Goal: Task Accomplishment & Management: Use online tool/utility

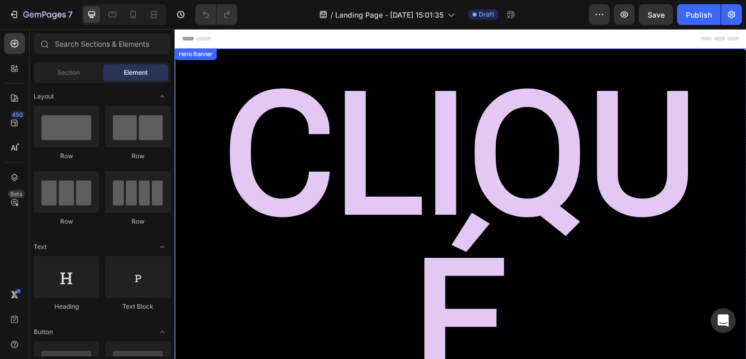
click at [352, 57] on div "CLIQUé Heading" at bounding box center [486, 269] width 622 height 439
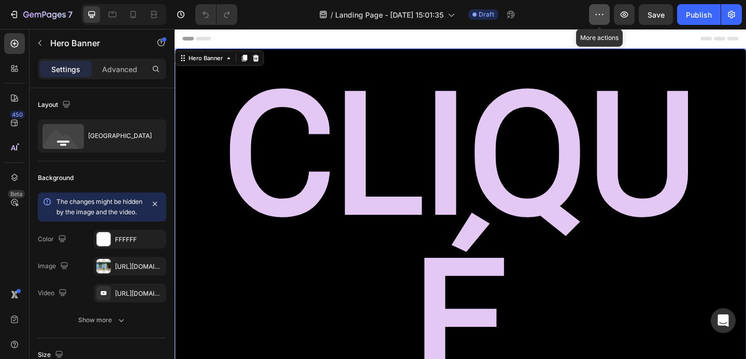
click at [595, 9] on icon "button" at bounding box center [599, 14] width 10 height 10
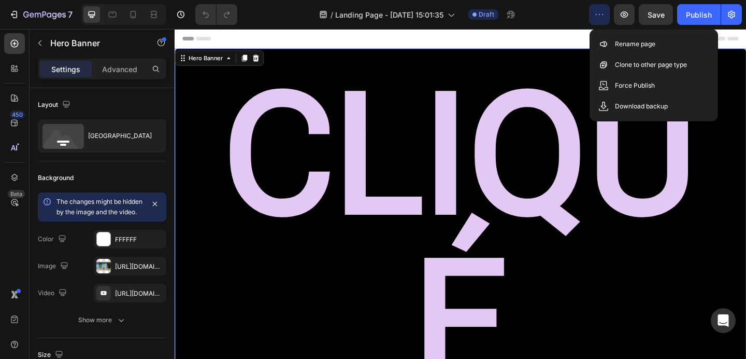
click at [595, 9] on icon "button" at bounding box center [599, 14] width 10 height 10
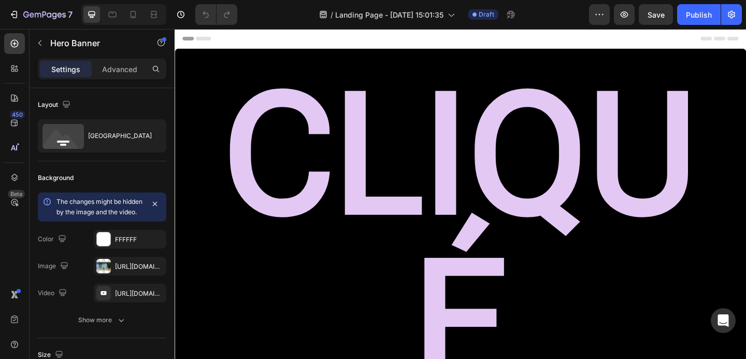
click at [522, 36] on div "Header" at bounding box center [485, 39] width 605 height 21
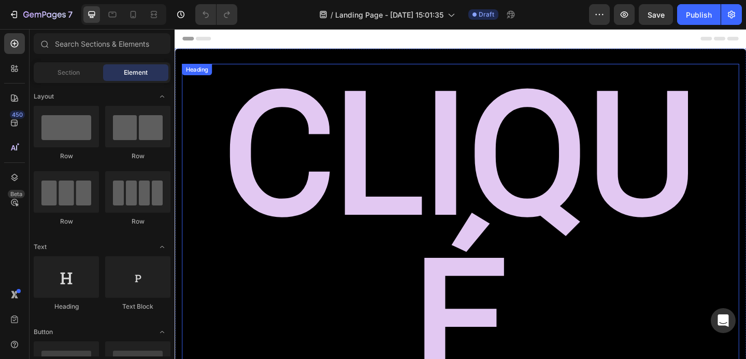
click at [434, 75] on h2 "CLIQUé" at bounding box center [485, 256] width 606 height 379
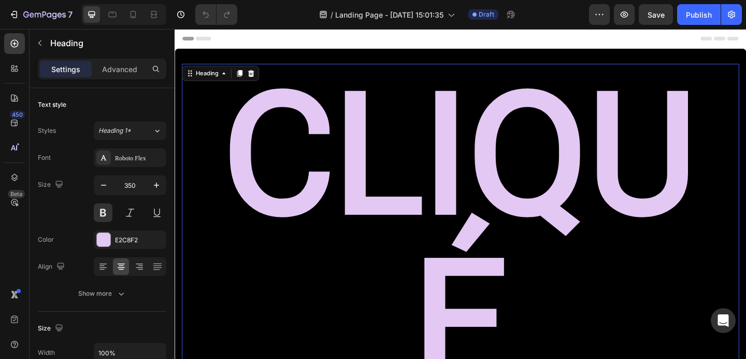
click at [425, 162] on h2 "CLIQUé" at bounding box center [485, 256] width 606 height 379
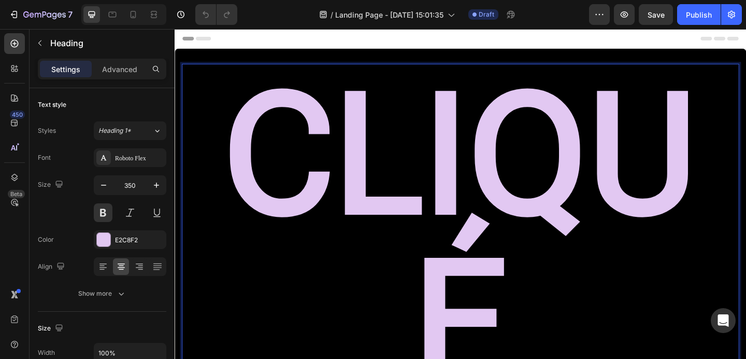
click at [531, 115] on p "CLIQUé" at bounding box center [486, 256] width 590 height 363
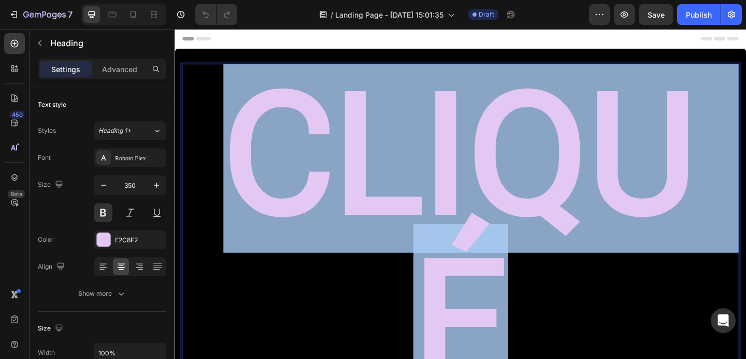
click at [531, 115] on p "CLIQUé" at bounding box center [486, 256] width 590 height 363
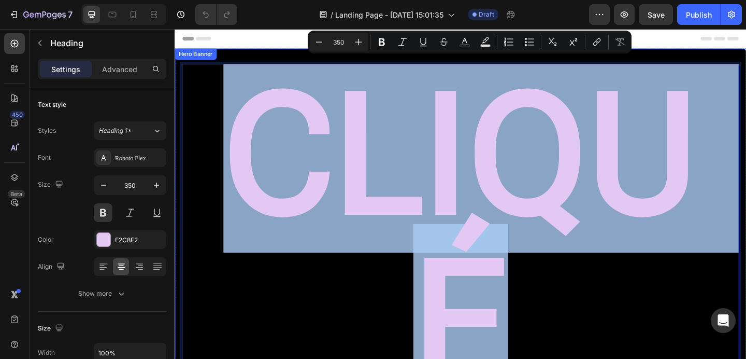
click at [282, 50] on div "CLIQUé Heading 0" at bounding box center [486, 269] width 622 height 439
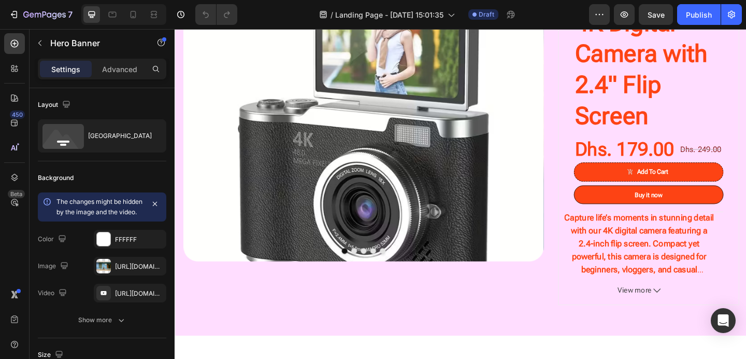
scroll to position [481, 0]
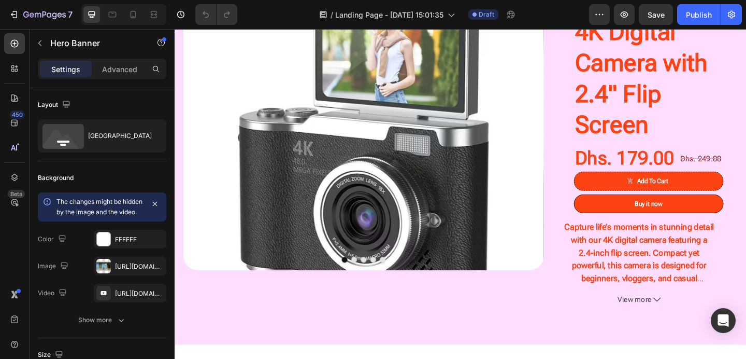
click at [485, 189] on img at bounding box center [380, 144] width 392 height 294
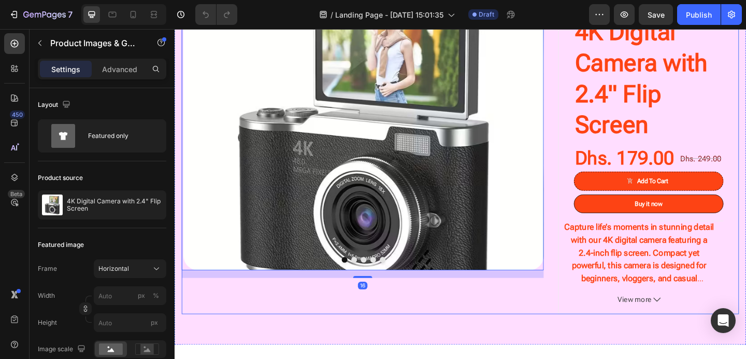
click at [477, 339] on div "Product Images & Gallery 16" at bounding box center [379, 168] width 394 height 342
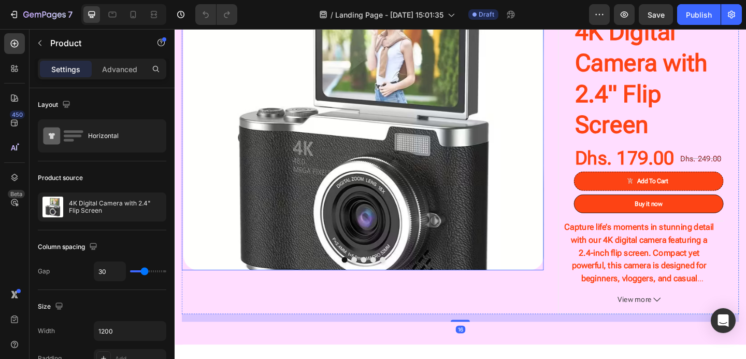
click at [452, 195] on img at bounding box center [380, 144] width 392 height 294
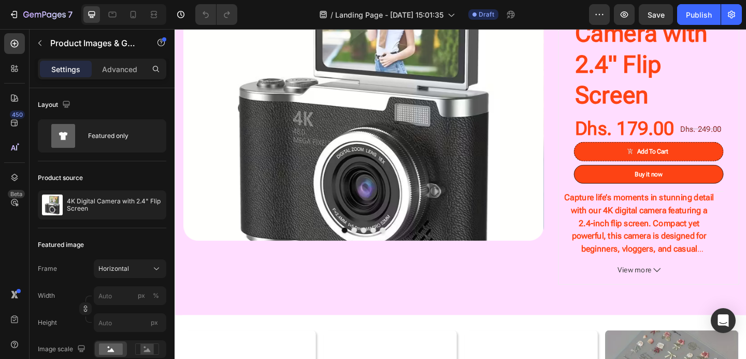
scroll to position [529, 0]
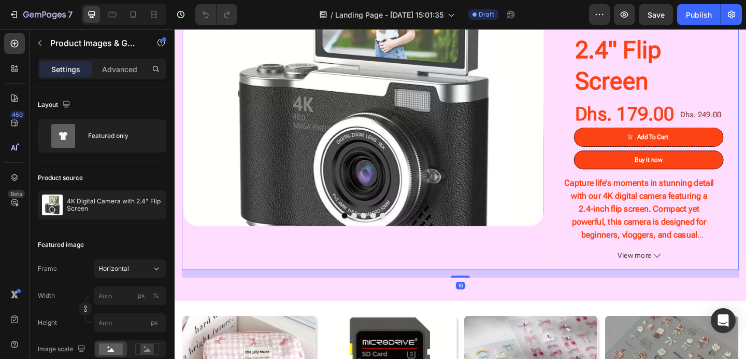
click at [566, 284] on div "Product Images & Gallery" at bounding box center [379, 121] width 394 height 342
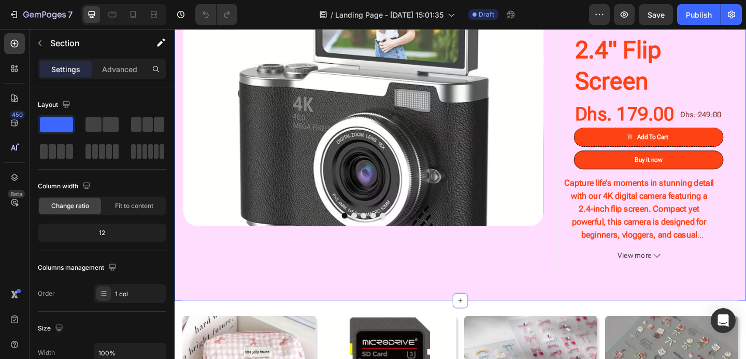
click at [523, 324] on div "Product Images & Gallery 4K Digital Camera with 2.4" Flip Screen (P) Title Dhs.…" at bounding box center [486, 116] width 622 height 416
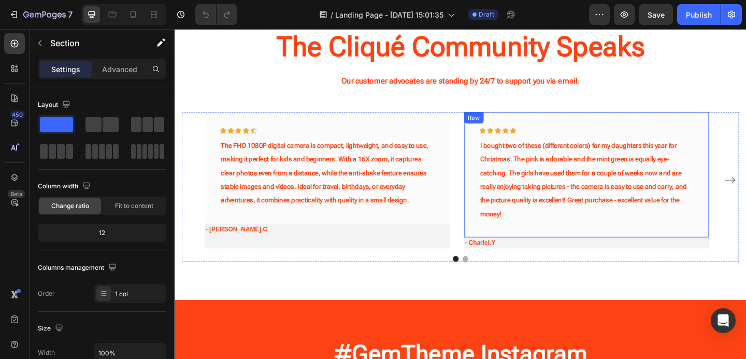
scroll to position [1171, 0]
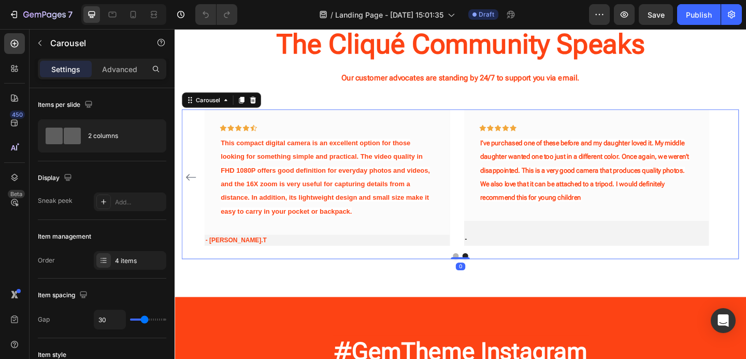
click at [746, 191] on div "Icon Icon Icon Icon Icon Row The FHD 1080P digital camera is compact, lightweig…" at bounding box center [485, 190] width 606 height 148
click at [190, 189] on icon "Carousel Back Arrow" at bounding box center [192, 190] width 12 height 12
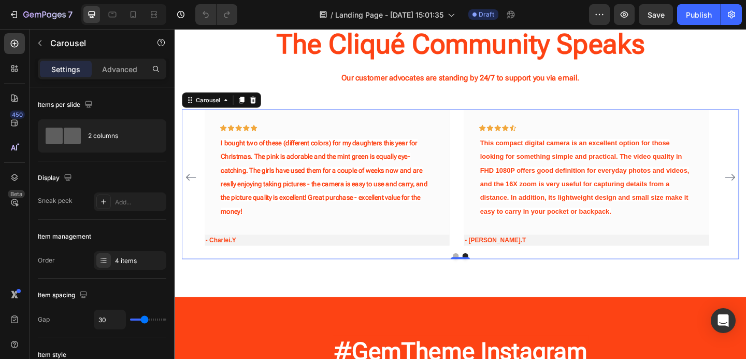
click at [190, 189] on icon "Carousel Back Arrow" at bounding box center [192, 190] width 12 height 12
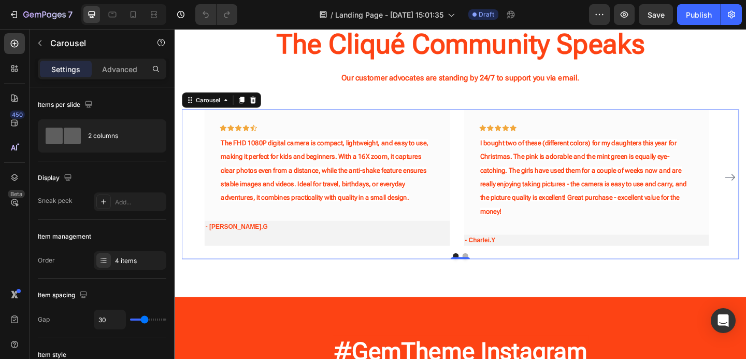
click at [190, 189] on div "Icon Icon Icon Icon Icon Row The FHD 1080P digital camera is compact, lightweig…" at bounding box center [485, 190] width 606 height 148
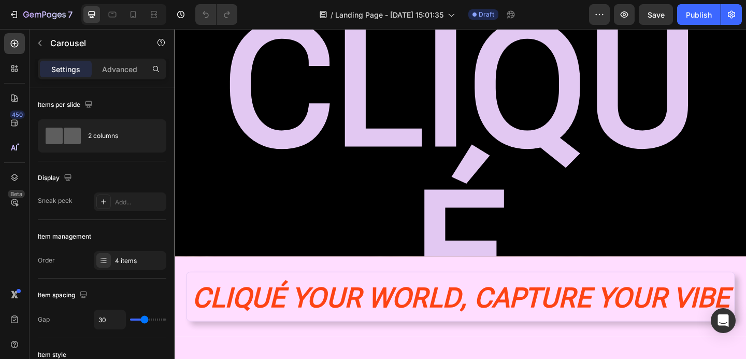
scroll to position [0, 0]
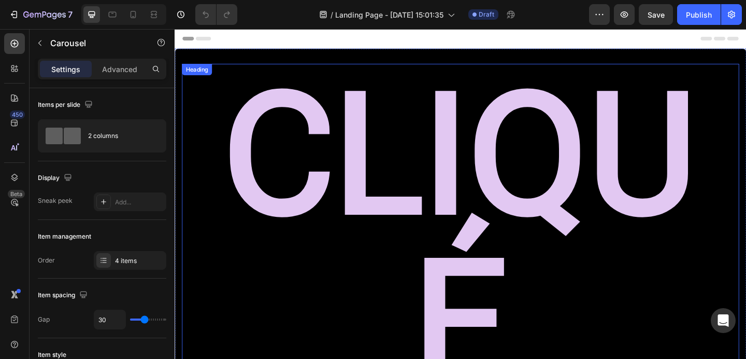
click at [390, 155] on h2 "CLIQUé" at bounding box center [485, 256] width 606 height 379
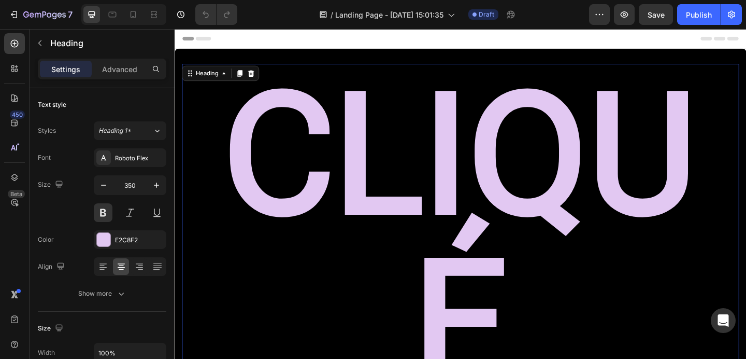
click at [421, 158] on h2 "CLIQUé" at bounding box center [485, 256] width 606 height 379
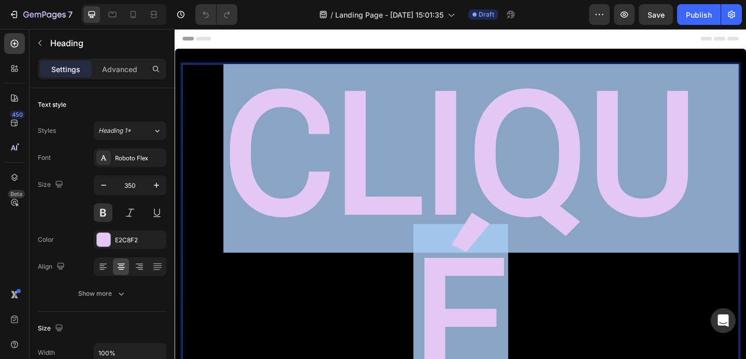
click at [421, 158] on p "CLIQUé" at bounding box center [486, 256] width 590 height 363
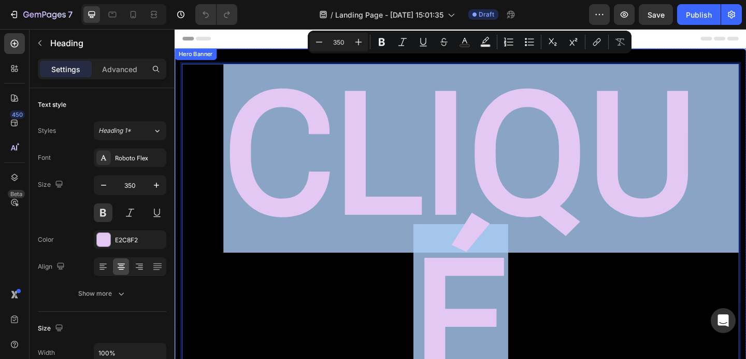
click at [673, 298] on div "CLIQUé Heading 0" at bounding box center [486, 269] width 622 height 439
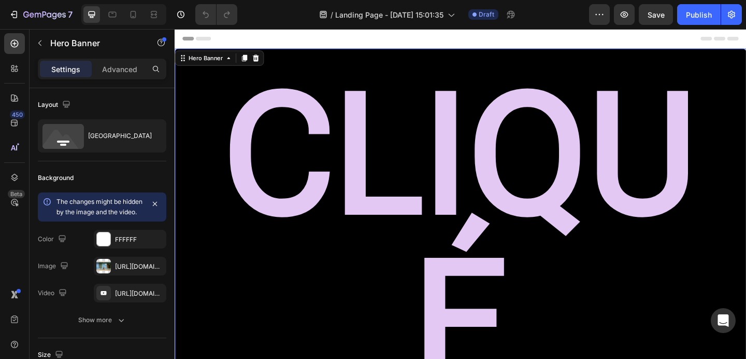
click at [580, 295] on div "CLIQUé Heading" at bounding box center [486, 269] width 622 height 439
click at [130, 271] on div "https://cdn.shopify.com/s/files/1/0695/9343/2240/files/gempages_584690763518968…" at bounding box center [130, 266] width 30 height 9
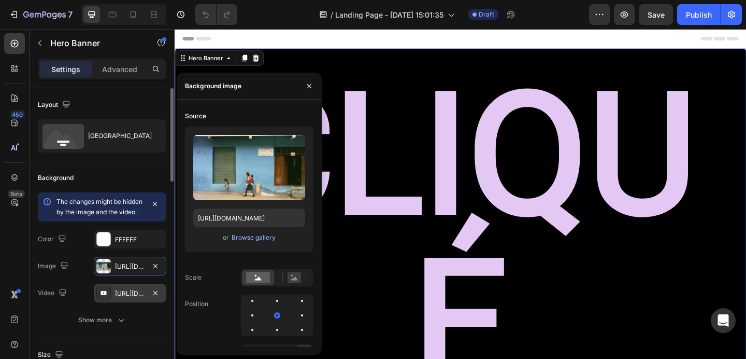
click at [113, 302] on div "https://youtu.be/SdYSdNLccuw?si=oWkkkLVDS2viIic5" at bounding box center [130, 292] width 73 height 19
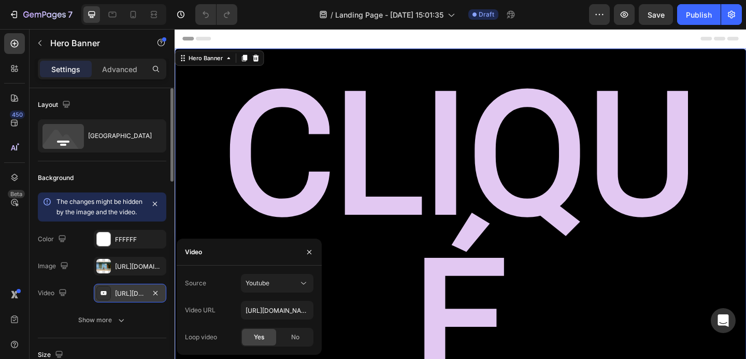
click at [121, 298] on div "https://youtu.be/SdYSdNLccuw?si=oWkkkLVDS2viIic5" at bounding box center [130, 293] width 30 height 9
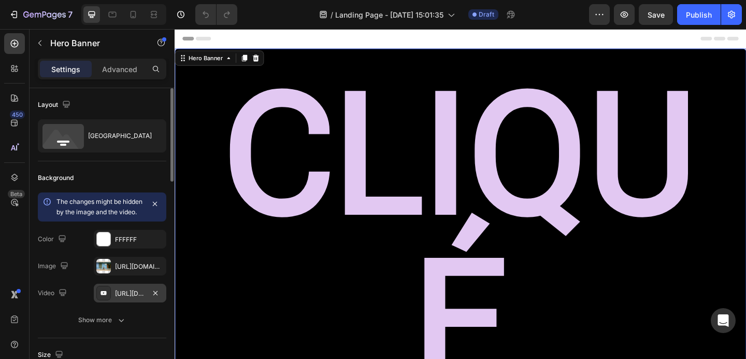
click at [121, 298] on div "https://youtu.be/SdYSdNLccuw?si=oWkkkLVDS2viIic5" at bounding box center [130, 293] width 30 height 9
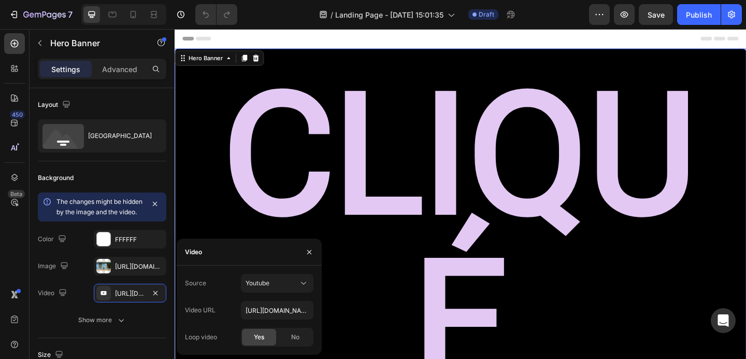
click at [377, 279] on div "CLIQUé Heading" at bounding box center [486, 269] width 622 height 439
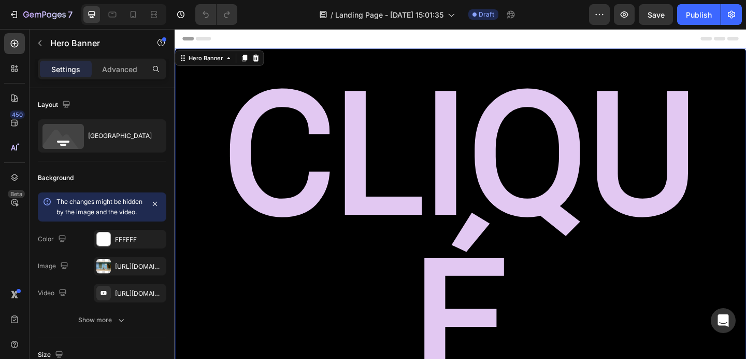
click at [222, 290] on div "CLIQUé Heading" at bounding box center [486, 269] width 622 height 439
click at [252, 293] on div "CLIQUé Heading" at bounding box center [486, 269] width 622 height 439
click at [134, 298] on div "https://youtu.be/SdYSdNLccuw?si=oWkkkLVDS2viIic5" at bounding box center [130, 293] width 30 height 9
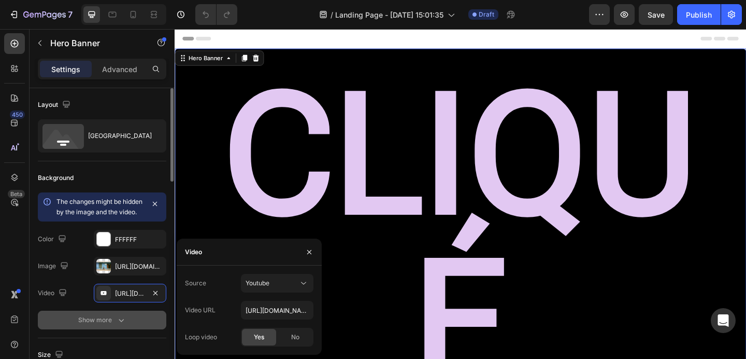
click at [88, 325] on div "Show more" at bounding box center [102, 320] width 48 height 10
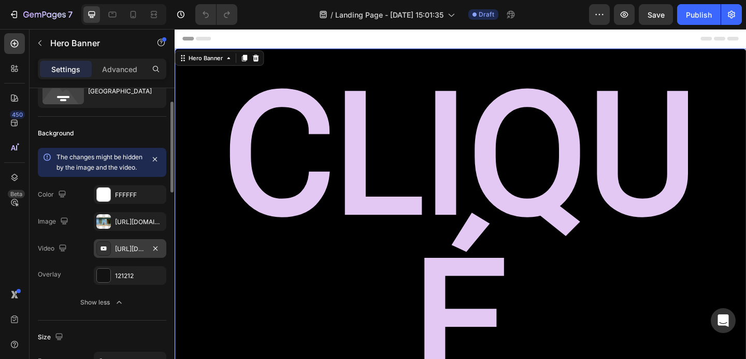
scroll to position [9, 0]
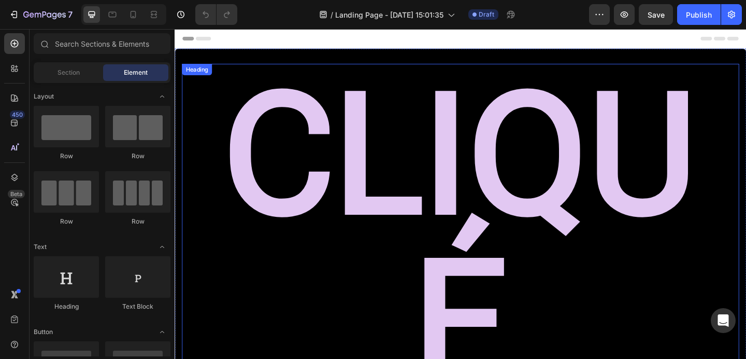
click at [383, 196] on h2 "CLIQUé" at bounding box center [485, 256] width 606 height 379
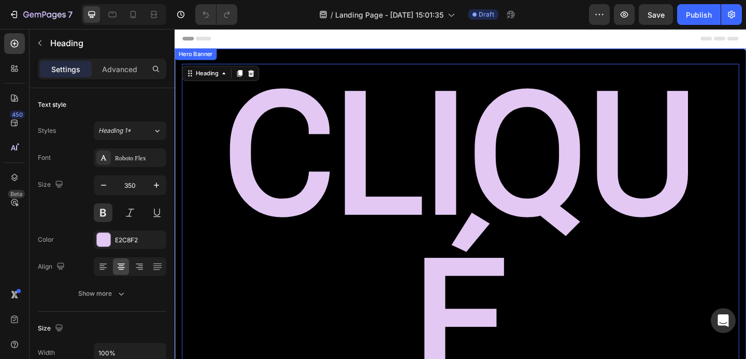
click at [282, 296] on div "CLIQUé Heading 0" at bounding box center [486, 269] width 622 height 439
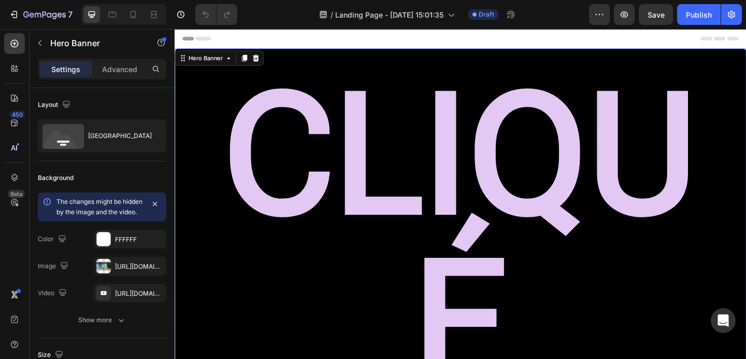
click at [267, 291] on div "CLIQUé Heading" at bounding box center [486, 269] width 622 height 439
click at [157, 270] on icon "button" at bounding box center [155, 266] width 8 height 8
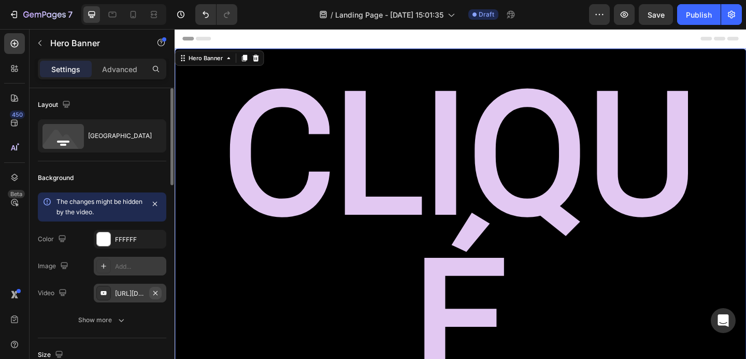
click at [155, 292] on icon "button" at bounding box center [155, 293] width 8 height 8
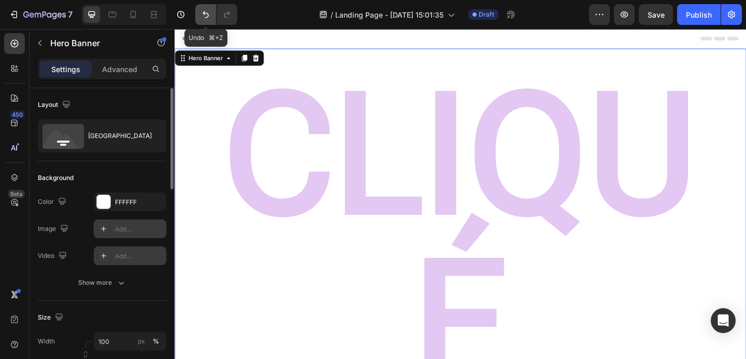
click at [203, 13] on icon "Undo/Redo" at bounding box center [206, 14] width 6 height 7
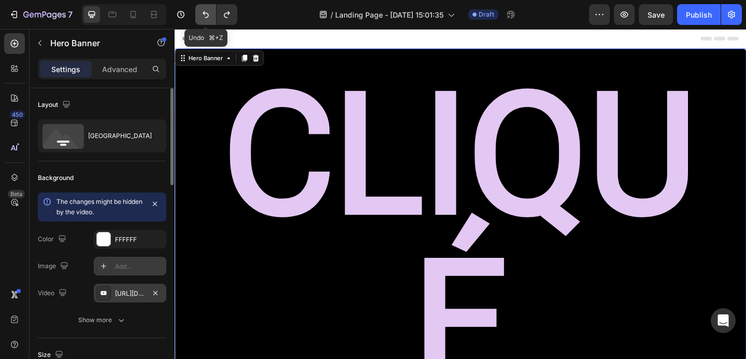
click at [203, 13] on icon "Undo/Redo" at bounding box center [206, 14] width 6 height 7
click at [154, 294] on icon "button" at bounding box center [155, 292] width 4 height 4
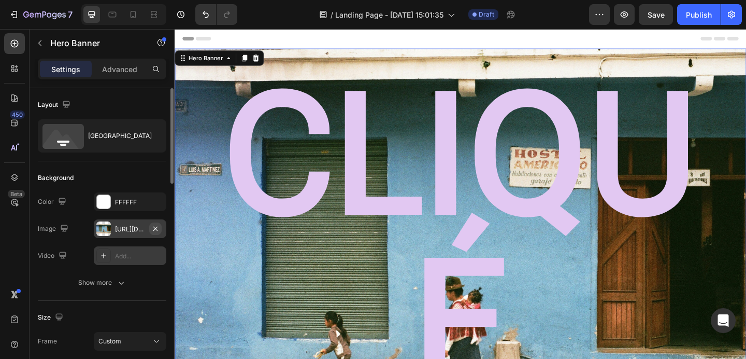
click at [160, 231] on button "button" at bounding box center [155, 228] width 12 height 12
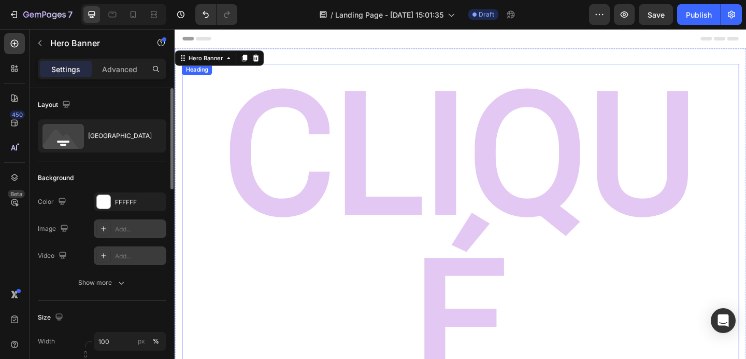
click at [408, 140] on h2 "CLIQUé" at bounding box center [485, 256] width 606 height 379
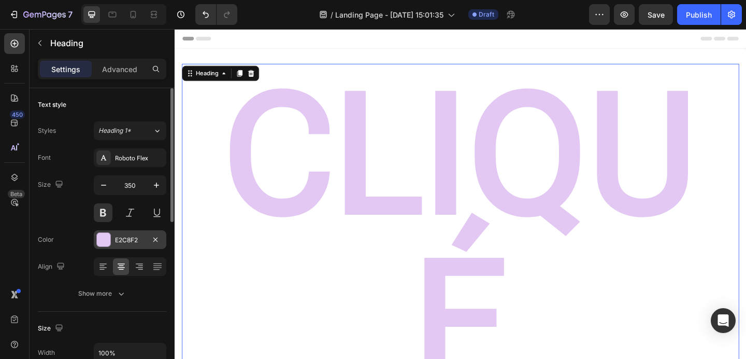
click at [128, 241] on div "E2C8F2" at bounding box center [130, 239] width 30 height 9
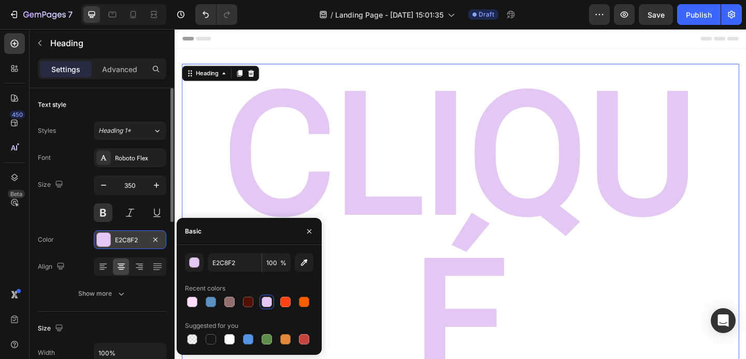
click at [130, 240] on div "E2C8F2" at bounding box center [130, 239] width 30 height 9
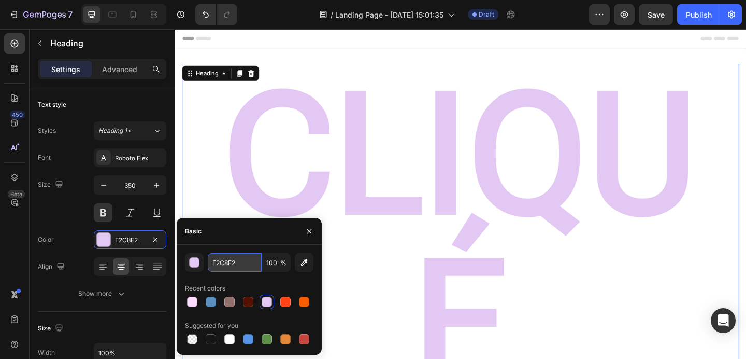
click at [227, 261] on input "E2C8F2" at bounding box center [235, 262] width 54 height 19
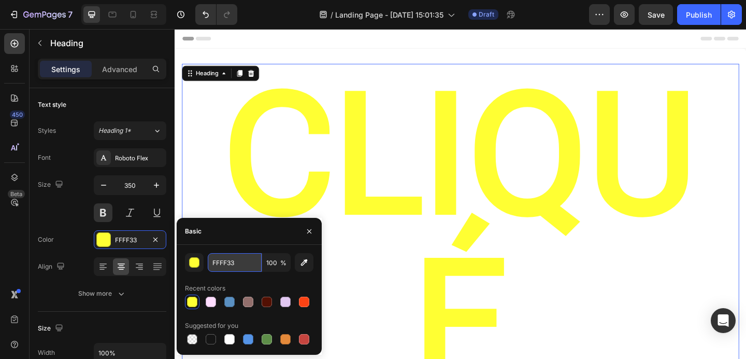
click at [246, 262] on input "FFFF33" at bounding box center [235, 262] width 54 height 19
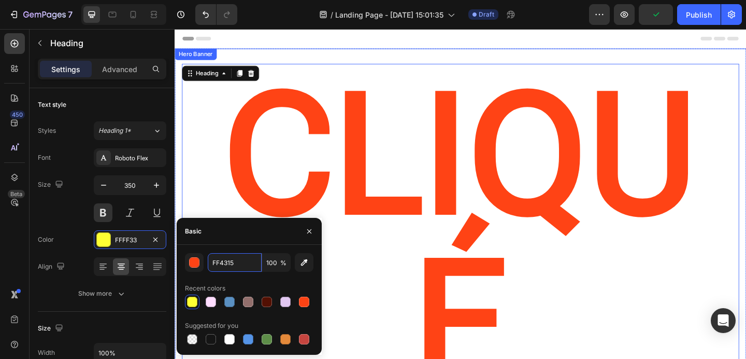
type input "FF4315"
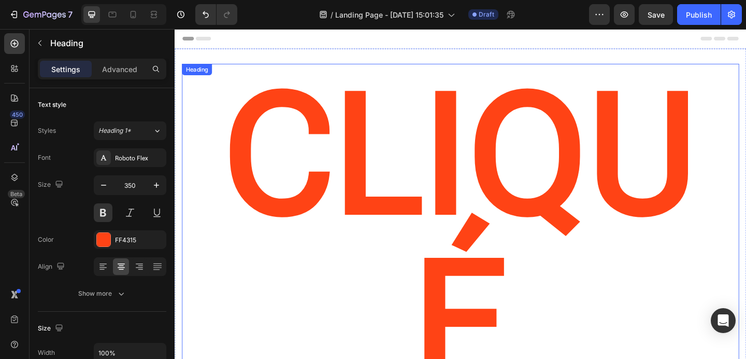
click at [416, 179] on h2 "CLIQUé" at bounding box center [485, 256] width 606 height 379
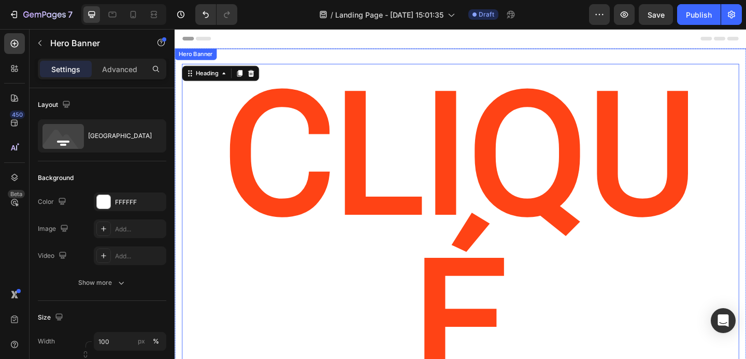
click at [368, 289] on div "CLIQUé Heading 0" at bounding box center [486, 269] width 622 height 439
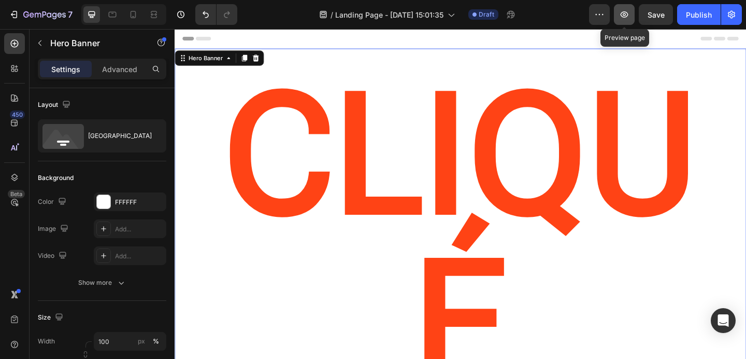
click at [627, 16] on icon "button" at bounding box center [624, 14] width 10 height 10
click at [629, 8] on button "button" at bounding box center [624, 14] width 21 height 21
click at [627, 16] on icon "button" at bounding box center [625, 14] width 8 height 6
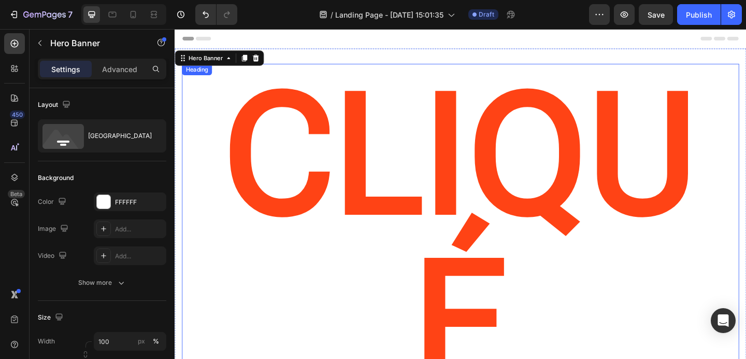
scroll to position [55, 0]
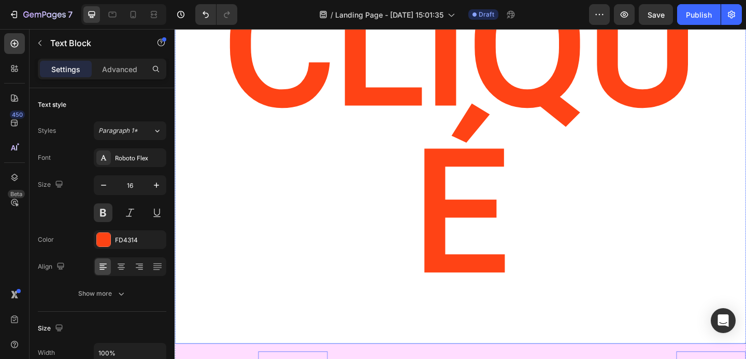
click at [414, 174] on div "CLIQUé Heading" at bounding box center [486, 151] width 622 height 439
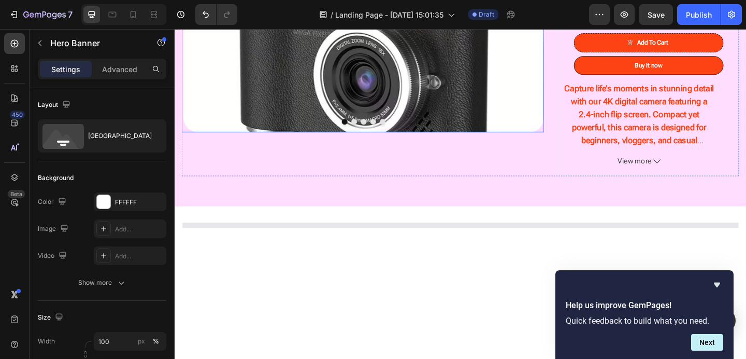
scroll to position [633, 0]
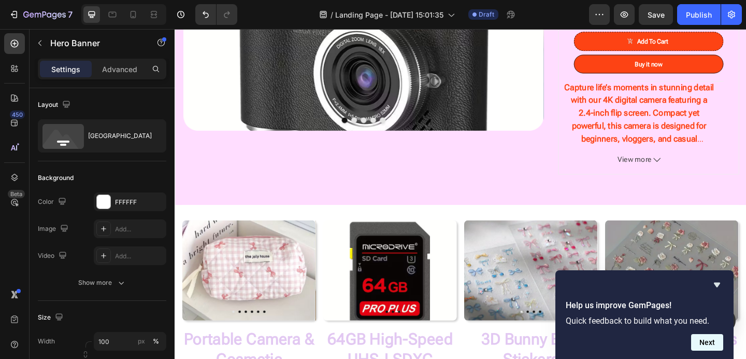
click at [706, 343] on button "Next" at bounding box center [707, 342] width 32 height 17
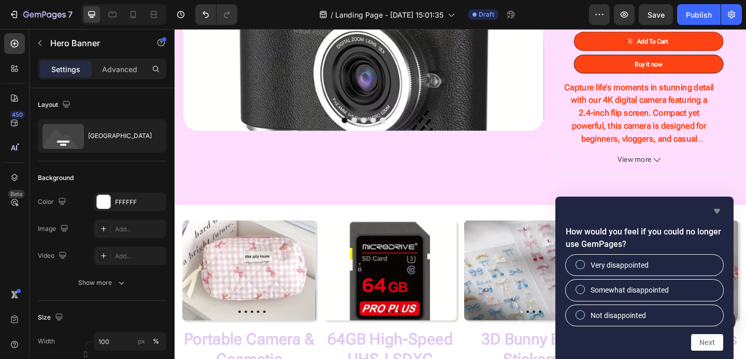
click at [717, 205] on icon "Hide survey" at bounding box center [717, 211] width 12 height 12
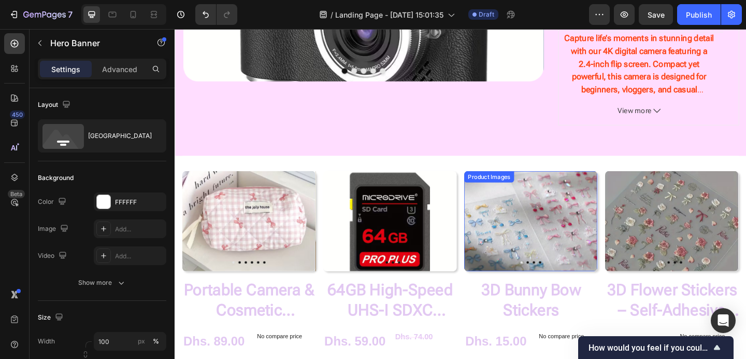
scroll to position [713, 0]
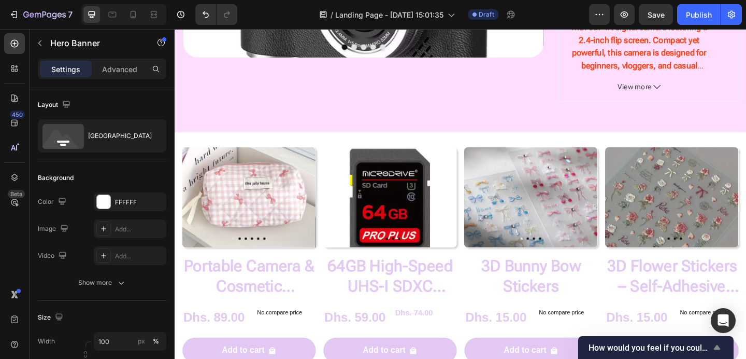
click at [658, 347] on span "How would you feel if you could no longer use GemPages?" at bounding box center [650, 348] width 122 height 10
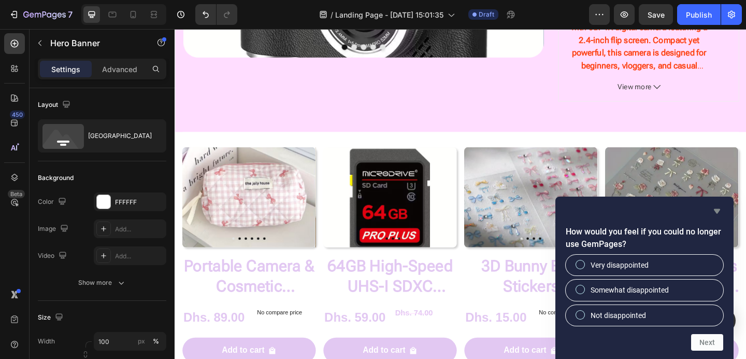
click at [717, 210] on icon "Hide survey" at bounding box center [717, 211] width 6 height 5
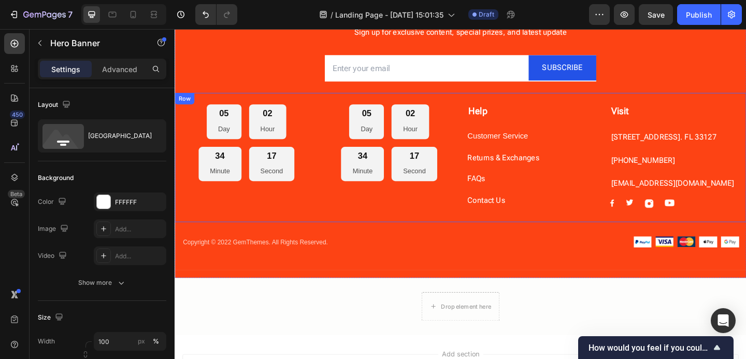
scroll to position [2224, 0]
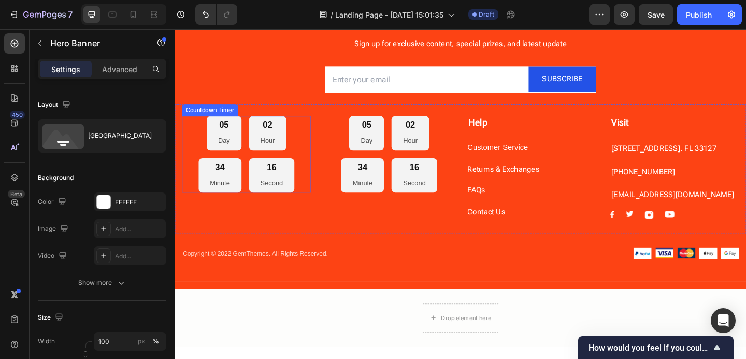
click at [308, 146] on div "05 Day 02 Hour 34 Minute 16 Second" at bounding box center [252, 164] width 140 height 83
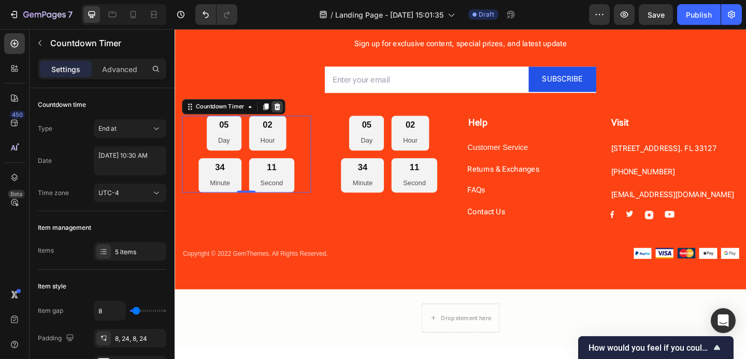
click at [291, 108] on div at bounding box center [286, 113] width 12 height 12
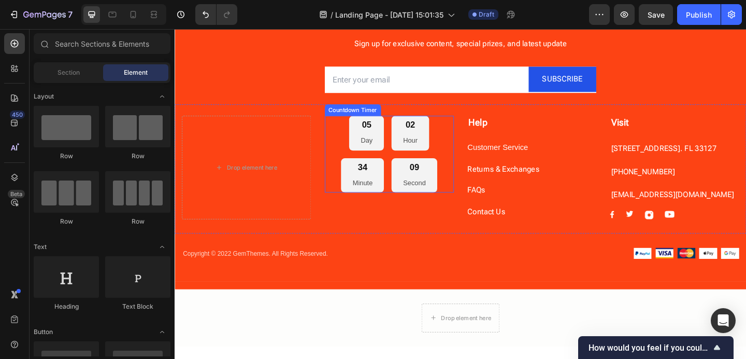
click at [458, 166] on div "05 Day 02 Hour 34 Minute 09 Second" at bounding box center [408, 164] width 140 height 83
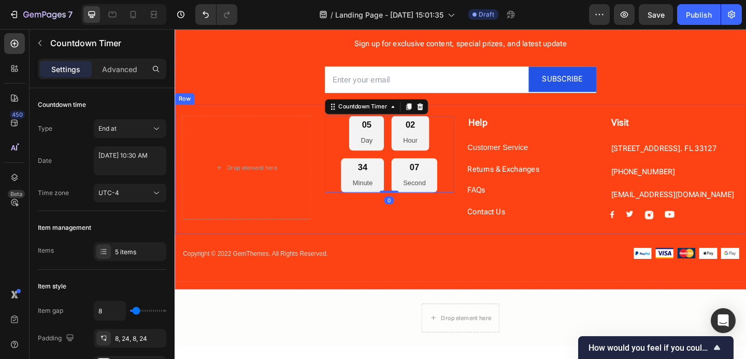
click at [453, 234] on div "05 Day 02 Hour 34 Minute 07 Second Countdown Timer 0" at bounding box center [408, 179] width 140 height 112
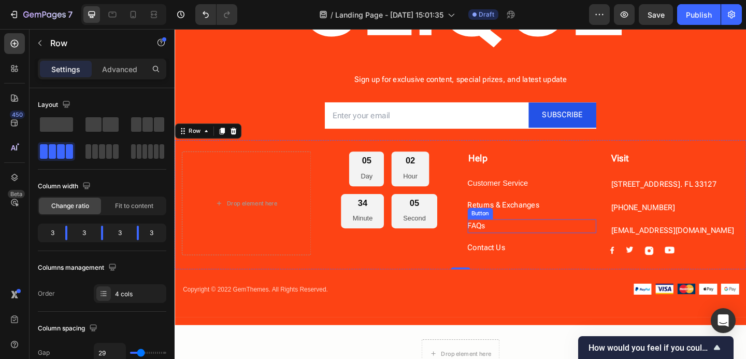
scroll to position [2182, 0]
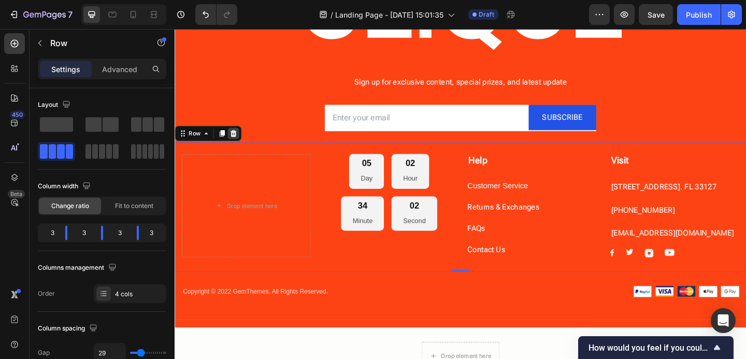
click at [236, 144] on icon at bounding box center [238, 142] width 7 height 7
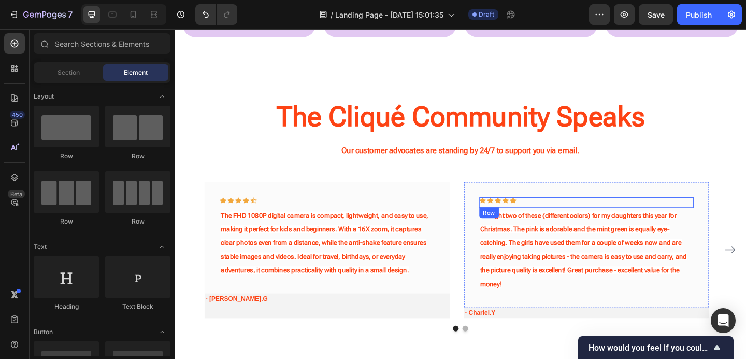
scroll to position [1128, 0]
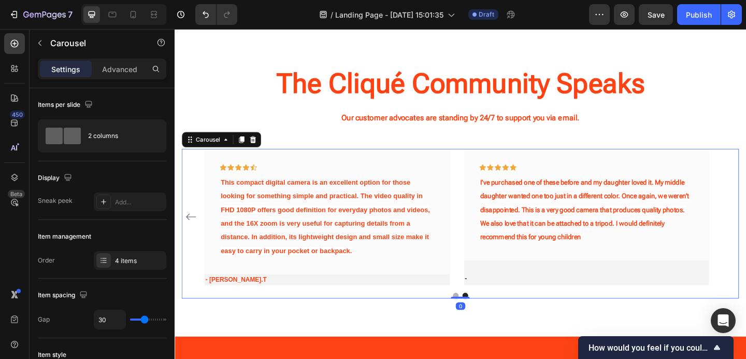
click at [746, 232] on div "Icon Icon Icon Icon Icon Row The FHD 1080P digital camera is compact, lightweig…" at bounding box center [485, 233] width 606 height 148
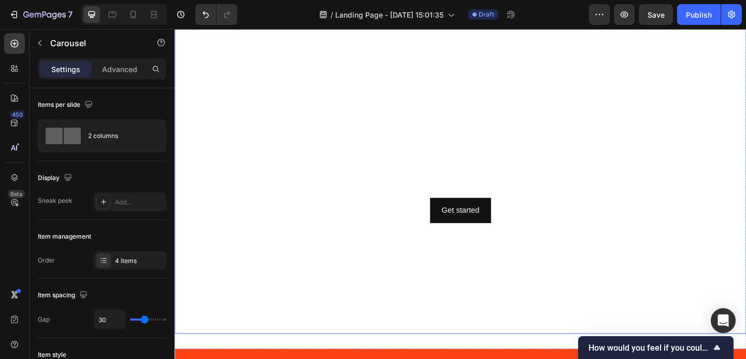
scroll to position [1860, 0]
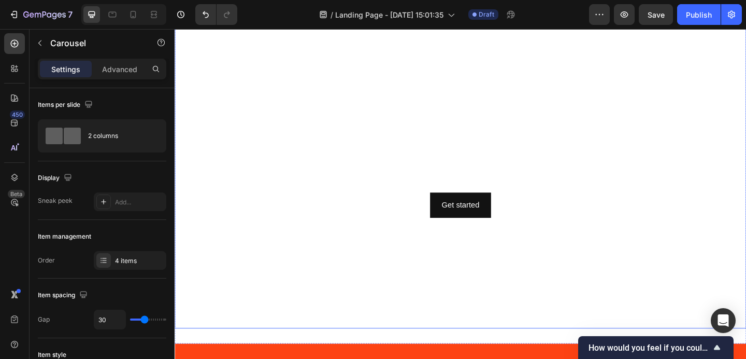
click at [582, 280] on video "Background Image" at bounding box center [486, 180] width 622 height 350
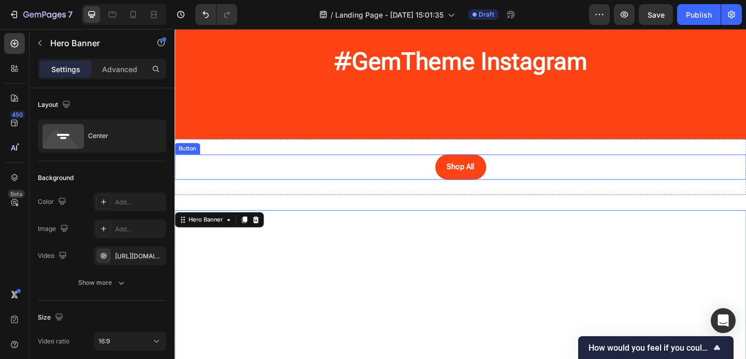
scroll to position [1473, 0]
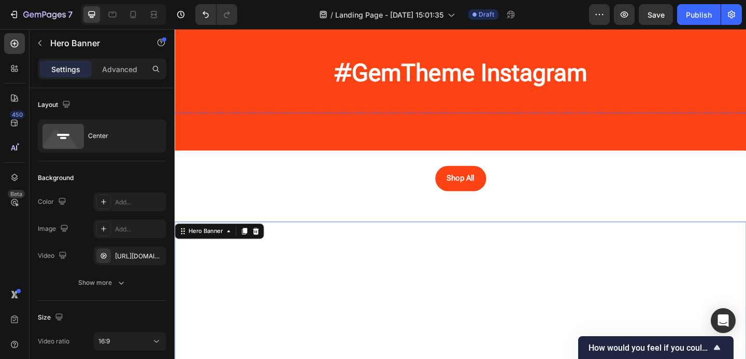
click at [518, 120] on img at bounding box center [520, 120] width 77 height 0
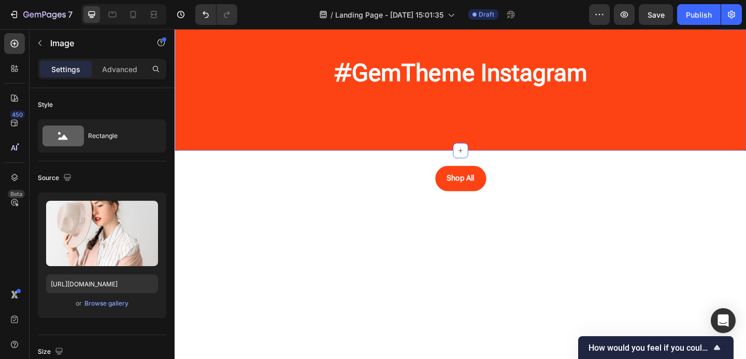
click at [628, 105] on div "#GemTheme Instagram Heading Row Image Image Image Image Image 0 Image Image Ima…" at bounding box center [486, 89] width 622 height 61
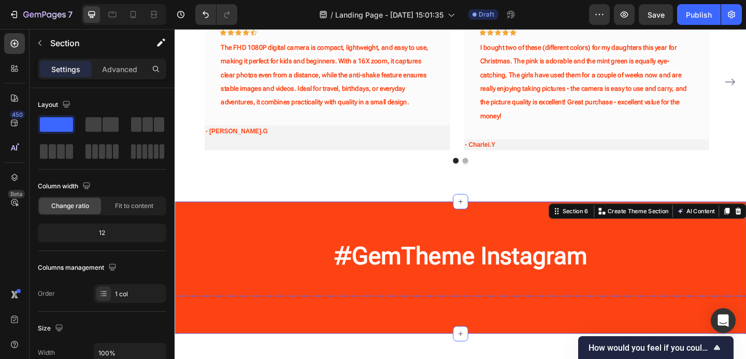
scroll to position [1270, 0]
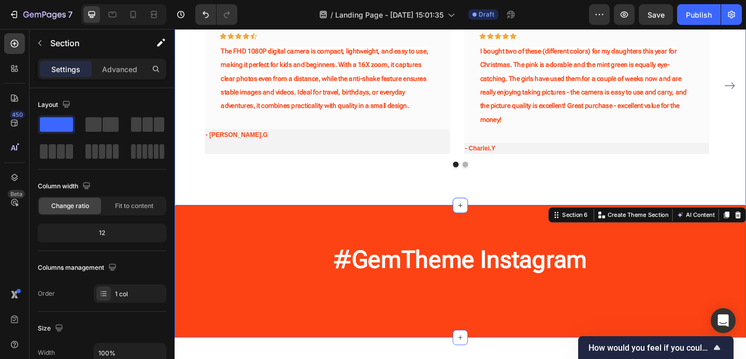
click at [557, 196] on div "The Cliqué Community Speaks Heading Our customer advocates are standing by 24/7…" at bounding box center [486, 52] width 622 height 336
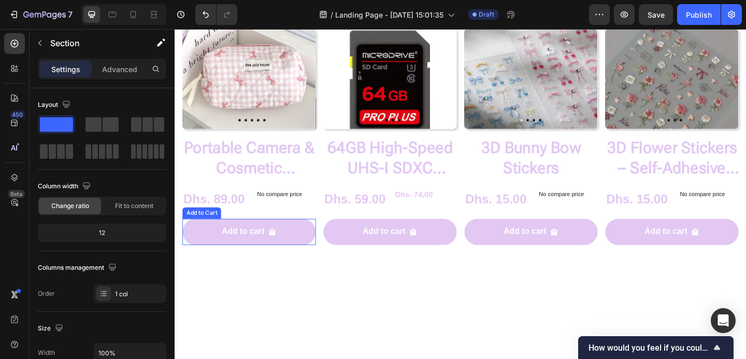
scroll to position [675, 0]
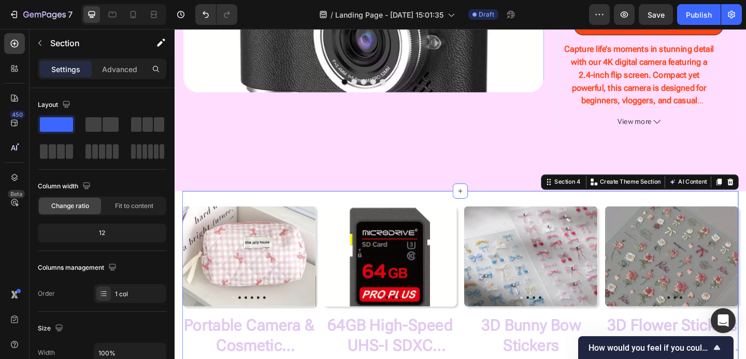
click at [333, 215] on div "Product Images Portable Camera & Cosmetic Accessory Bag Product Title Dhs. 89.0…" at bounding box center [485, 343] width 605 height 276
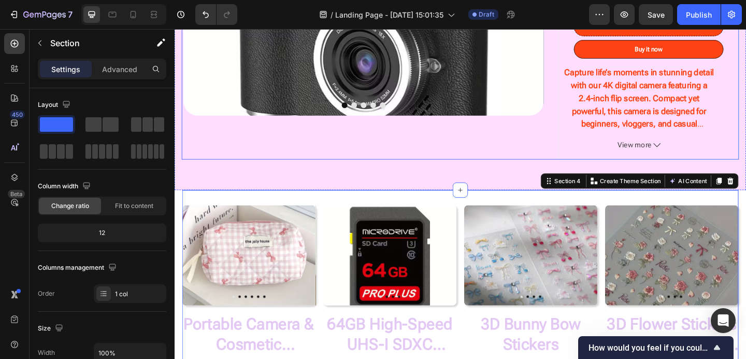
scroll to position [663, 0]
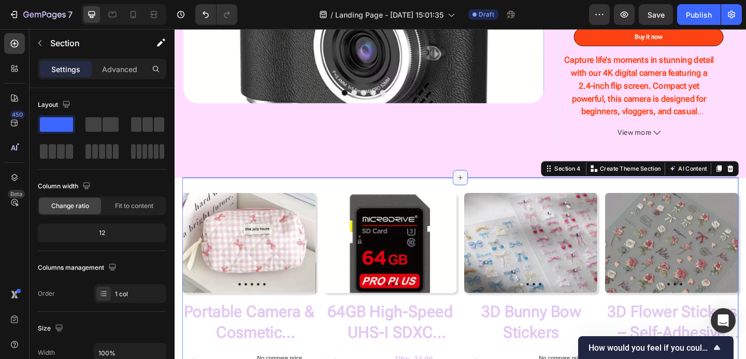
click at [481, 195] on icon at bounding box center [485, 191] width 8 height 8
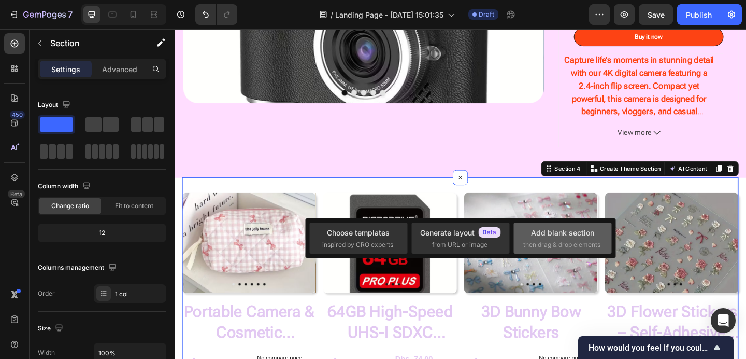
click at [546, 236] on div "Add blank section" at bounding box center [562, 232] width 63 height 11
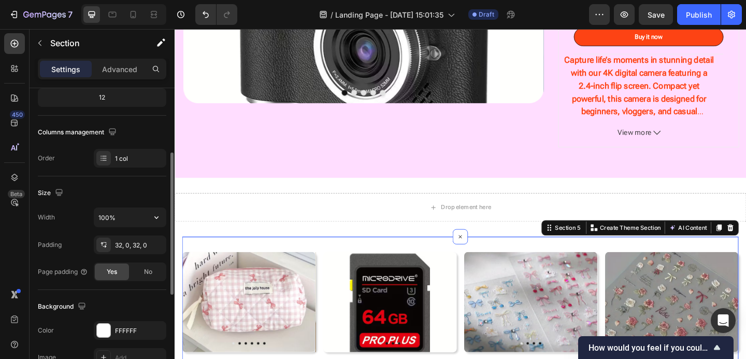
scroll to position [0, 0]
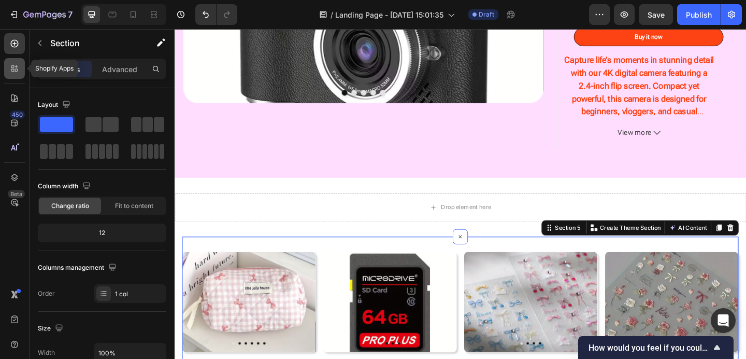
click at [10, 68] on icon at bounding box center [14, 68] width 10 height 10
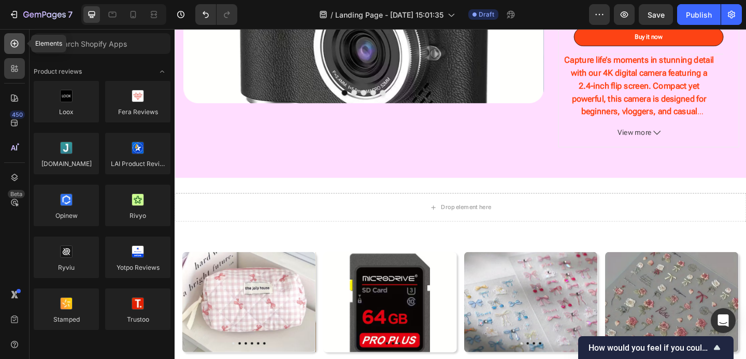
click at [12, 44] on icon at bounding box center [14, 43] width 10 height 10
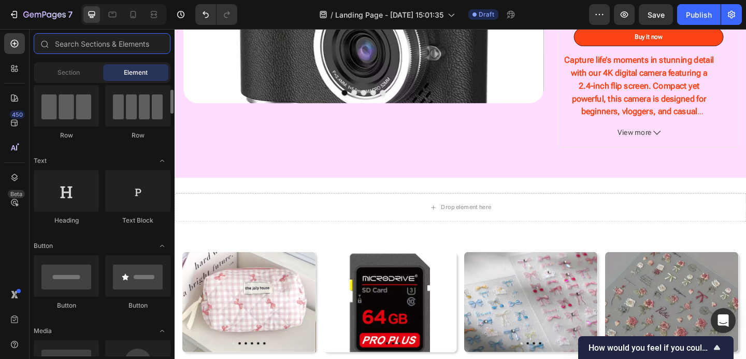
scroll to position [98, 0]
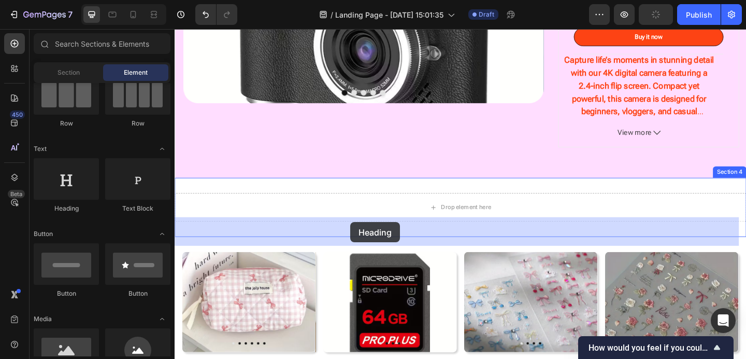
drag, startPoint x: 249, startPoint y: 208, endPoint x: 366, endPoint y: 239, distance: 121.2
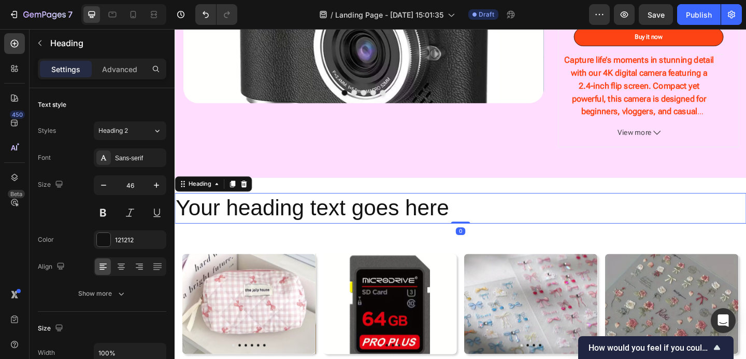
click at [340, 240] on h2 "Your heading text goes here" at bounding box center [486, 223] width 622 height 33
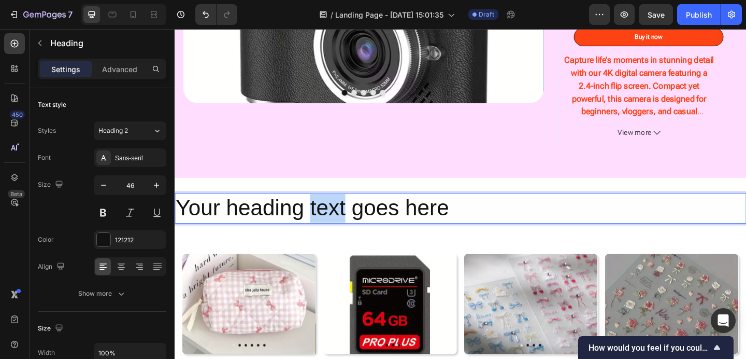
click at [340, 239] on p "Your heading text goes here" at bounding box center [486, 223] width 620 height 31
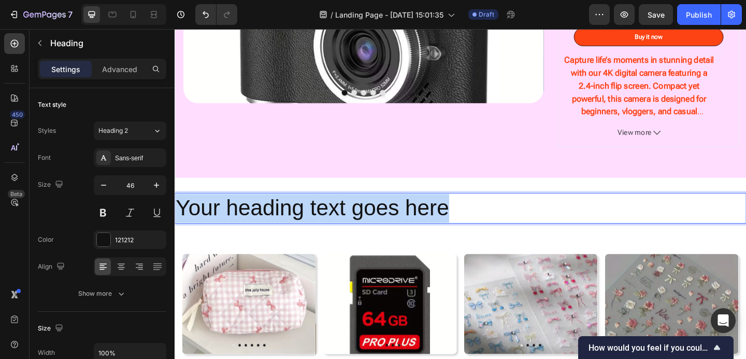
click at [340, 239] on p "Your heading text goes here" at bounding box center [486, 223] width 620 height 31
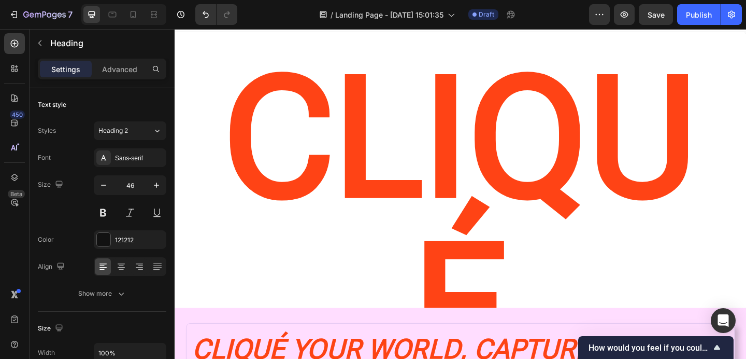
scroll to position [0, 0]
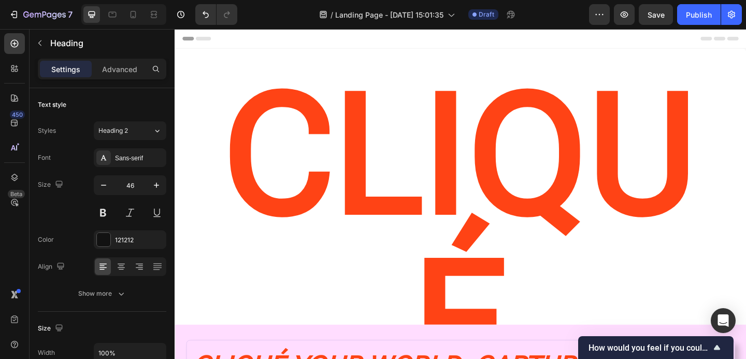
click at [389, 161] on h2 "CLIQUé" at bounding box center [485, 256] width 606 height 379
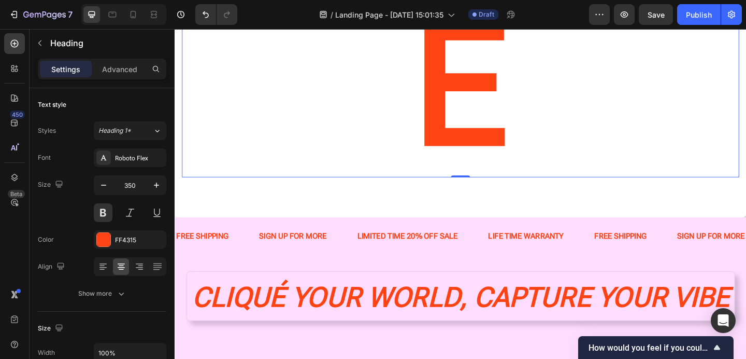
scroll to position [261, 0]
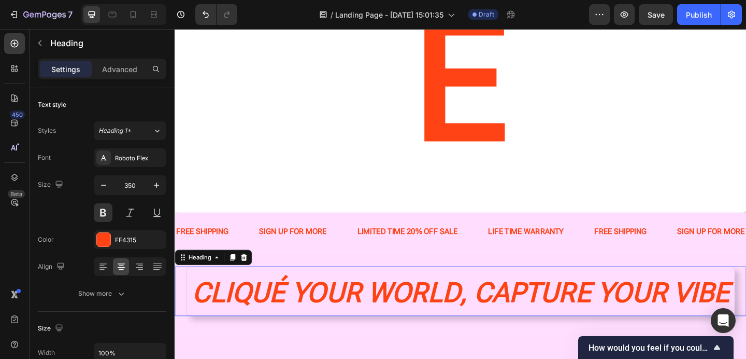
click at [347, 298] on icon "CLIQUÉ YOUR WORLD, CAPTURE YOUR VIBE" at bounding box center [485, 315] width 585 height 35
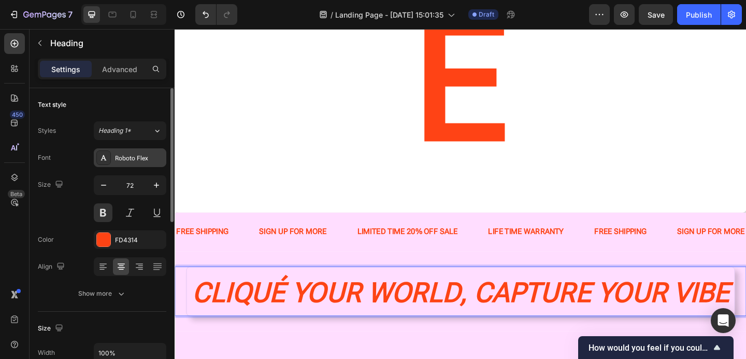
click at [147, 154] on div "Roboto Flex" at bounding box center [139, 157] width 49 height 9
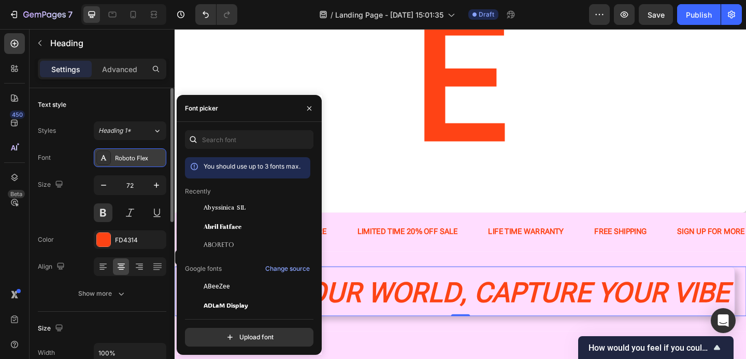
click at [147, 155] on div "Roboto Flex" at bounding box center [139, 157] width 49 height 9
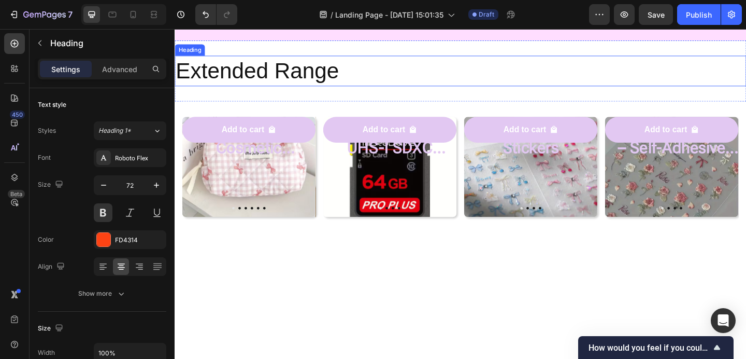
scroll to position [774, 0]
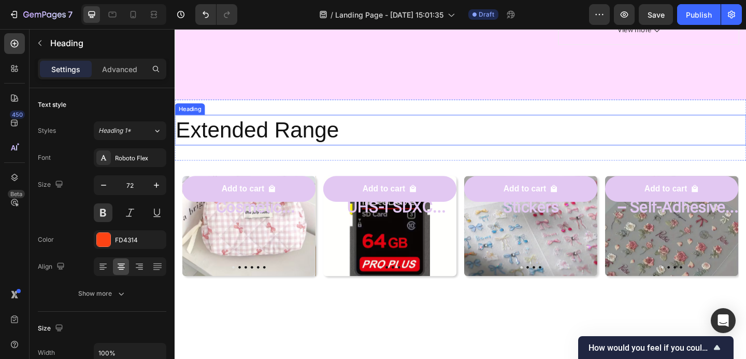
click at [279, 140] on h2 "Extended Range" at bounding box center [486, 138] width 622 height 33
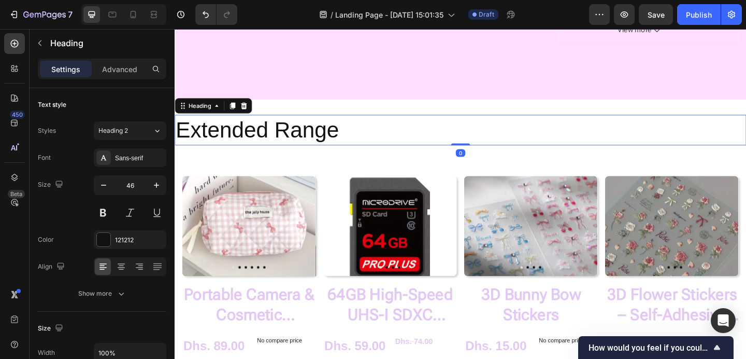
click at [275, 140] on h2 "Extended Range" at bounding box center [486, 138] width 622 height 33
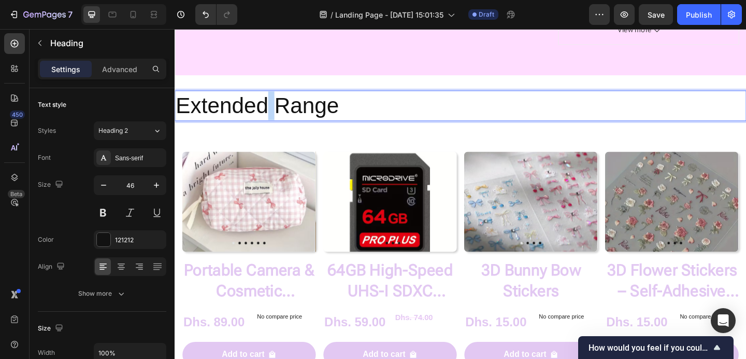
click at [275, 128] on p "Extended Range" at bounding box center [486, 112] width 620 height 31
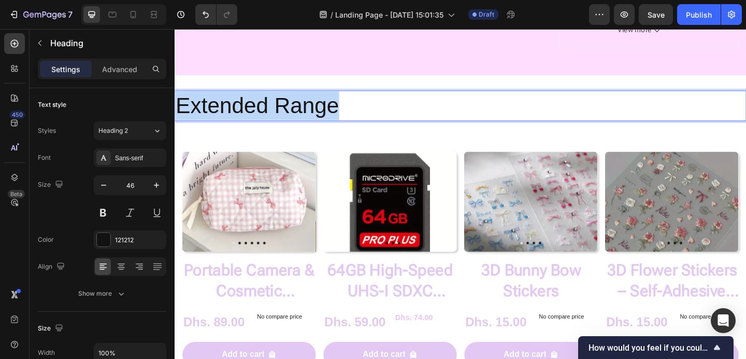
click at [275, 128] on p "Extended Range" at bounding box center [486, 112] width 620 height 31
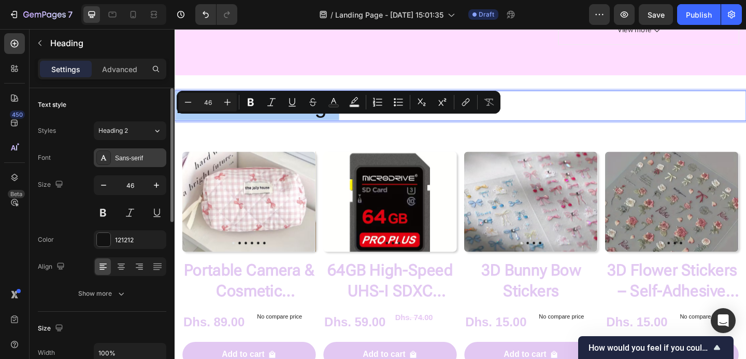
click at [143, 164] on div "Sans-serif" at bounding box center [130, 157] width 73 height 19
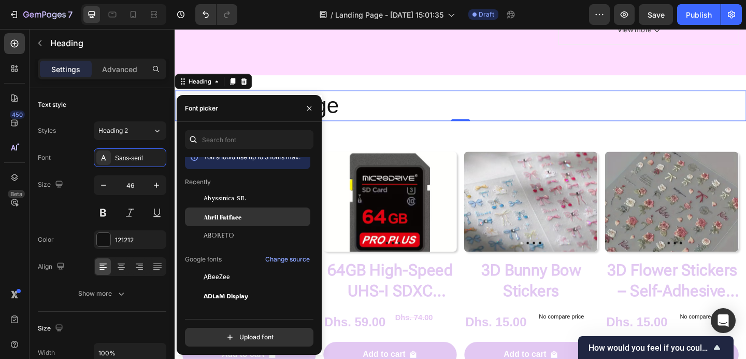
scroll to position [0, 0]
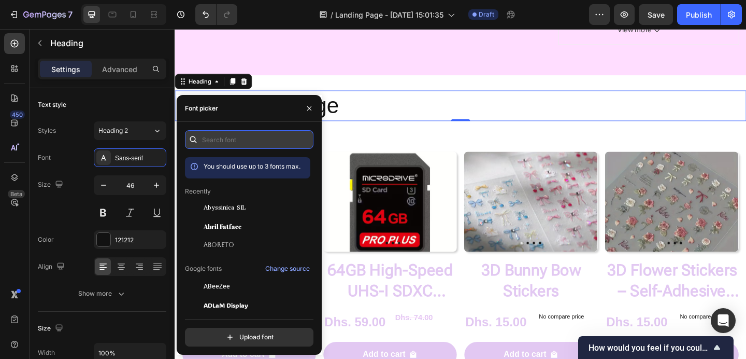
click at [232, 132] on input "text" at bounding box center [249, 139] width 129 height 19
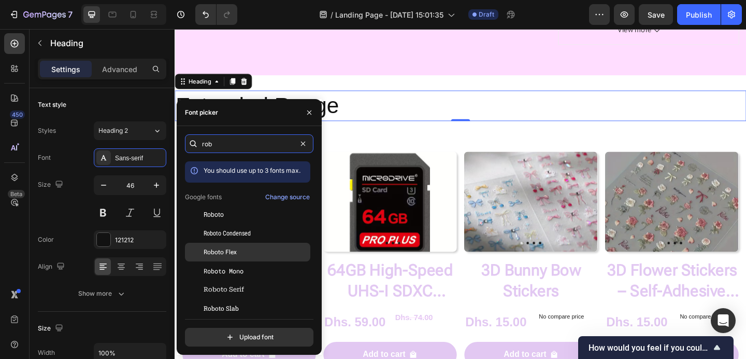
type input "rob"
click at [225, 253] on span "Roboto Flex" at bounding box center [220, 251] width 33 height 9
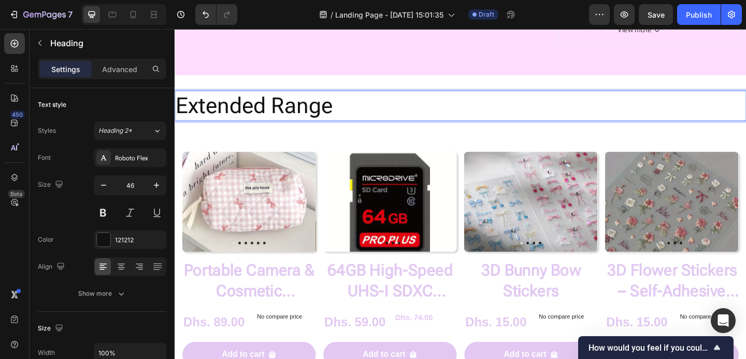
click at [319, 128] on p "Extended Range" at bounding box center [486, 112] width 620 height 31
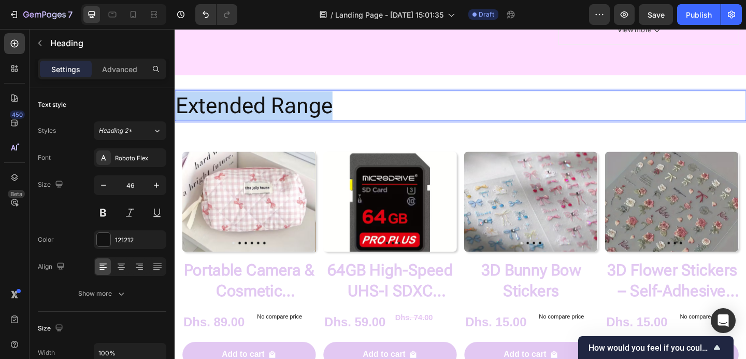
click at [319, 128] on p "Extended Range" at bounding box center [486, 112] width 620 height 31
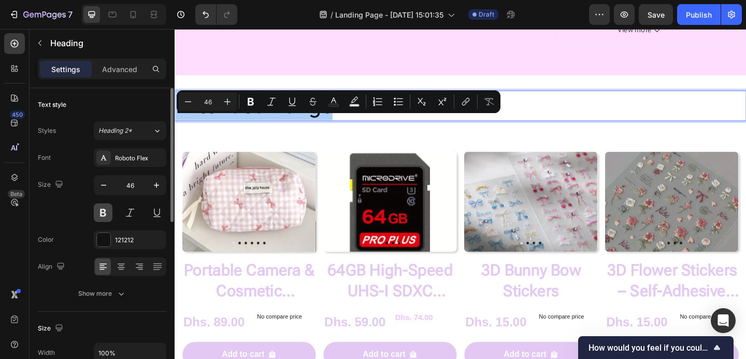
click at [105, 209] on button at bounding box center [103, 212] width 19 height 19
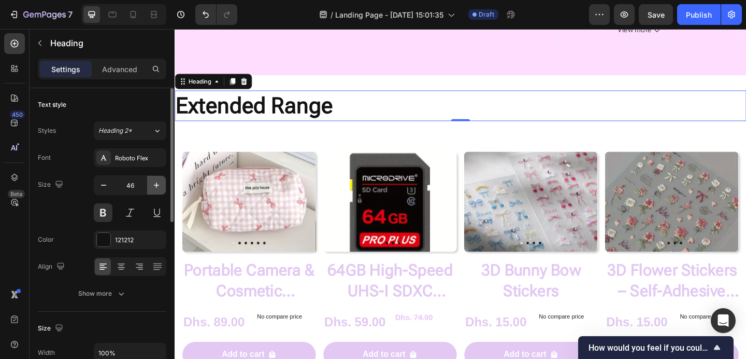
click at [155, 189] on icon "button" at bounding box center [156, 185] width 10 height 10
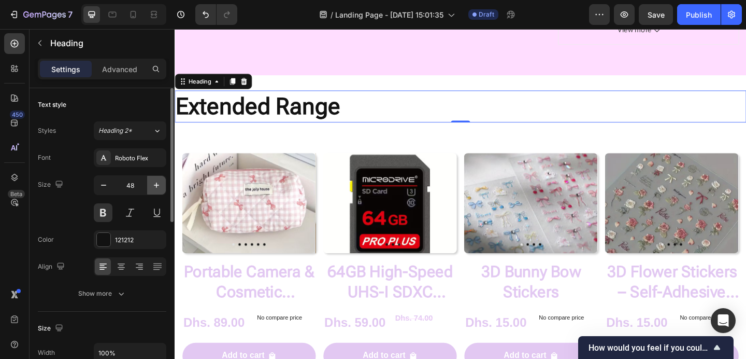
click at [155, 189] on icon "button" at bounding box center [156, 185] width 10 height 10
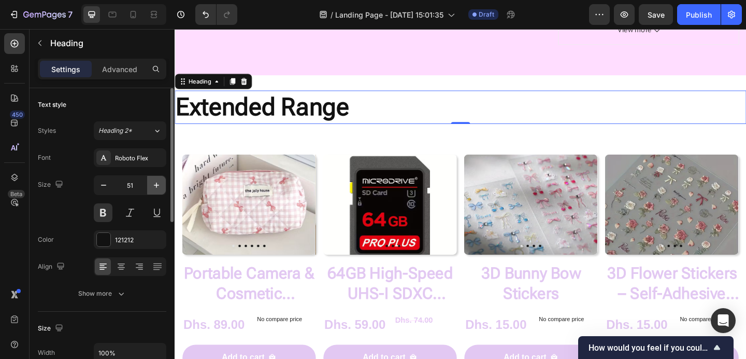
click at [155, 189] on icon "button" at bounding box center [156, 185] width 10 height 10
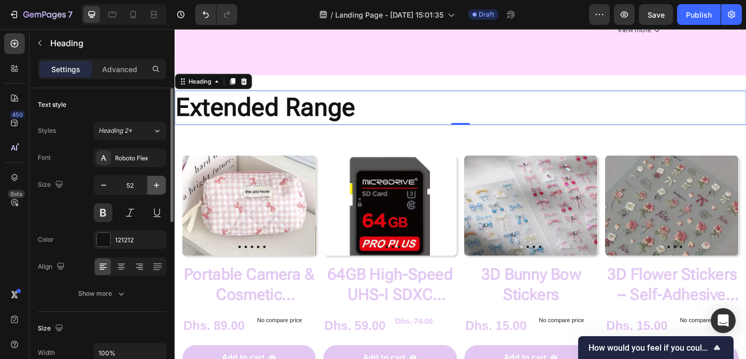
click at [155, 189] on icon "button" at bounding box center [156, 185] width 10 height 10
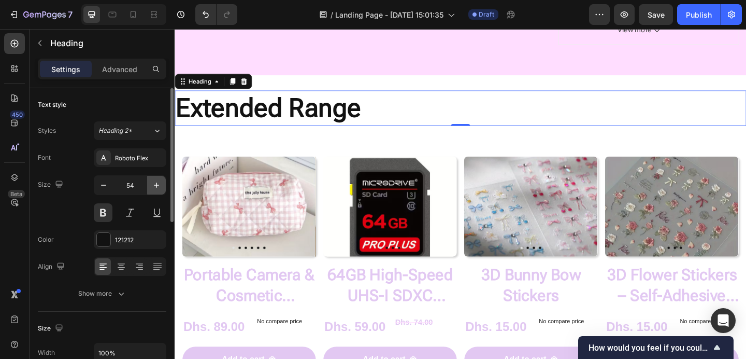
click at [155, 189] on icon "button" at bounding box center [156, 185] width 10 height 10
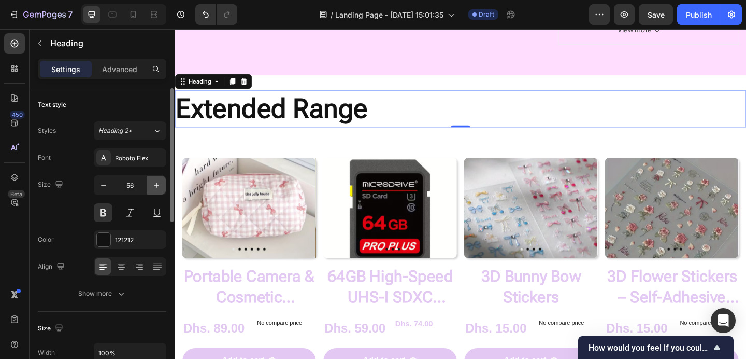
click at [155, 189] on icon "button" at bounding box center [156, 185] width 10 height 10
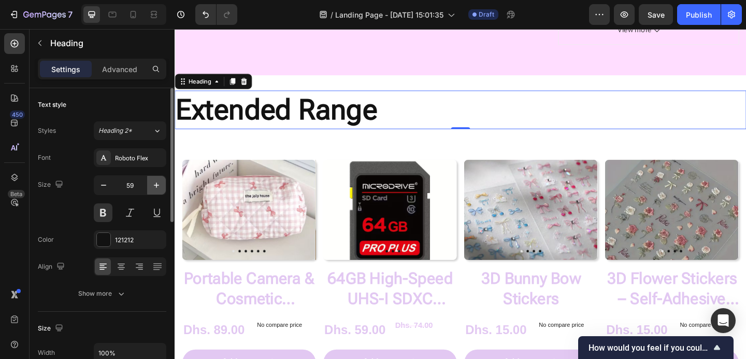
click at [155, 189] on icon "button" at bounding box center [156, 185] width 10 height 10
type input "61"
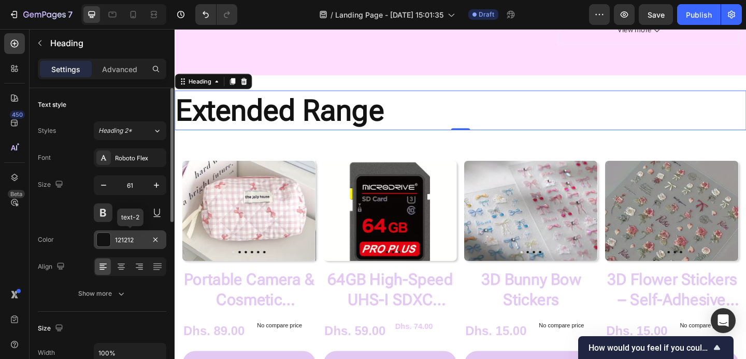
click at [127, 237] on div "121212" at bounding box center [130, 239] width 30 height 9
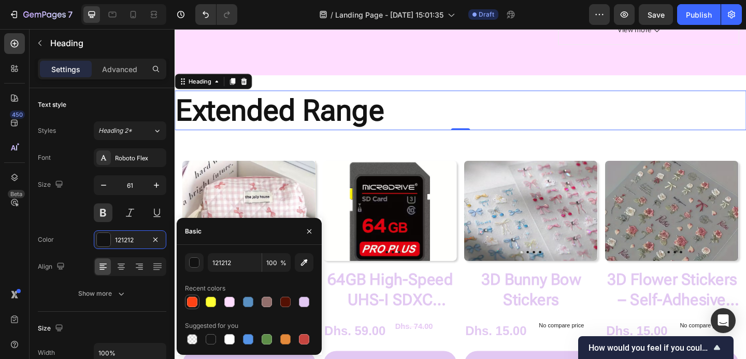
click at [194, 299] on div at bounding box center [192, 301] width 10 height 10
type input "FF4315"
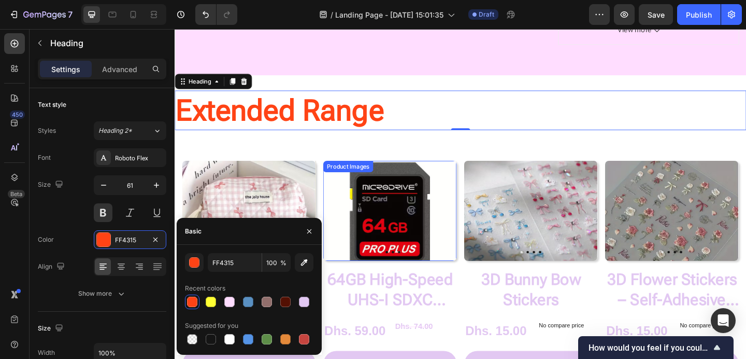
click at [383, 155] on div "Extended Range Heading 0 Section 4" at bounding box center [486, 117] width 622 height 76
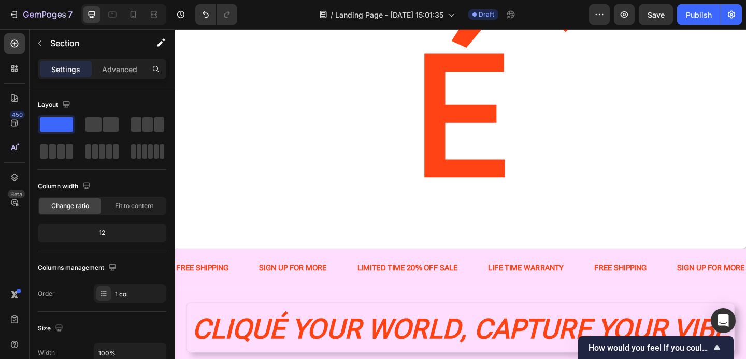
scroll to position [223, 0]
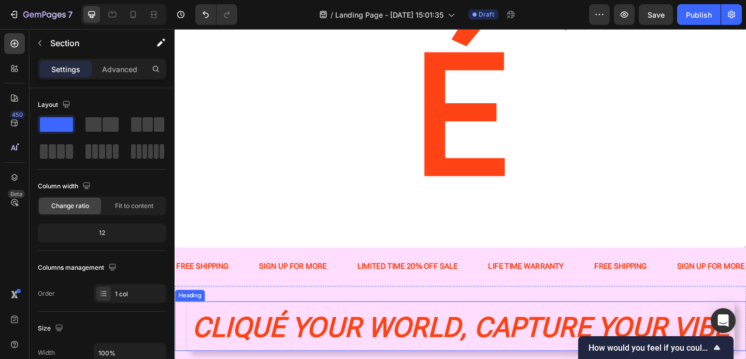
click at [620, 336] on icon "CLIQUÉ YOUR WORLD, CAPTURE YOUR VIBE" at bounding box center [485, 353] width 585 height 35
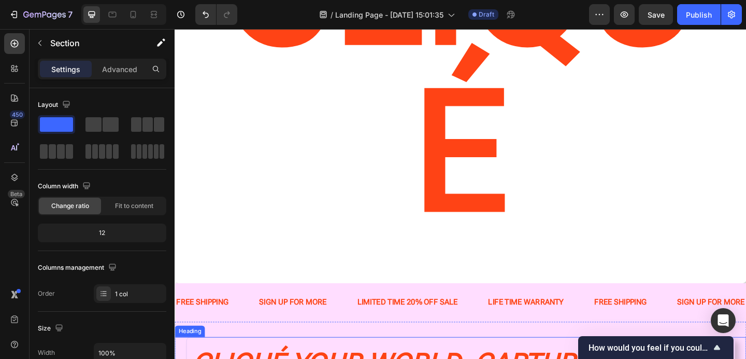
scroll to position [182, 0]
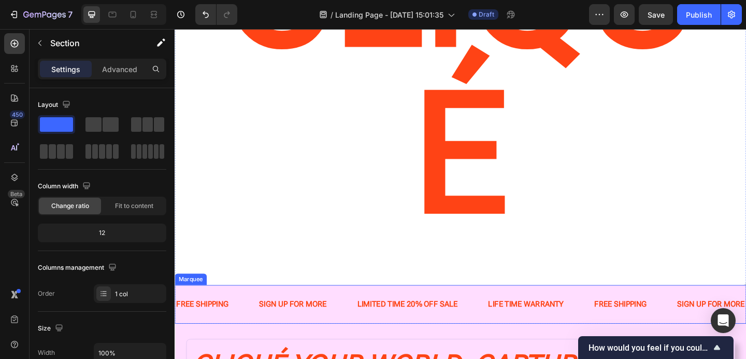
click at [515, 307] on div "FREE SHIPPING Text Block SIGN UP FOR MORE Text Block LIMITED TIME 20% OFF SALE …" at bounding box center [486, 328] width 622 height 42
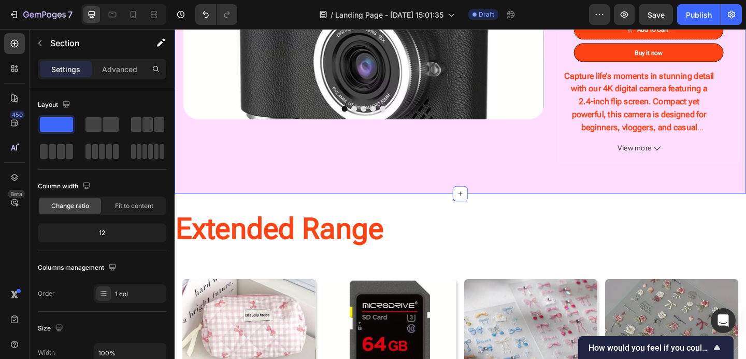
click at [511, 183] on div "Product Images & Gallery 4K Digital Camera with 2.4" Flip Screen (P) Title Dhs.…" at bounding box center [485, 8] width 606 height 350
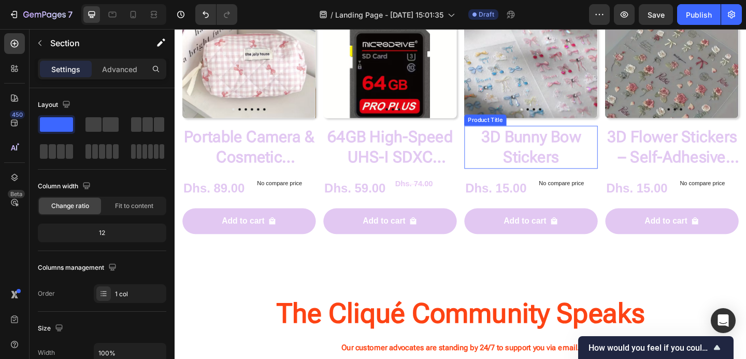
scroll to position [893, 0]
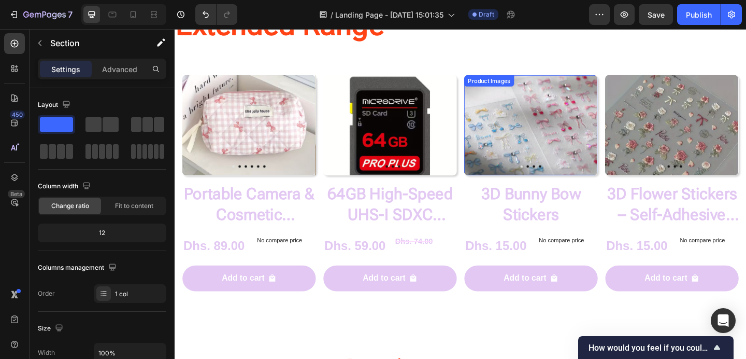
click at [548, 139] on img at bounding box center [562, 133] width 145 height 109
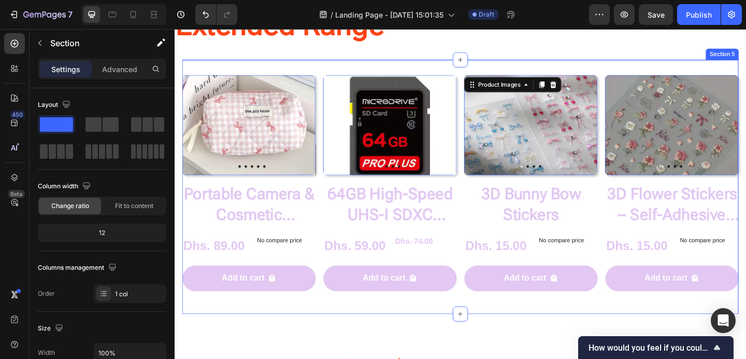
click at [586, 67] on div "Product Images 0 Portable Camera & Cosmetic Accessory Bag Product Title Dhs. 89…" at bounding box center [485, 201] width 605 height 276
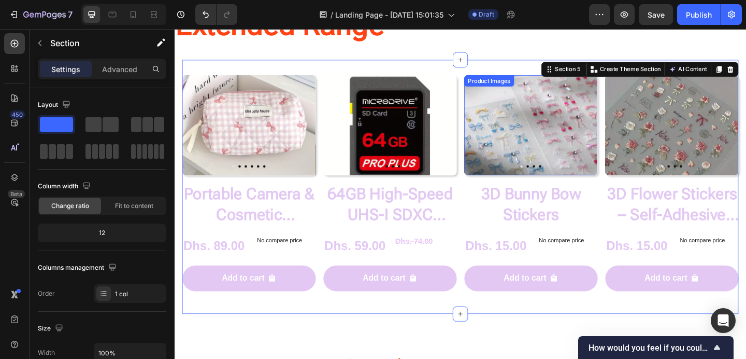
click at [564, 123] on img at bounding box center [562, 133] width 145 height 109
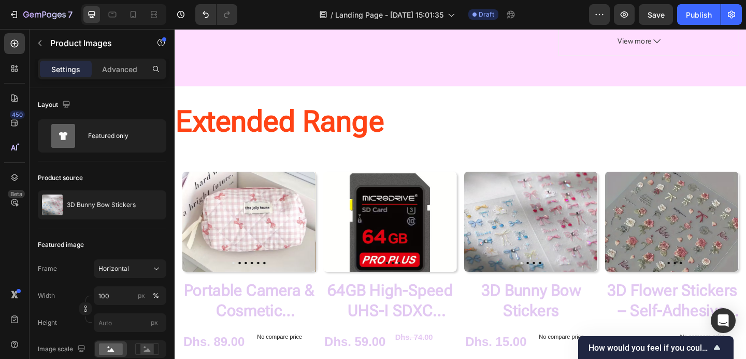
scroll to position [778, 0]
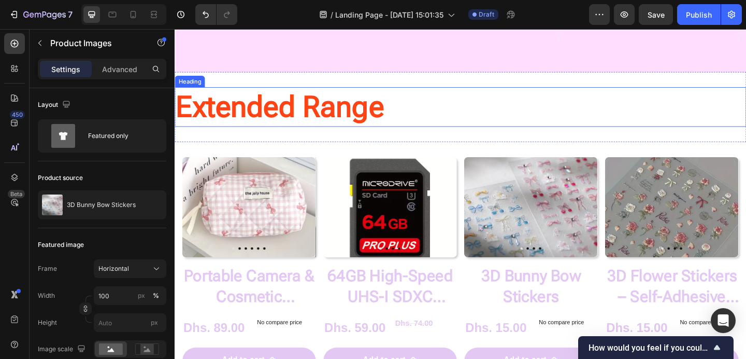
click at [400, 135] on h2 "Extended Range" at bounding box center [486, 113] width 622 height 43
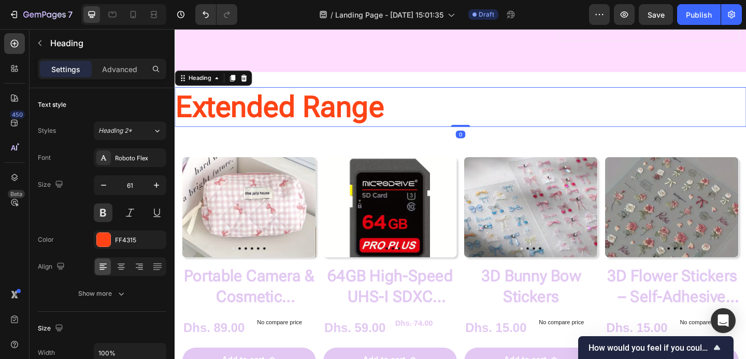
click at [400, 135] on h2 "Extended Range" at bounding box center [486, 113] width 622 height 43
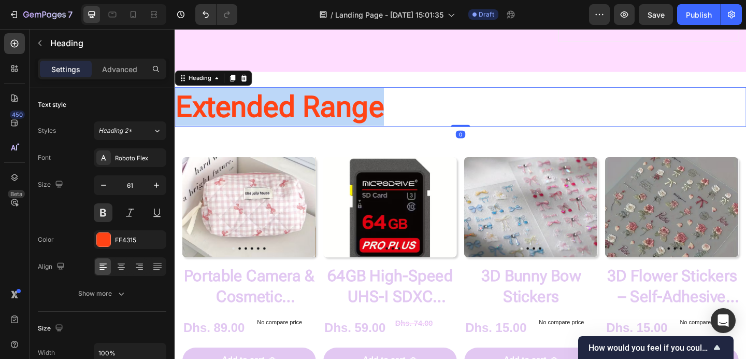
click at [400, 134] on p "Extended Range" at bounding box center [486, 113] width 620 height 41
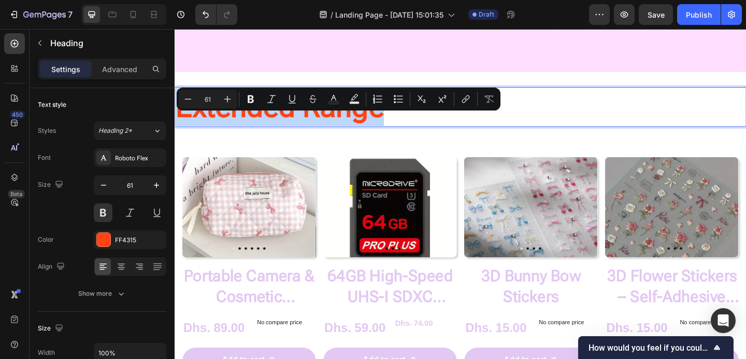
click at [400, 134] on p "Extended Range" at bounding box center [486, 113] width 620 height 41
click at [404, 134] on p "Extended Range" at bounding box center [486, 113] width 620 height 41
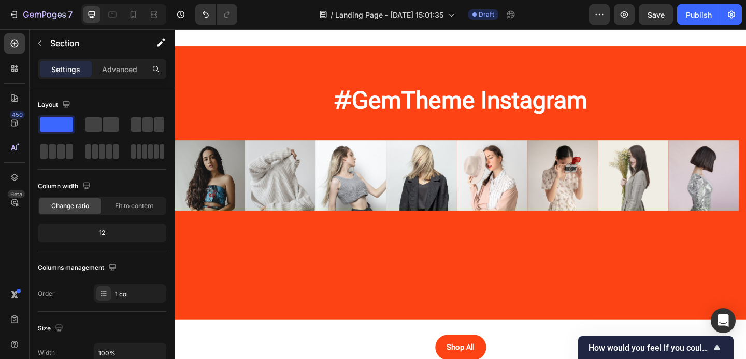
scroll to position [1498, 0]
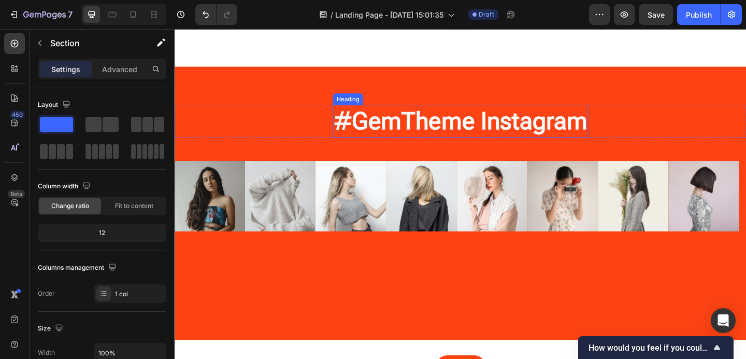
click at [447, 123] on strong "#GemTheme Instagram" at bounding box center [486, 129] width 276 height 30
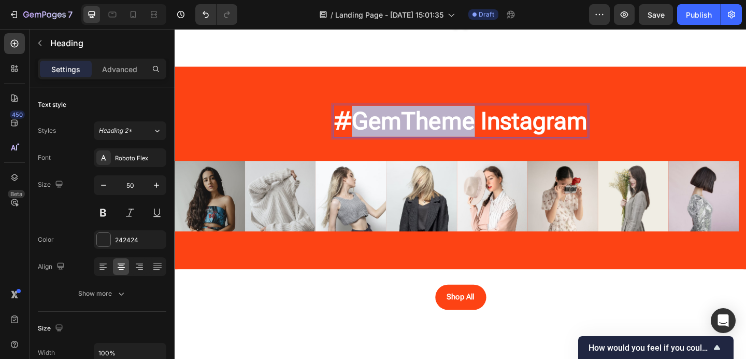
click at [453, 137] on strong "#GemTheme Instagram" at bounding box center [486, 129] width 276 height 30
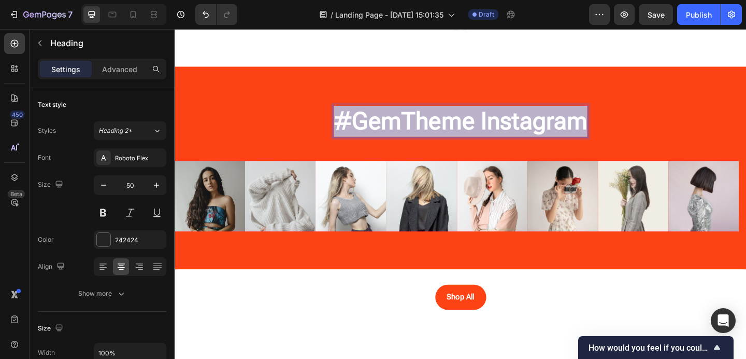
click at [453, 137] on strong "#GemTheme Instagram" at bounding box center [486, 129] width 276 height 30
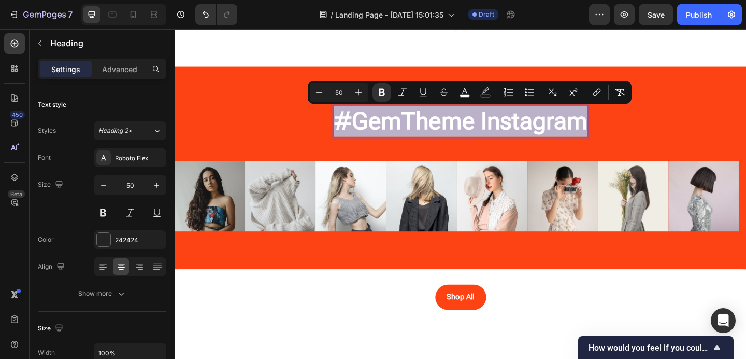
click at [481, 136] on strong "#GemTheme Instagram" at bounding box center [486, 129] width 276 height 30
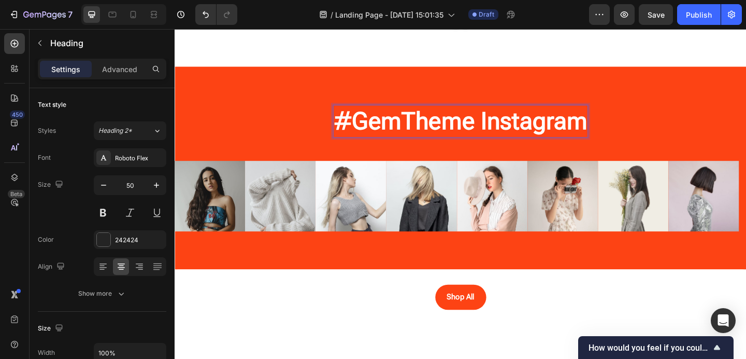
click at [467, 129] on strong "#GemTheme Instagram" at bounding box center [486, 129] width 276 height 30
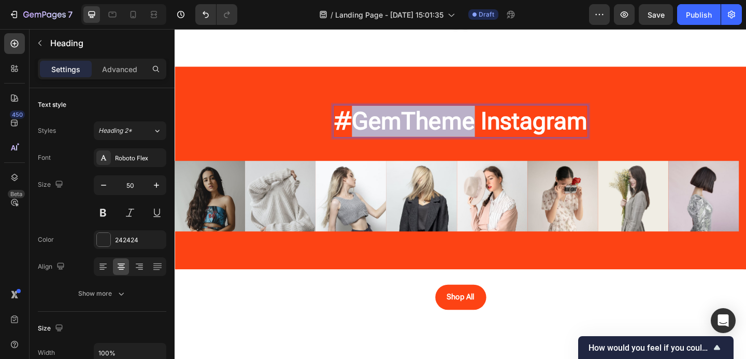
click at [467, 129] on strong "#GemTheme Instagram" at bounding box center [486, 129] width 276 height 30
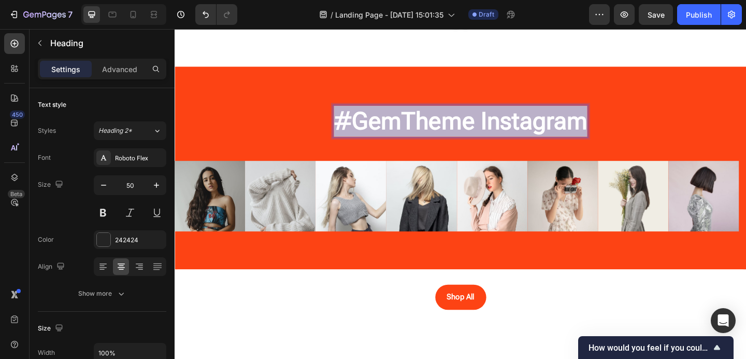
click at [467, 129] on strong "#GemTheme Instagram" at bounding box center [486, 129] width 276 height 30
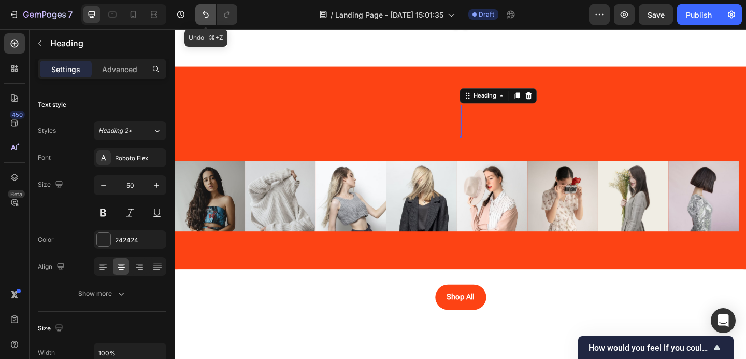
click at [206, 13] on icon "Undo/Redo" at bounding box center [206, 14] width 10 height 10
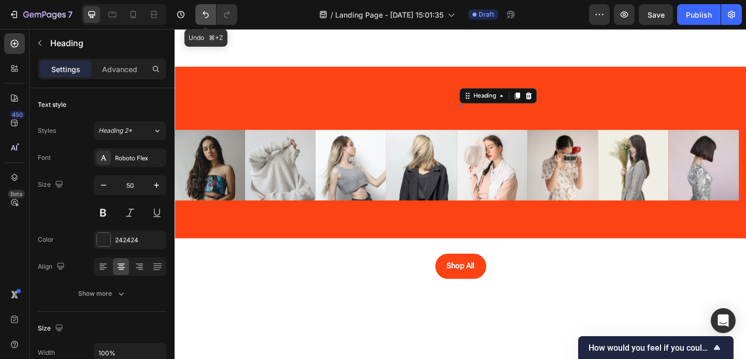
click at [206, 13] on icon "Undo/Redo" at bounding box center [206, 14] width 10 height 10
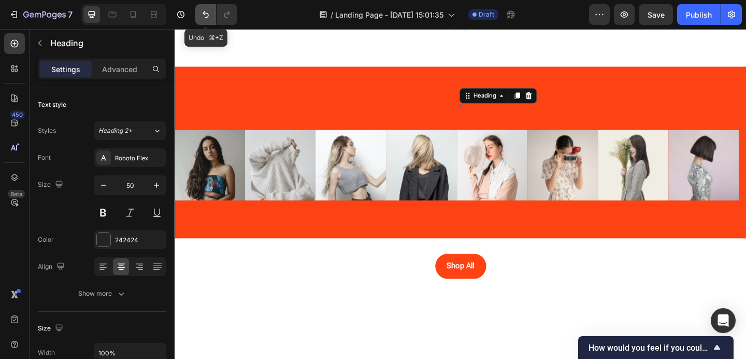
click at [206, 13] on icon "Undo/Redo" at bounding box center [206, 14] width 10 height 10
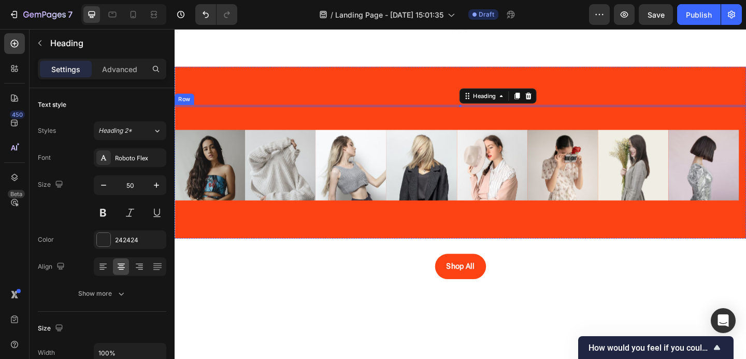
click at [408, 111] on div "Heading 0 Row" at bounding box center [486, 112] width 622 height 2
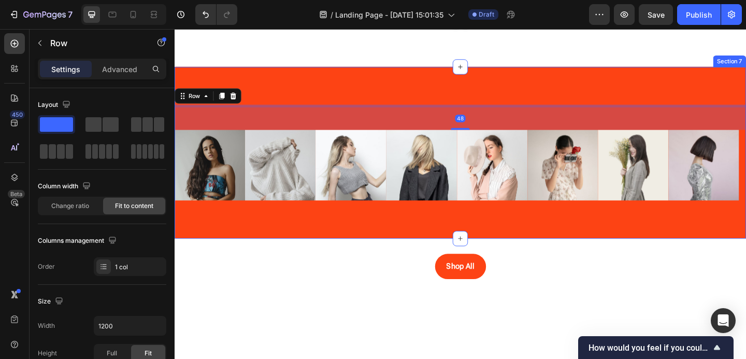
click at [504, 108] on div "Heading Row 48 Image Image Image Image Image Image Image Image Carousel Image I…" at bounding box center [486, 163] width 622 height 187
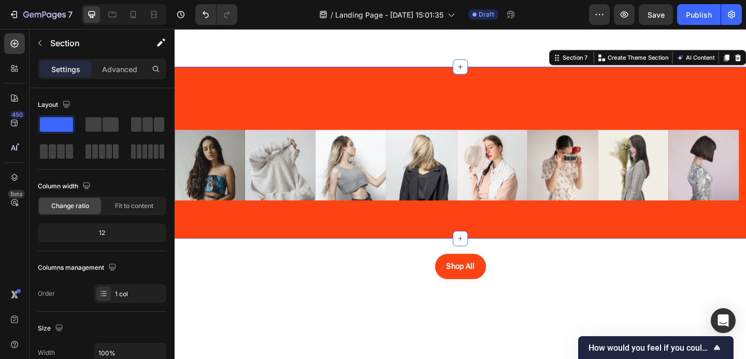
click at [477, 99] on div "Heading Row Image Image Image Image Image Image Image Image Carousel Image Imag…" at bounding box center [486, 163] width 622 height 187
click at [195, 12] on button "Undo/Redo" at bounding box center [205, 14] width 21 height 21
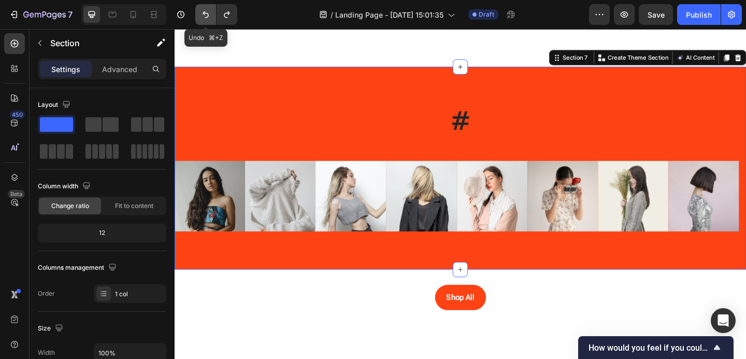
click at [195, 12] on button "Undo/Redo" at bounding box center [205, 14] width 21 height 21
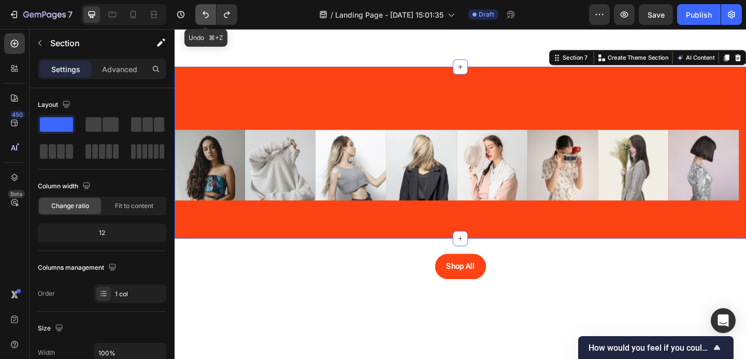
click at [195, 12] on button "Undo/Redo" at bounding box center [205, 14] width 21 height 21
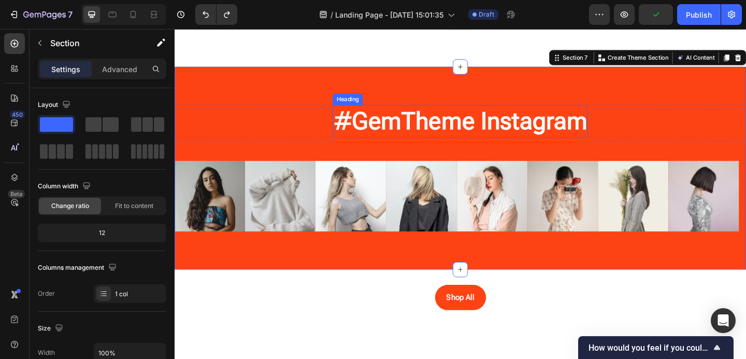
click at [510, 134] on strong "#GemTheme Instagram" at bounding box center [486, 129] width 276 height 30
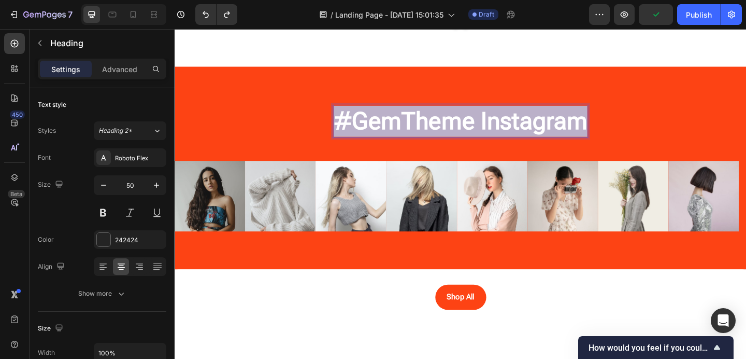
click at [510, 134] on strong "#GemTheme Instagram" at bounding box center [486, 129] width 276 height 30
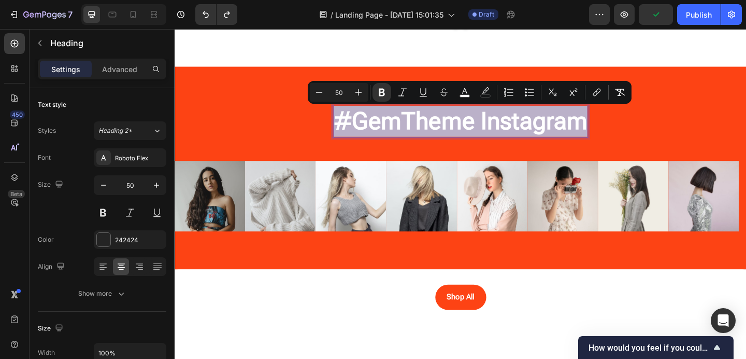
click at [510, 134] on strong "#GemTheme Instagram" at bounding box center [486, 129] width 276 height 30
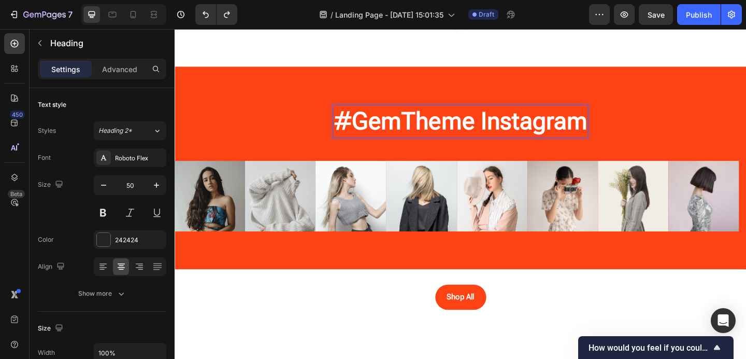
click at [615, 132] on strong "#GemTheme Instagram" at bounding box center [486, 129] width 276 height 30
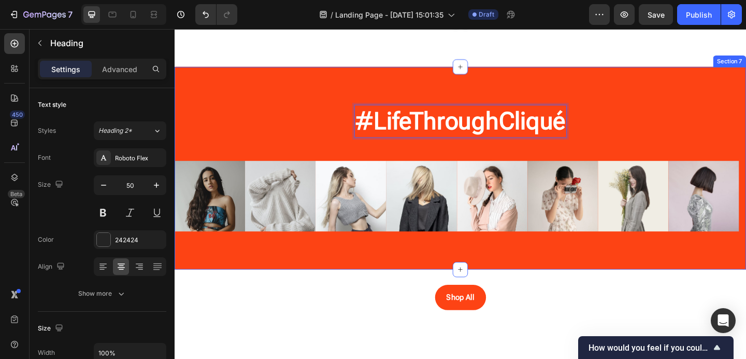
click at [680, 136] on div "#LifeThroughCliqué Heading 0 Row" at bounding box center [486, 129] width 622 height 36
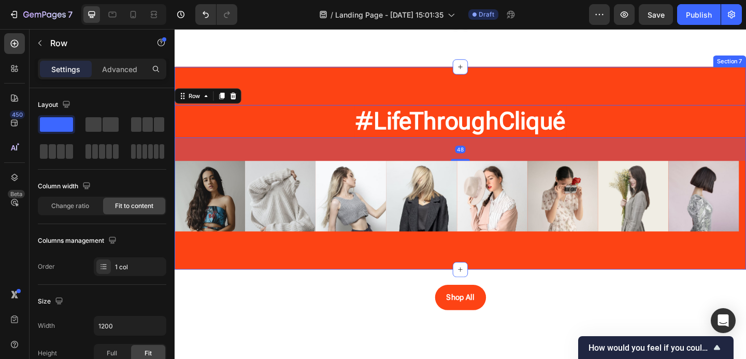
click at [592, 72] on div "⁠⁠⁠⁠⁠⁠⁠ #LifeThroughCliqué Heading Row 48 Image Image Image Image Image Image I…" at bounding box center [486, 180] width 622 height 220
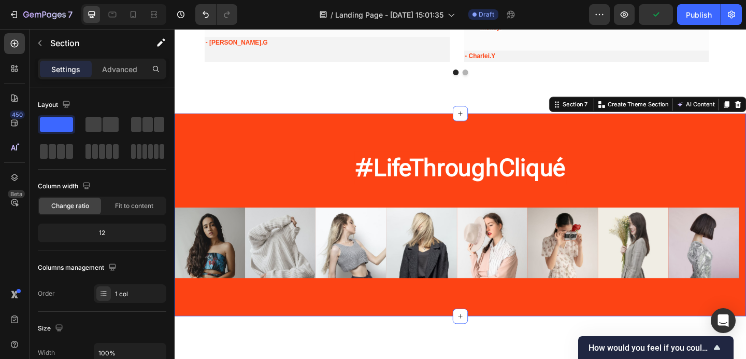
scroll to position [1399, 0]
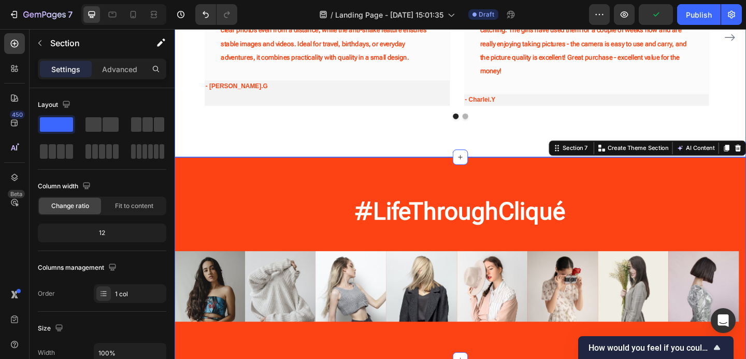
click at [553, 141] on div "The Cliqué Community Speaks Heading Our customer advocates are standing by 24/7…" at bounding box center [486, 0] width 622 height 336
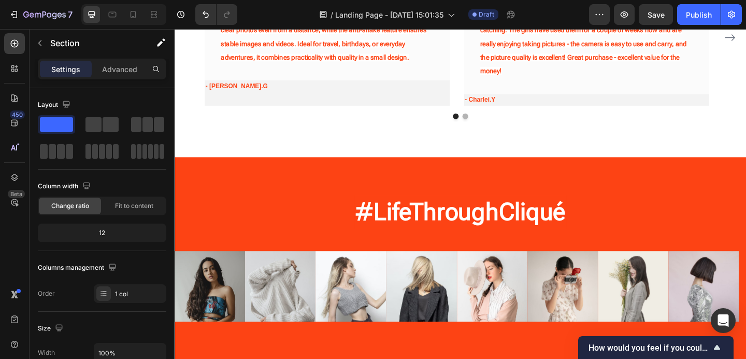
click at [589, 155] on div "The Cliqué Community Speaks Heading Our customer advocates are standing by 24/7…" at bounding box center [486, 0] width 622 height 336
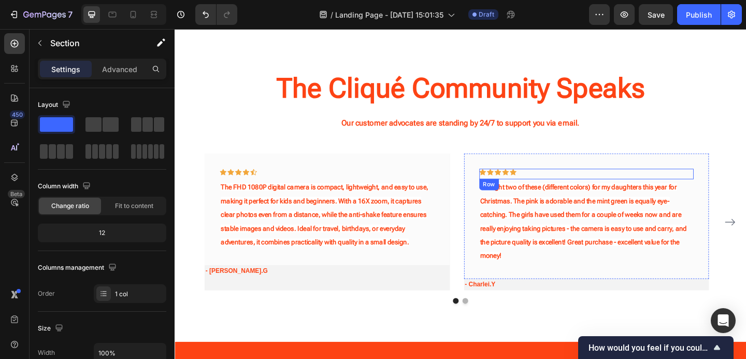
scroll to position [1194, 0]
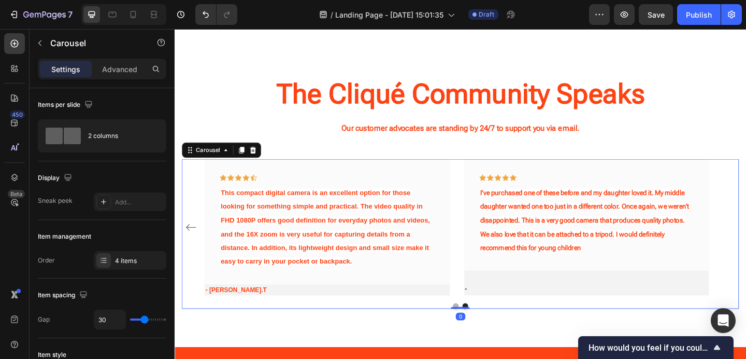
click at [746, 242] on div "Icon Icon Icon Icon Icon Row The FHD 1080P digital camera is compact, lightweig…" at bounding box center [485, 244] width 606 height 148
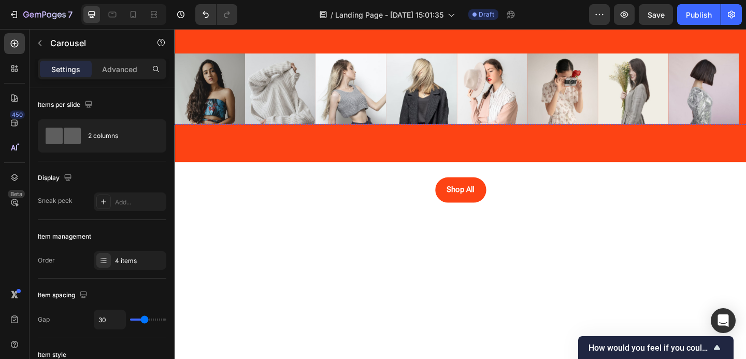
scroll to position [1587, 0]
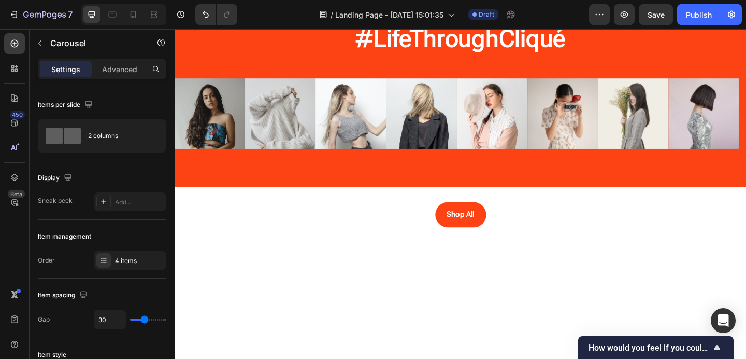
click at [354, 159] on div "Image" at bounding box center [341, 153] width 27 height 12
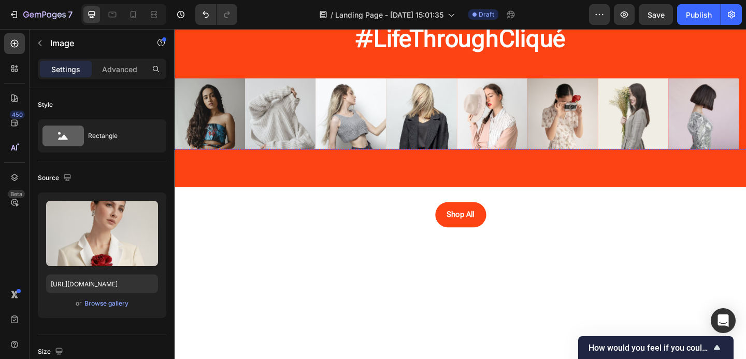
click at [304, 159] on img at bounding box center [289, 159] width 77 height 0
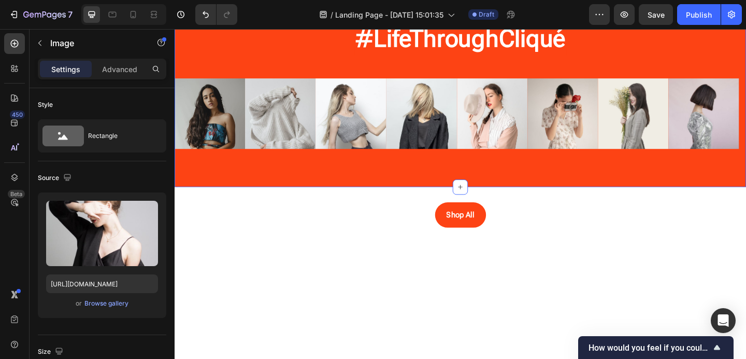
click at [303, 201] on div "⁠⁠⁠⁠⁠⁠⁠ #LifeThroughCliqué Heading Row Image Image Image Image Image Image Imag…" at bounding box center [486, 90] width 622 height 220
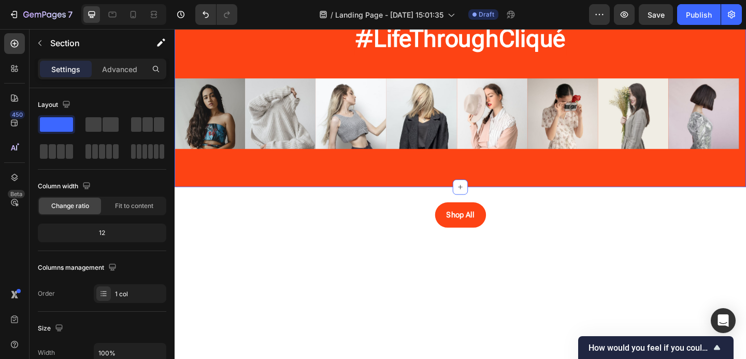
click at [238, 69] on div "⁠⁠⁠⁠⁠⁠⁠ #LifeThroughCliqué Heading Row Image Image Image Image Image Image Imag…" at bounding box center [486, 90] width 622 height 137
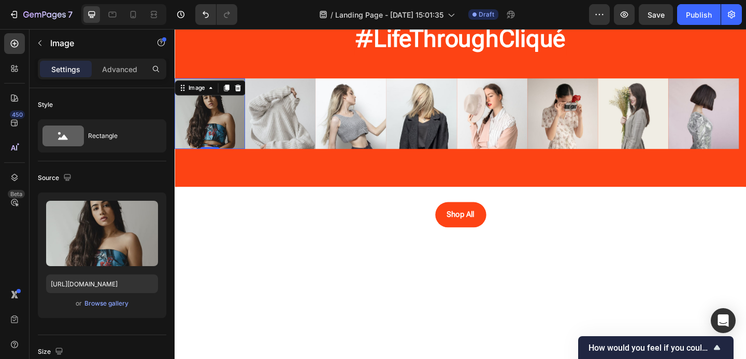
click at [246, 104] on img at bounding box center [213, 120] width 77 height 77
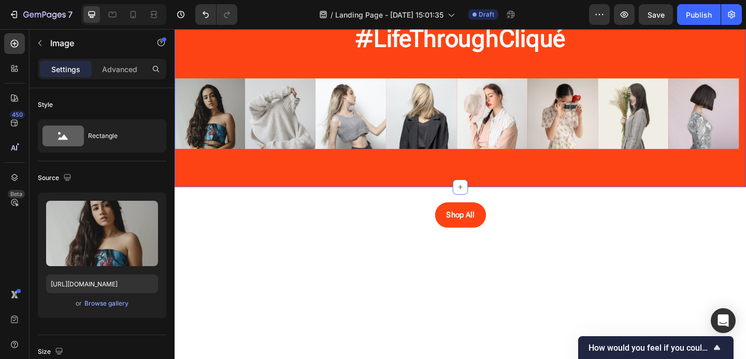
click at [261, 68] on div "⁠⁠⁠⁠⁠⁠⁠ #LifeThroughCliqué Heading Row Image 0 Image Image Image Image Image Im…" at bounding box center [486, 90] width 622 height 137
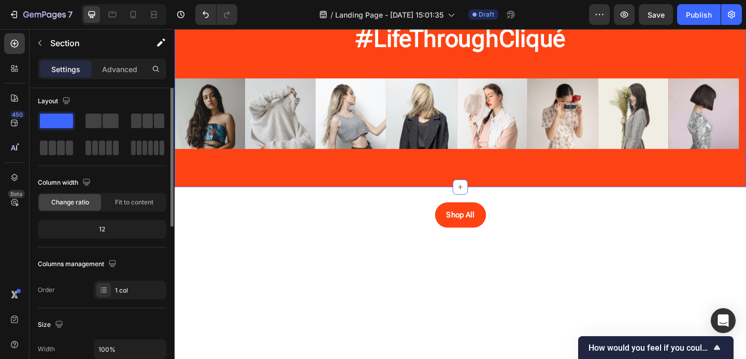
scroll to position [0, 0]
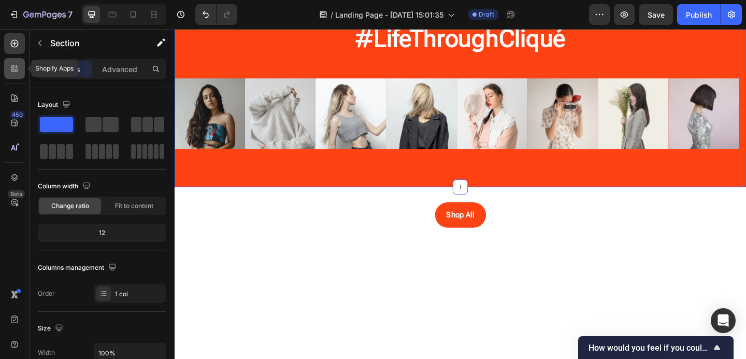
click at [13, 71] on icon at bounding box center [12, 70] width 3 height 3
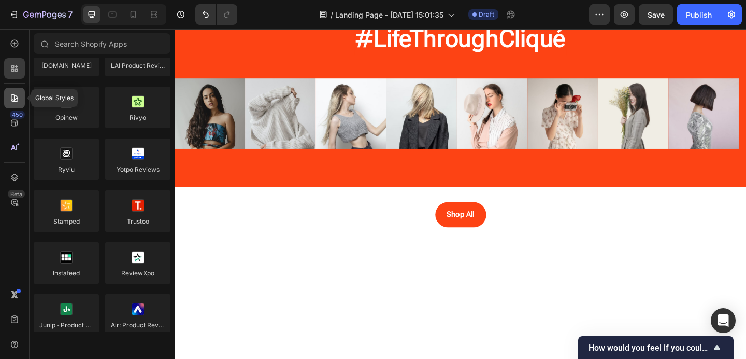
click at [15, 101] on icon at bounding box center [14, 97] width 7 height 7
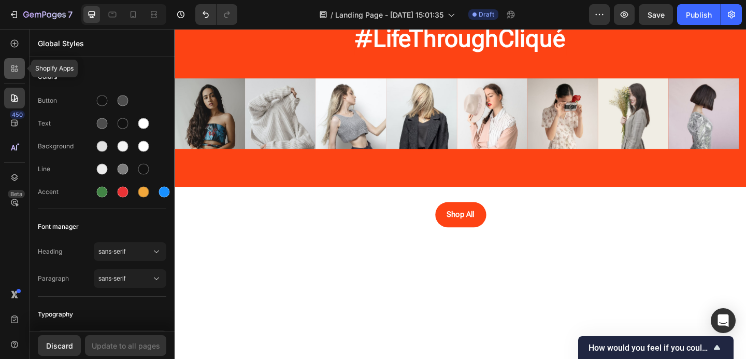
click at [17, 70] on icon at bounding box center [16, 70] width 3 height 3
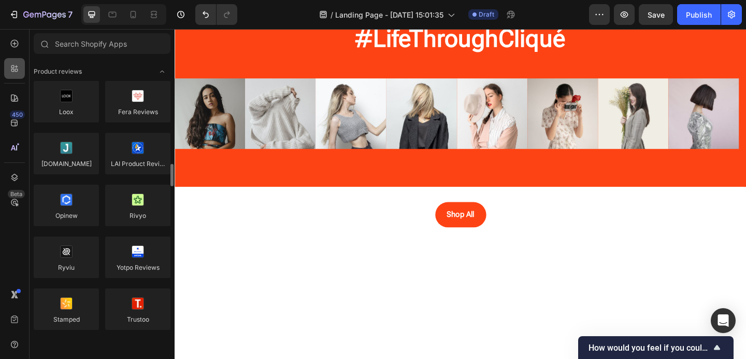
scroll to position [98, 0]
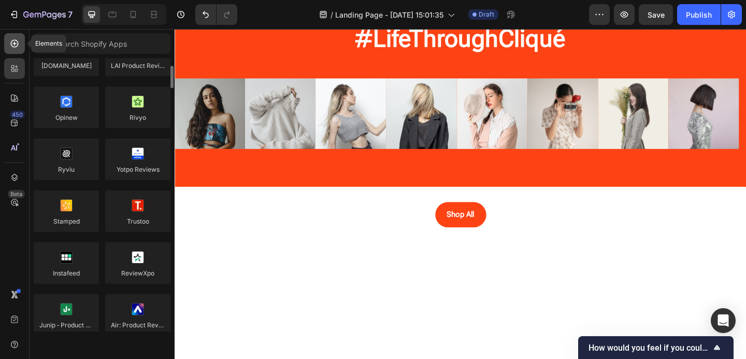
click at [17, 45] on icon at bounding box center [15, 44] width 8 height 8
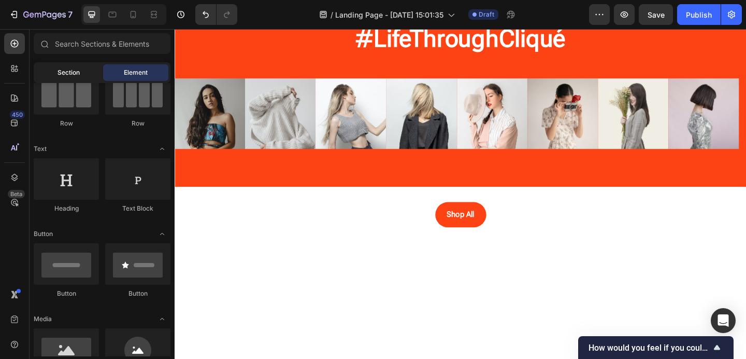
click at [82, 70] on div "Section" at bounding box center [68, 72] width 65 height 17
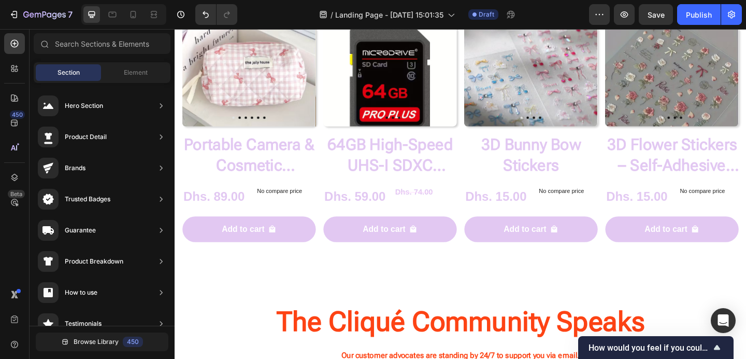
scroll to position [944, 0]
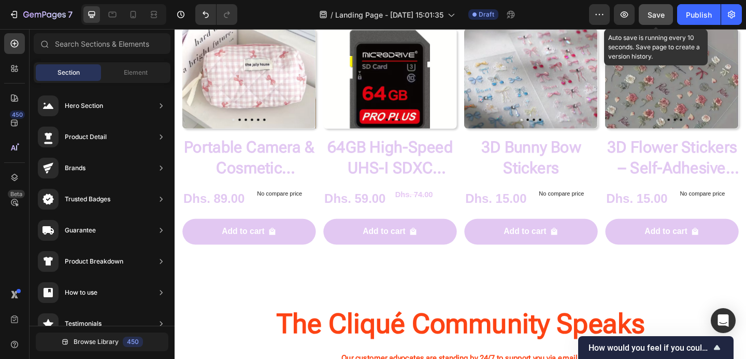
click at [658, 15] on span "Save" at bounding box center [656, 14] width 17 height 9
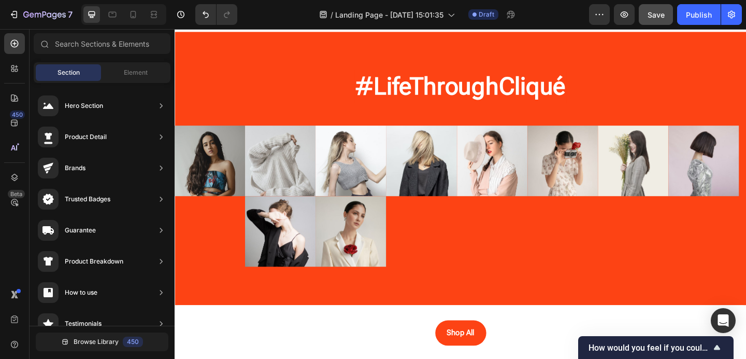
scroll to position [1552, 0]
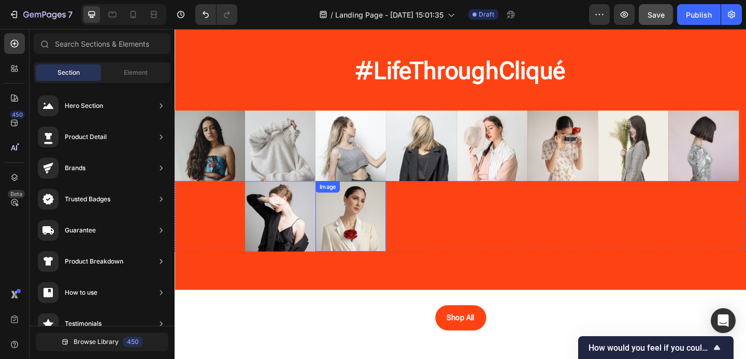
click at [401, 207] on img at bounding box center [366, 232] width 77 height 77
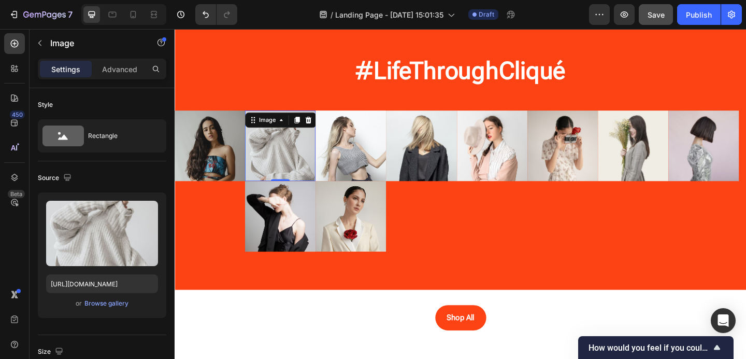
click at [306, 120] on div "Image 0" at bounding box center [289, 156] width 77 height 77
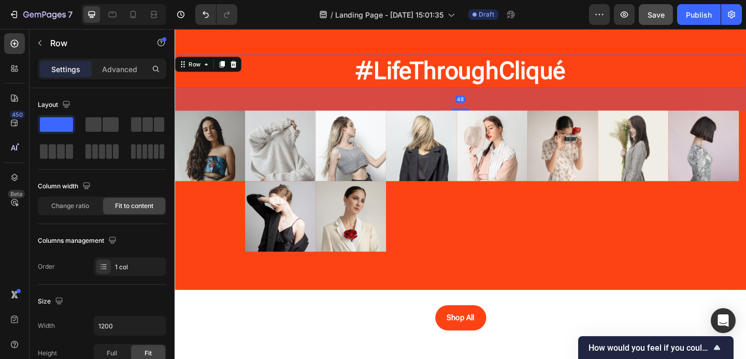
click at [250, 73] on div "#LifeThroughCliqué Heading Row 48" at bounding box center [486, 75] width 622 height 36
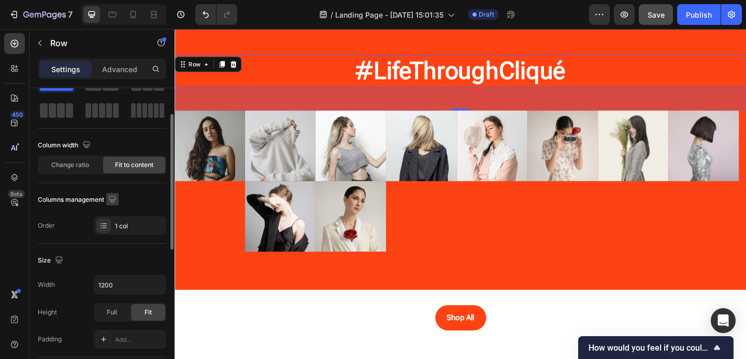
scroll to position [33, 0]
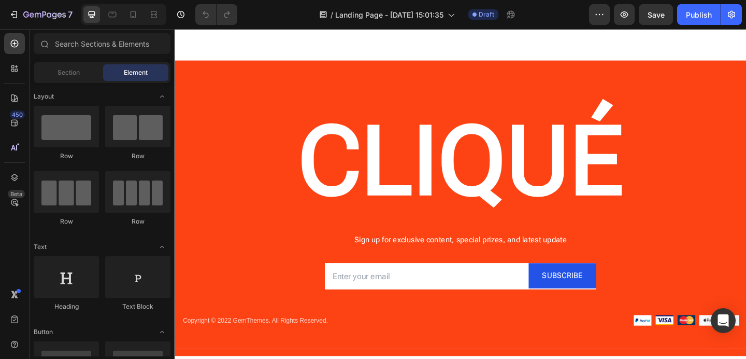
scroll to position [2223, 0]
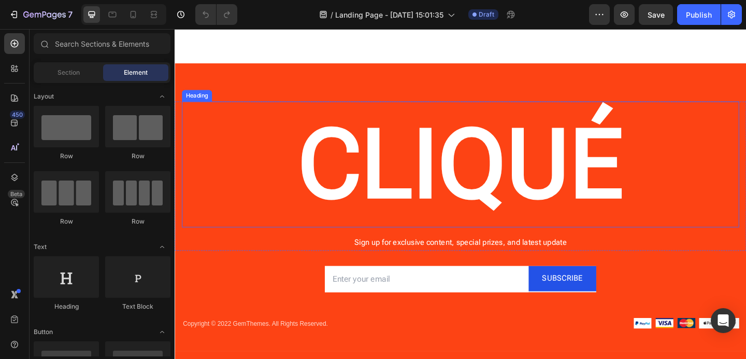
click at [292, 129] on h2 "CLIQUÉ" at bounding box center [485, 176] width 606 height 137
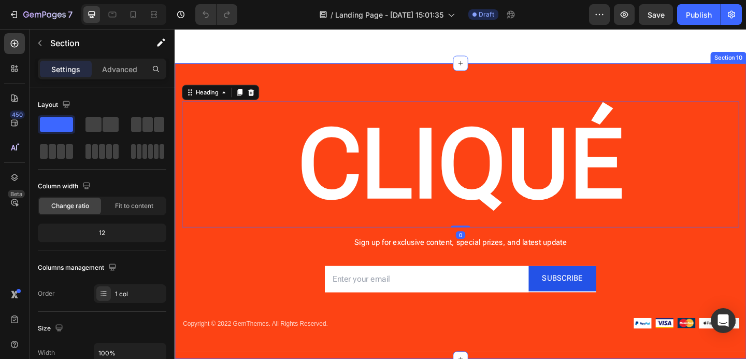
click at [271, 93] on div "CLIQUÉ Heading 0 Sign up for exclusive content, special prizes, and latest upda…" at bounding box center [486, 226] width 622 height 321
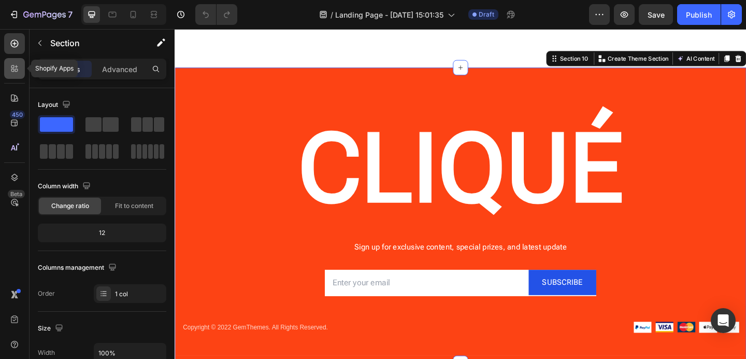
click at [16, 69] on icon at bounding box center [14, 68] width 10 height 10
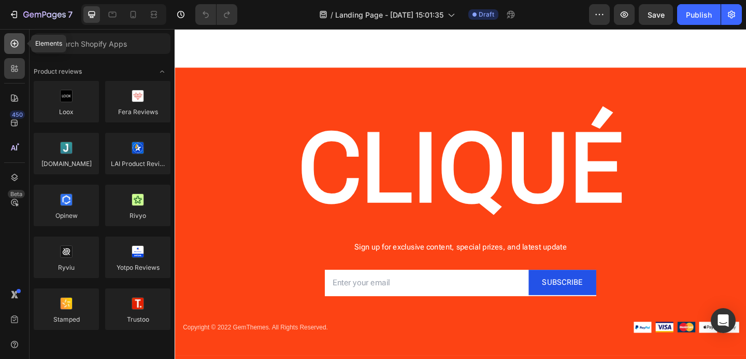
click at [15, 48] on icon at bounding box center [14, 43] width 10 height 10
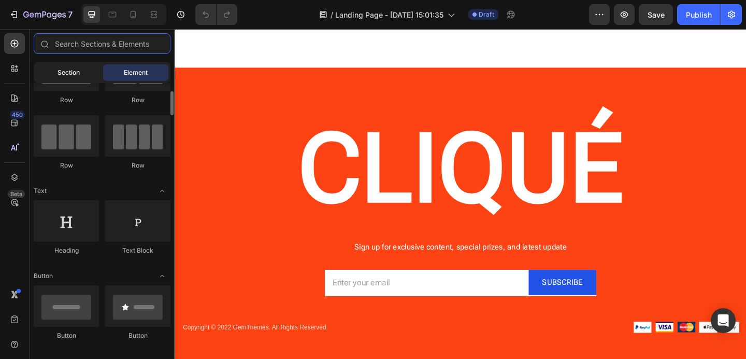
scroll to position [59, 0]
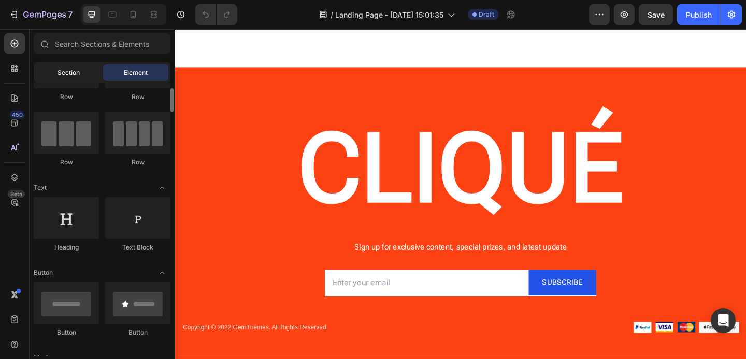
click at [76, 76] on span "Section" at bounding box center [69, 72] width 22 height 9
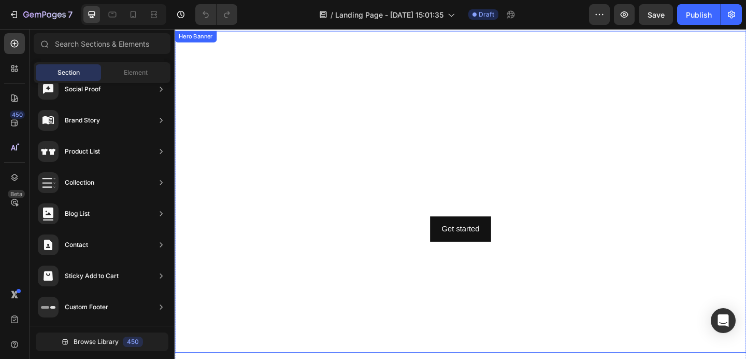
scroll to position [1909, 0]
click at [395, 312] on video "Background Image" at bounding box center [486, 208] width 622 height 350
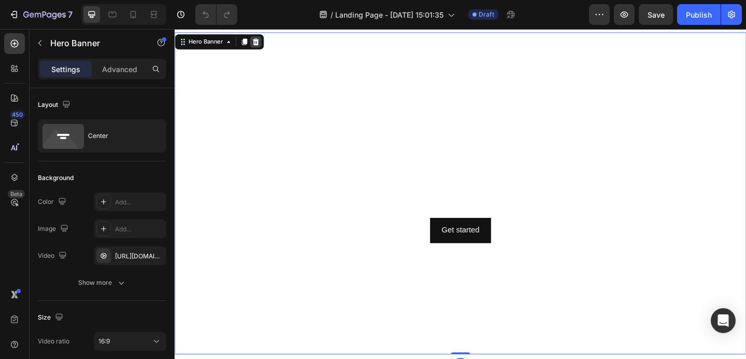
click at [264, 44] on icon at bounding box center [263, 42] width 7 height 7
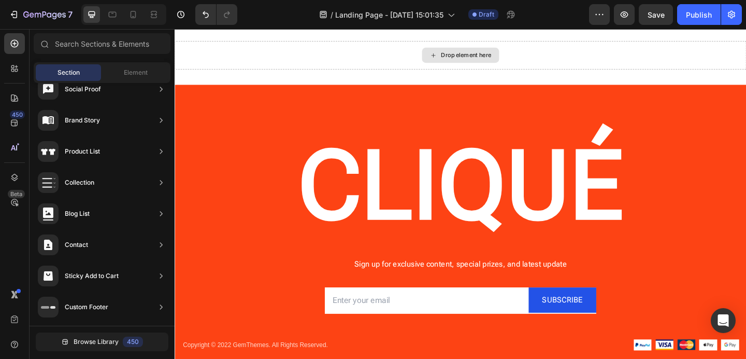
scroll to position [1756, 0]
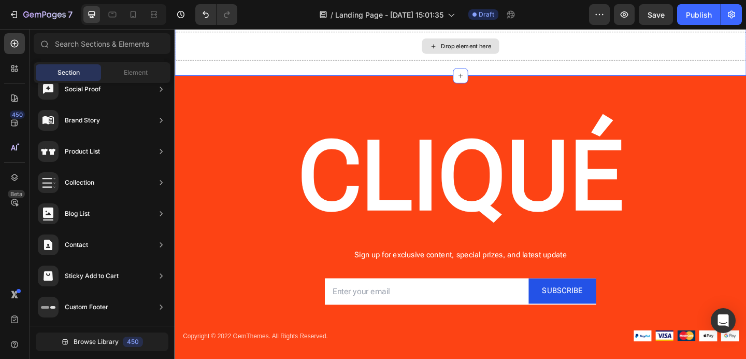
click at [592, 63] on div "Drop element here" at bounding box center [486, 47] width 622 height 31
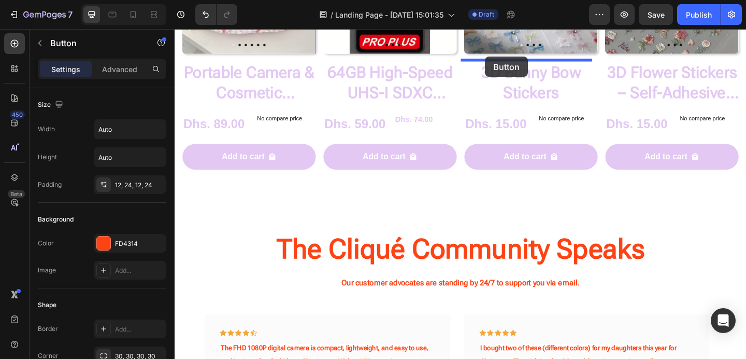
scroll to position [1013, 0]
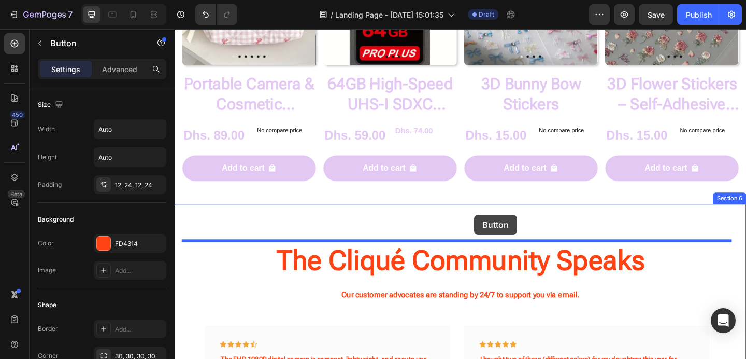
drag, startPoint x: 534, startPoint y: 365, endPoint x: 501, endPoint y: 232, distance: 137.9
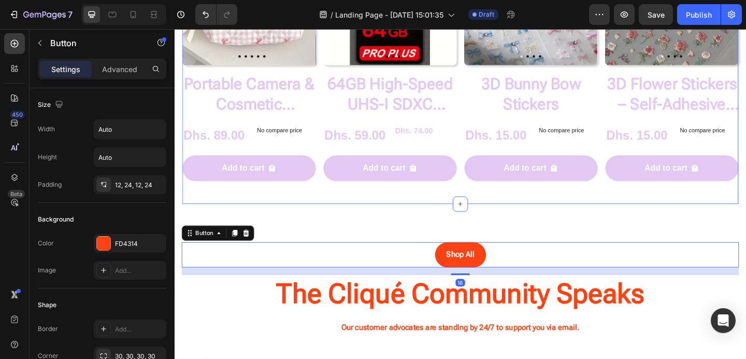
click at [552, 217] on div "Product Images Portable Camera & Cosmetic Accessory Bag Product Title Dhs. 89.0…" at bounding box center [485, 81] width 605 height 276
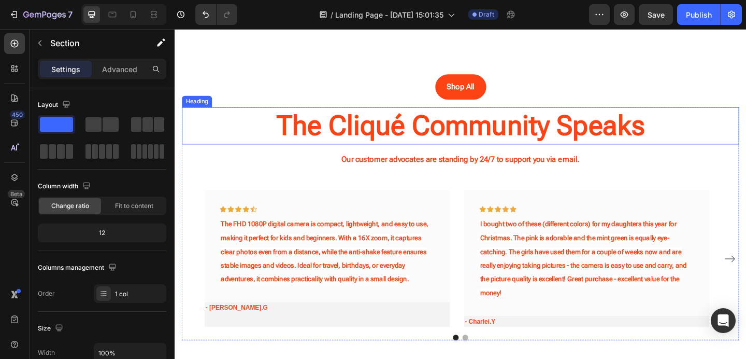
scroll to position [1209, 0]
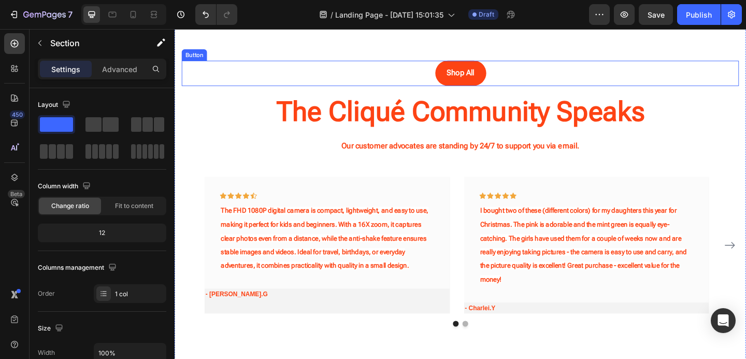
click at [540, 76] on div "Shop All Button" at bounding box center [485, 76] width 606 height 27
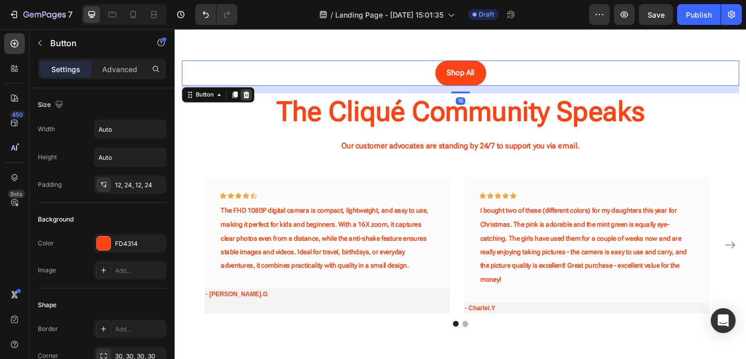
click at [257, 101] on div at bounding box center [252, 100] width 12 height 12
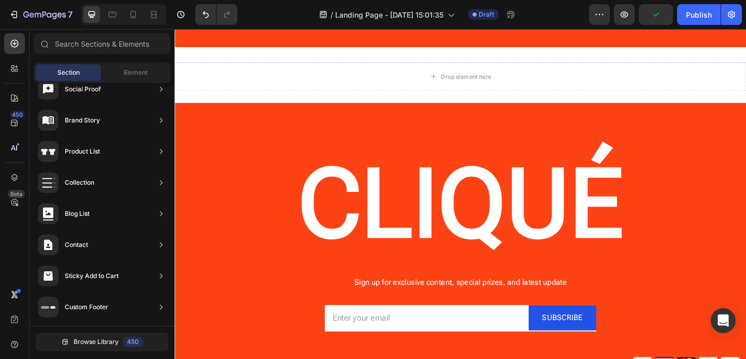
scroll to position [1815, 0]
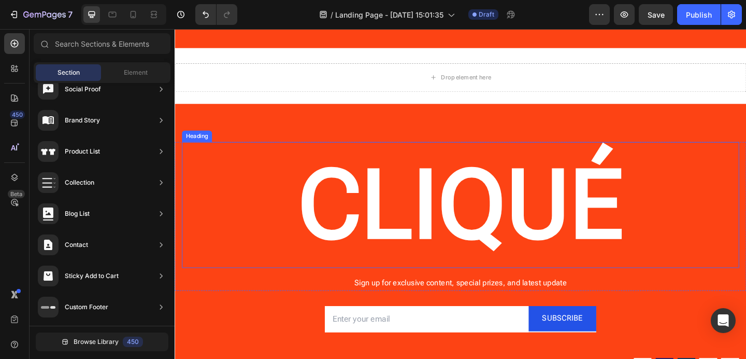
click at [276, 224] on h2 "CLIQUÉ" at bounding box center [485, 220] width 606 height 137
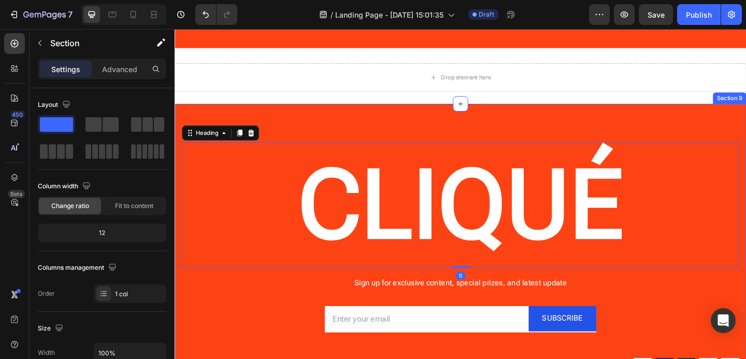
click at [284, 138] on div "CLIQUÉ Heading 0 Sign up for exclusive content, special prizes, and latest upda…" at bounding box center [486, 270] width 622 height 321
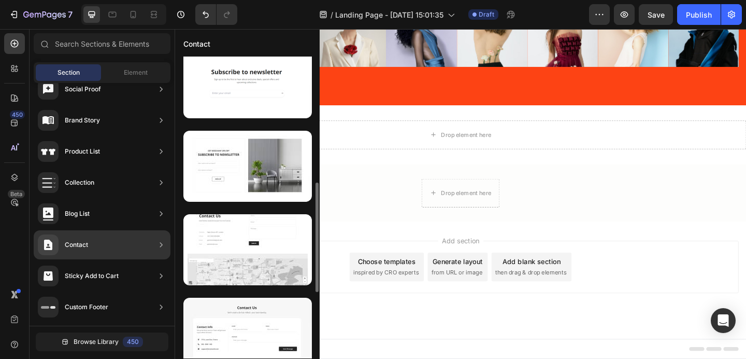
scroll to position [354, 0]
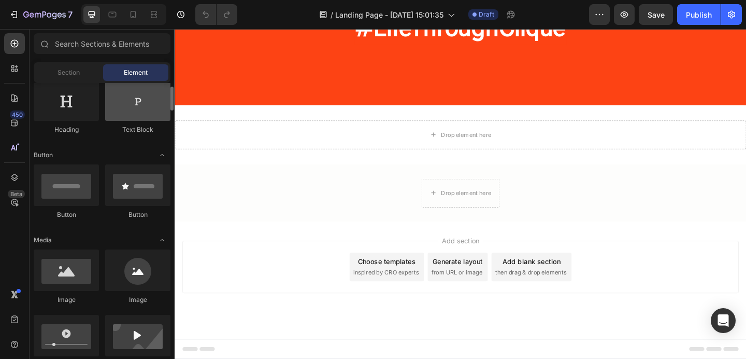
scroll to position [298, 0]
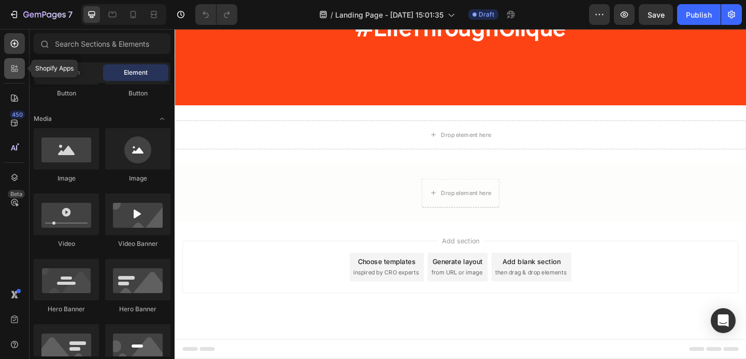
click at [15, 74] on div at bounding box center [14, 68] width 21 height 21
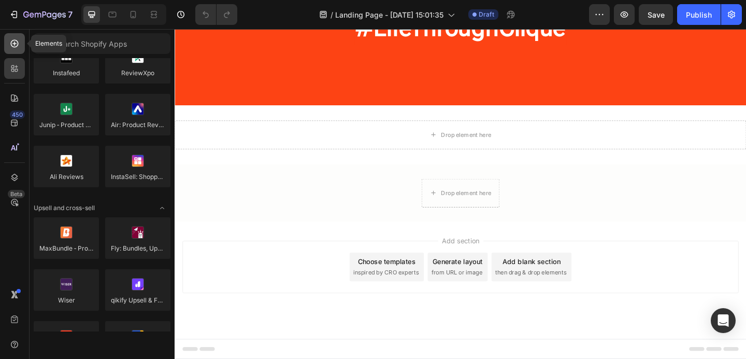
click at [13, 38] on icon at bounding box center [14, 43] width 10 height 10
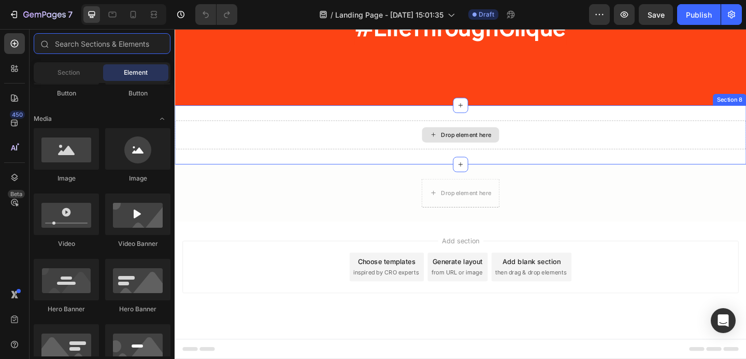
scroll to position [1327, 0]
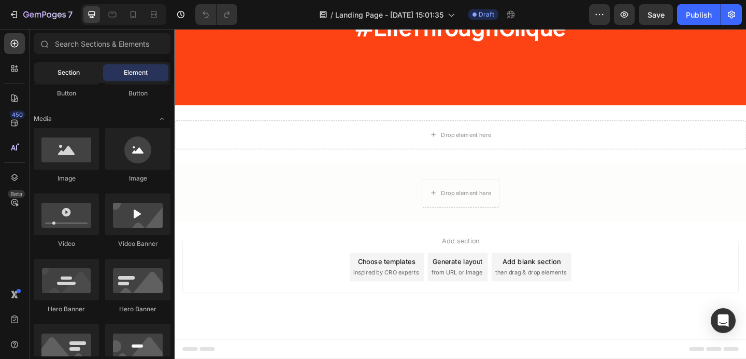
click at [69, 80] on div "Section" at bounding box center [68, 72] width 65 height 17
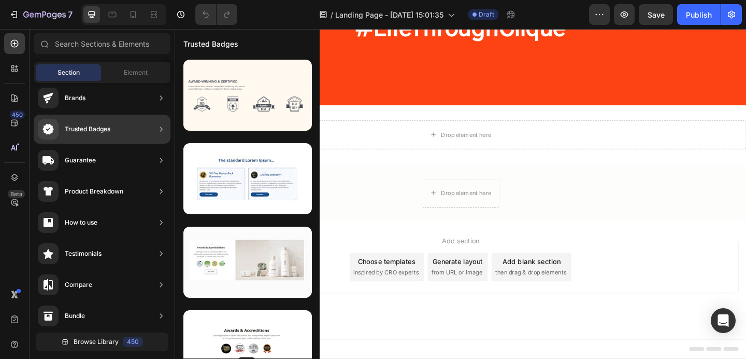
scroll to position [359, 0]
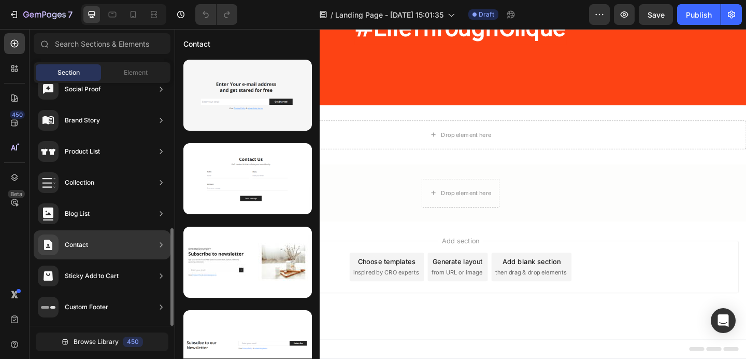
click at [100, 239] on div "Contact" at bounding box center [102, 244] width 137 height 29
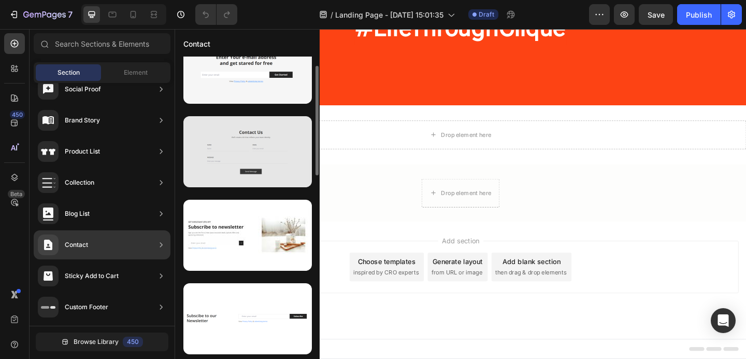
scroll to position [28, 0]
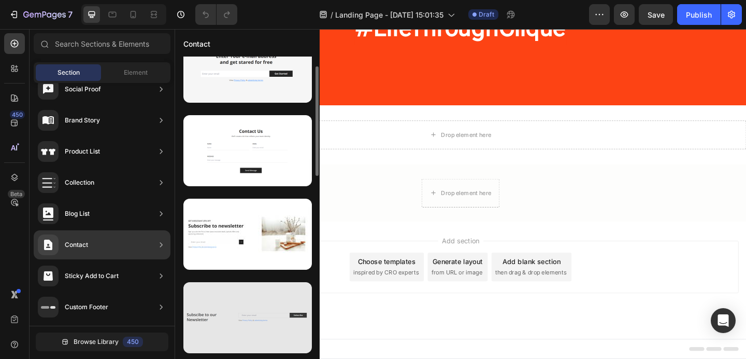
click at [269, 303] on div at bounding box center [247, 317] width 129 height 71
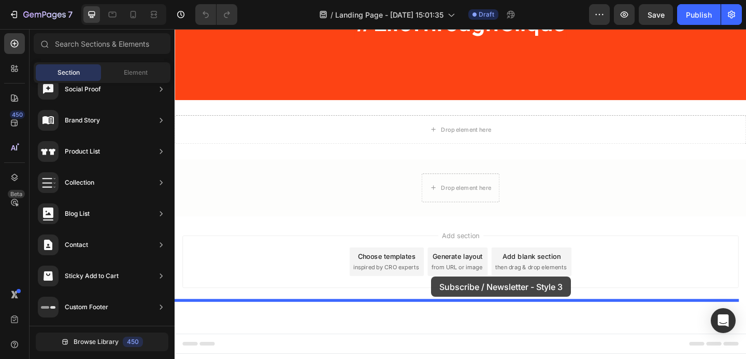
drag, startPoint x: 422, startPoint y: 346, endPoint x: 453, endPoint y: 298, distance: 56.9
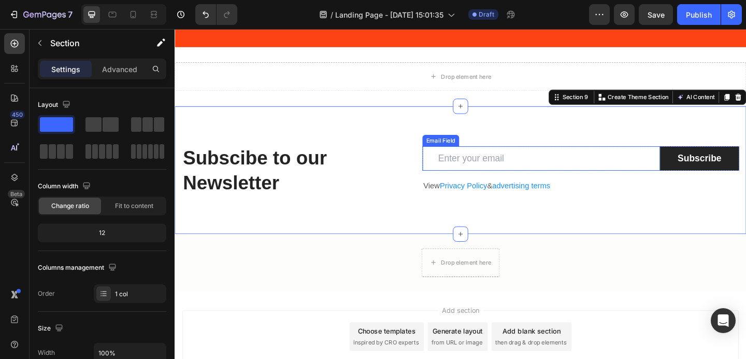
scroll to position [1416, 0]
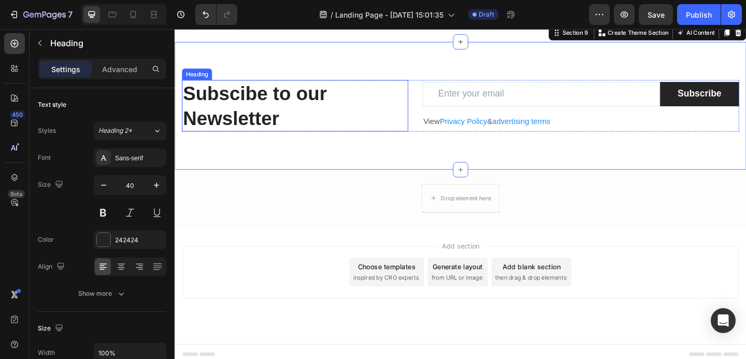
click at [298, 139] on p "Subscibe to our Newsletter" at bounding box center [305, 113] width 244 height 54
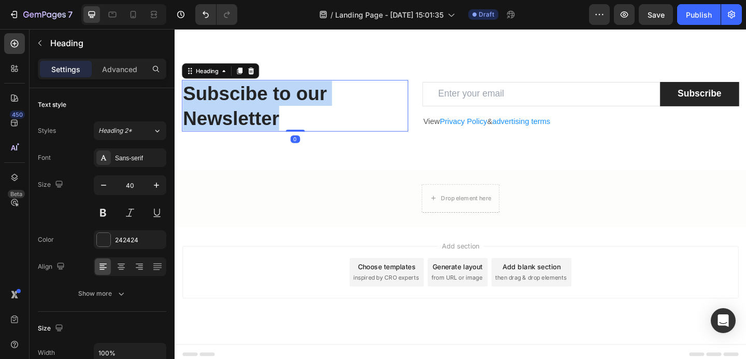
click at [298, 139] on p "Subscibe to our Newsletter" at bounding box center [305, 113] width 244 height 54
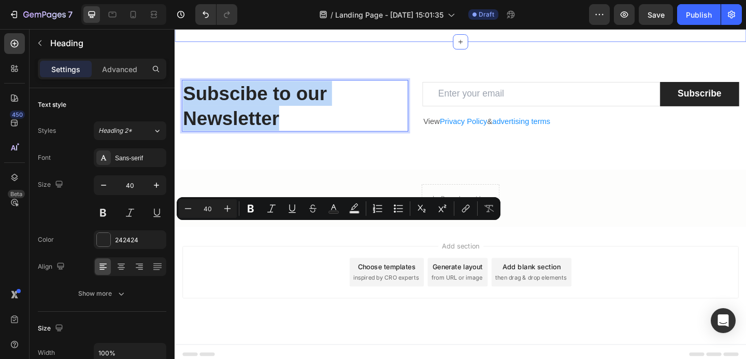
click at [587, 43] on div "Drop element here Section 8" at bounding box center [486, 11] width 622 height 64
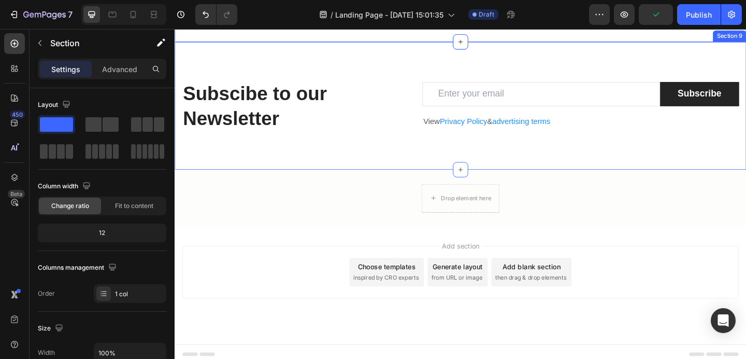
click at [503, 182] on div "Subscibe to our Newsletter Heading Email Field Subscribe Submit Button Row View…" at bounding box center [486, 112] width 622 height 139
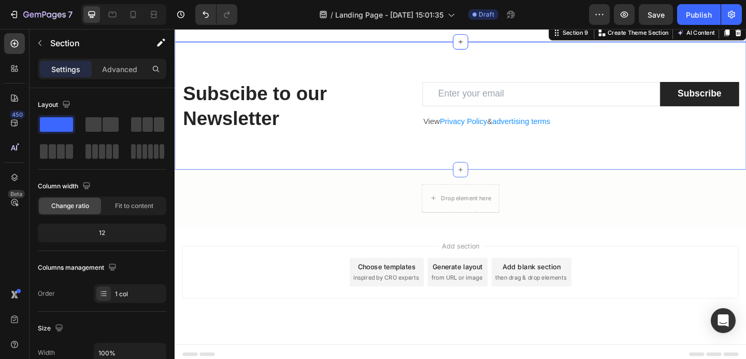
click at [387, 26] on div "Drop element here" at bounding box center [486, 10] width 622 height 31
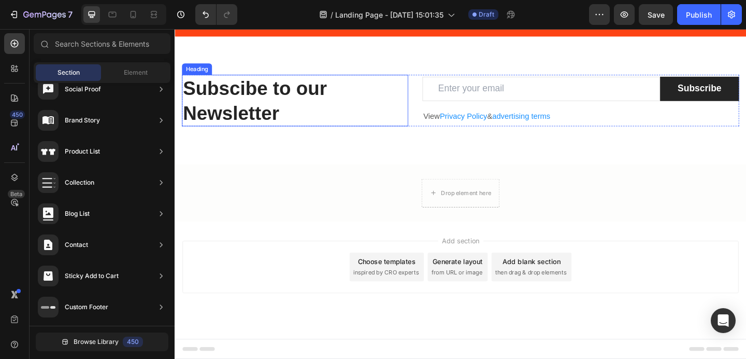
scroll to position [1480, 0]
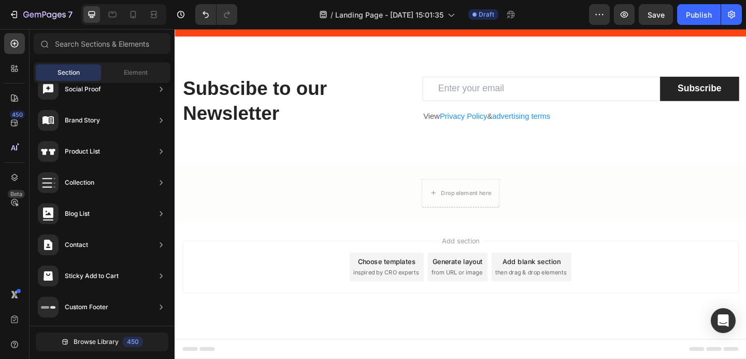
click at [309, 274] on div "Add section Choose templates inspired by CRO experts Generate layout from URL o…" at bounding box center [486, 301] width 622 height 127
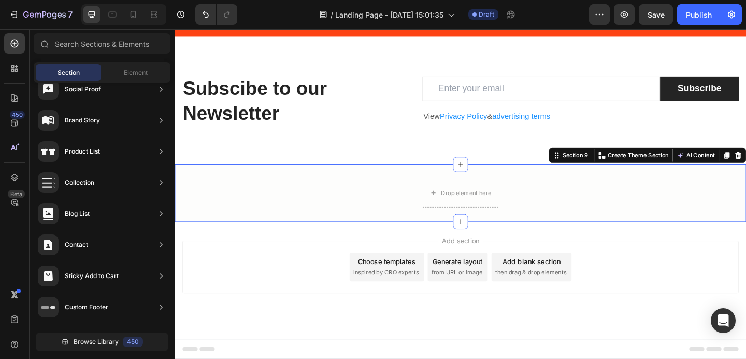
click at [309, 223] on div "Drop element here Row" at bounding box center [486, 207] width 622 height 31
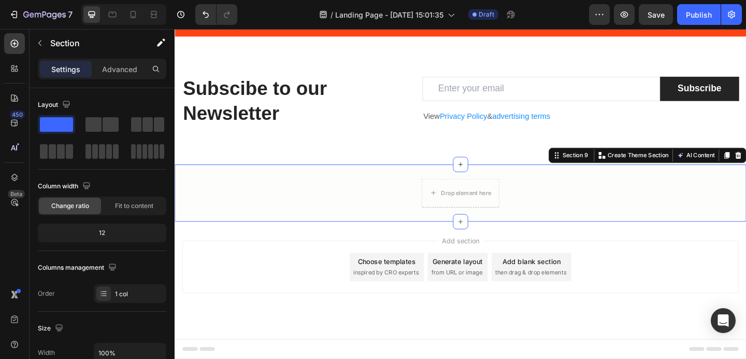
scroll to position [1413, 0]
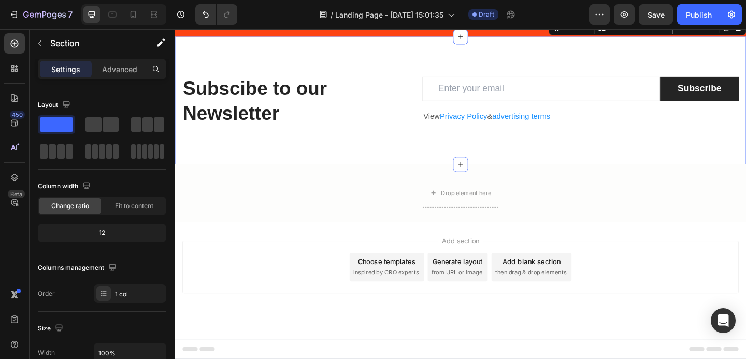
click at [318, 162] on div "Subscibe to our Newsletter Heading Email Field Subscribe Submit Button Row View…" at bounding box center [486, 106] width 622 height 139
click at [331, 164] on div "Subscibe to our Newsletter Heading Email Field Subscribe Submit Button Row View…" at bounding box center [486, 106] width 622 height 139
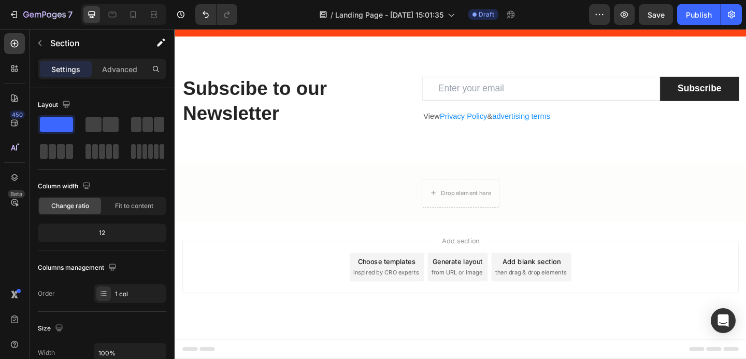
scroll to position [1748, 0]
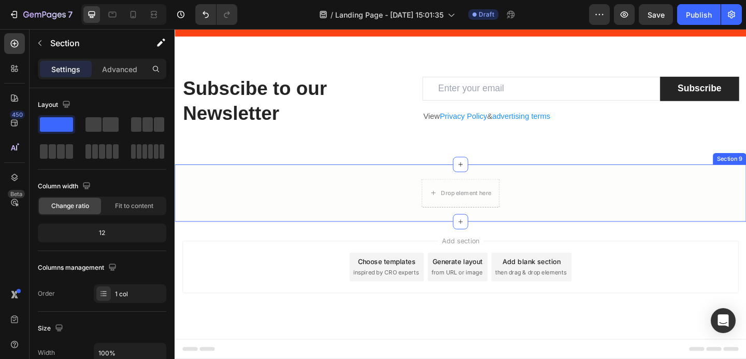
click at [336, 223] on div "Drop element here Row" at bounding box center [486, 207] width 622 height 31
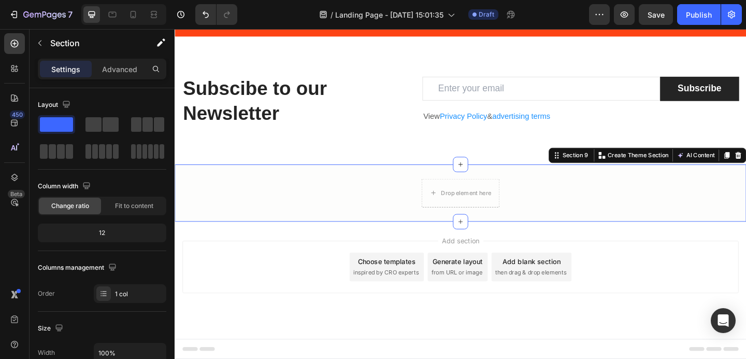
click at [334, 134] on p "Subscibe to our Newsletter" at bounding box center [305, 107] width 244 height 54
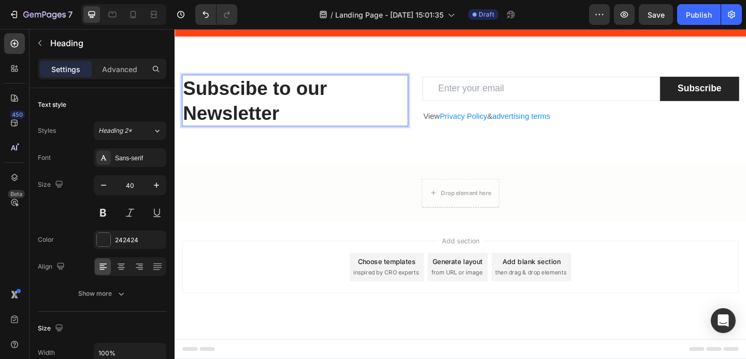
click at [314, 134] on p "Subscibe to our Newsletter" at bounding box center [305, 107] width 244 height 54
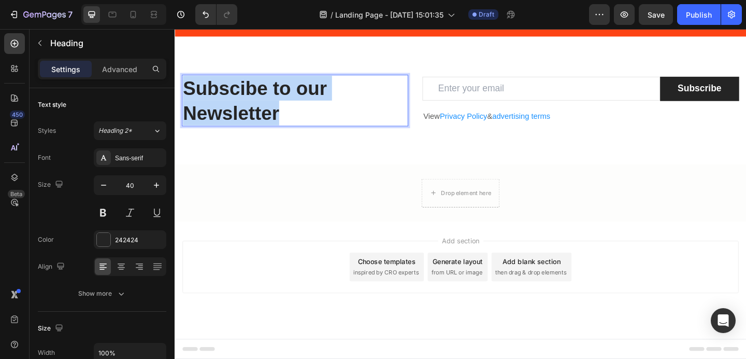
click at [314, 134] on p "Subscibe to our Newsletter" at bounding box center [305, 107] width 244 height 54
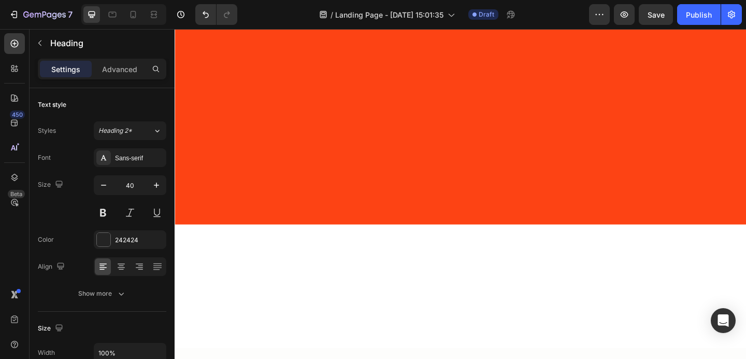
scroll to position [0, 0]
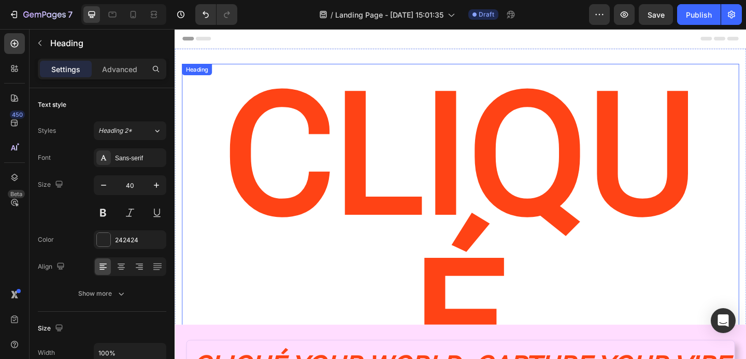
click at [409, 152] on h2 "CLIQUé" at bounding box center [485, 256] width 606 height 379
click at [431, 186] on h2 "CLIQUé" at bounding box center [485, 256] width 606 height 379
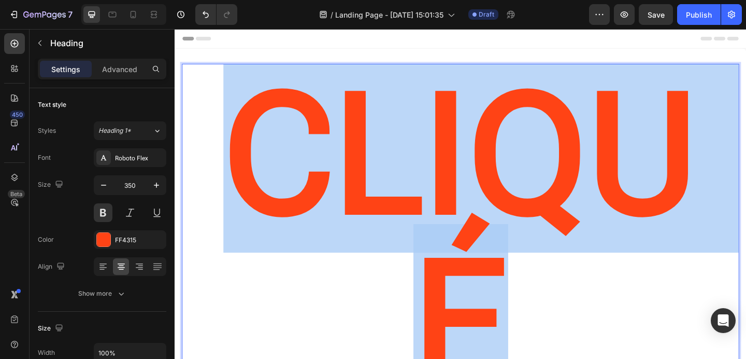
click at [431, 186] on p "CLIQUé" at bounding box center [486, 256] width 590 height 363
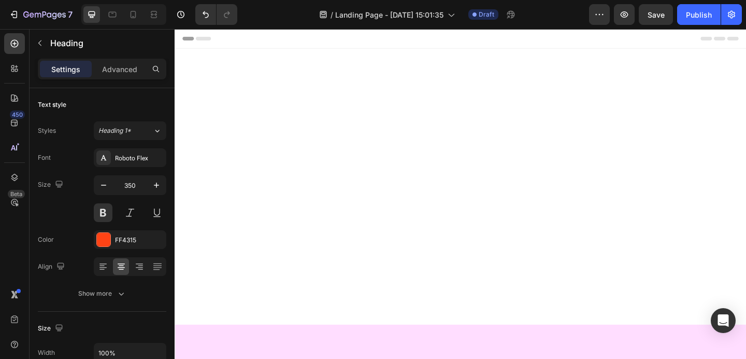
scroll to position [1823, 0]
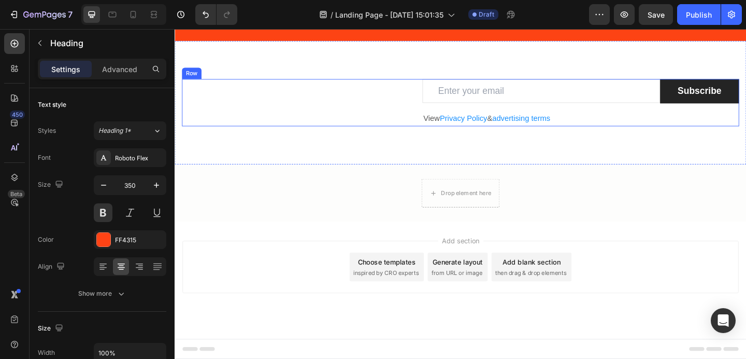
click at [305, 135] on div "Heading Email Field Subscribe Submit Button Row View Privacy Policy & advertisi…" at bounding box center [486, 109] width 622 height 135
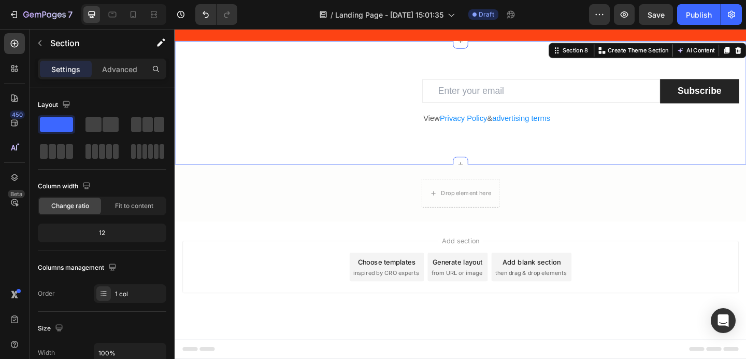
click at [274, 124] on div "Heading" at bounding box center [305, 109] width 246 height 52
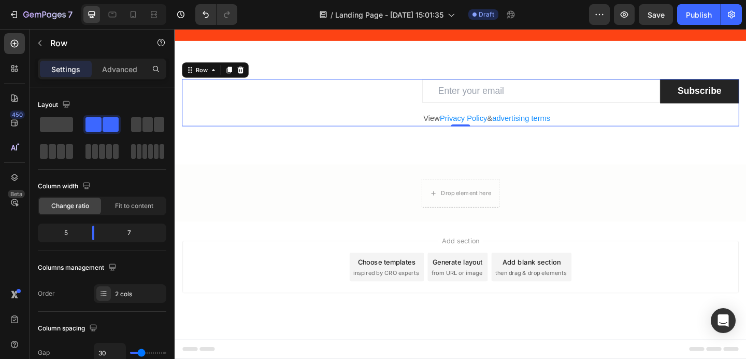
click at [274, 124] on div "Heading" at bounding box center [305, 109] width 246 height 52
click at [258, 112] on div "Heading" at bounding box center [305, 109] width 246 height 52
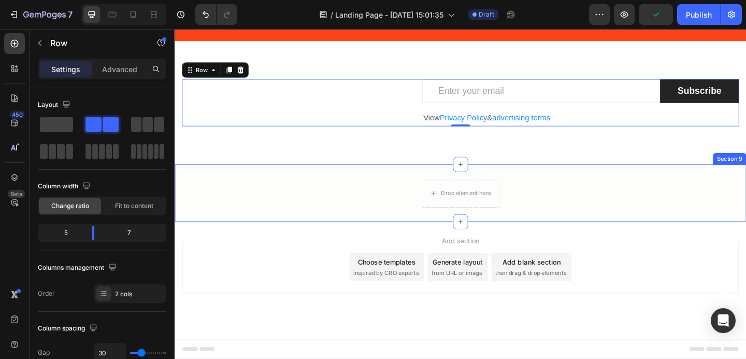
scroll to position [1758, 0]
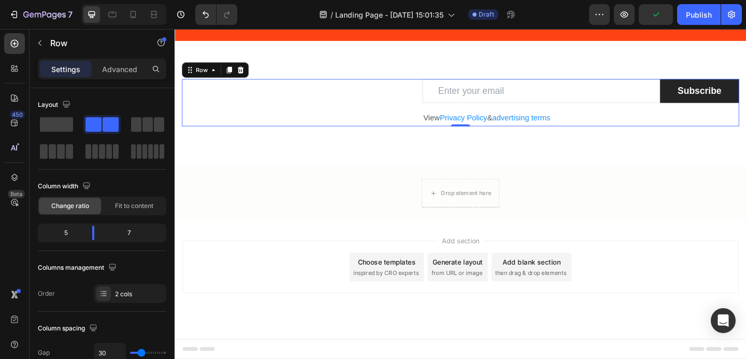
click at [265, 135] on div "Heading" at bounding box center [305, 109] width 246 height 52
click at [246, 135] on div "Heading" at bounding box center [305, 109] width 246 height 52
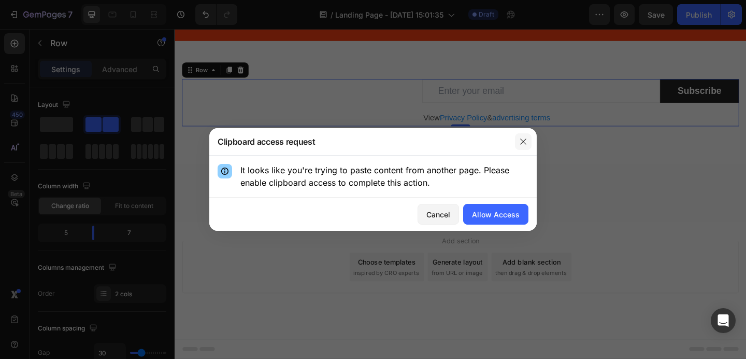
click at [525, 135] on button "button" at bounding box center [523, 141] width 17 height 17
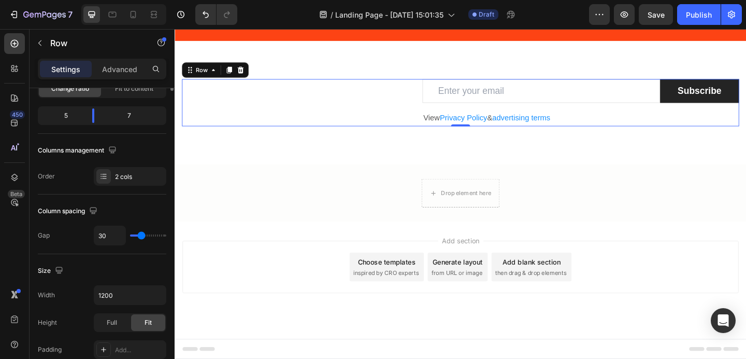
scroll to position [0, 0]
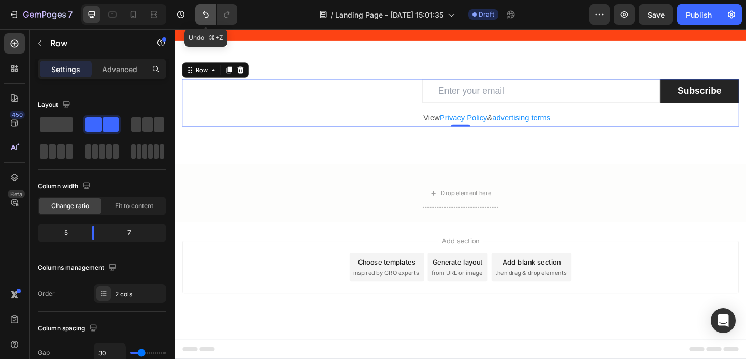
click at [205, 18] on icon "Undo/Redo" at bounding box center [206, 14] width 10 height 10
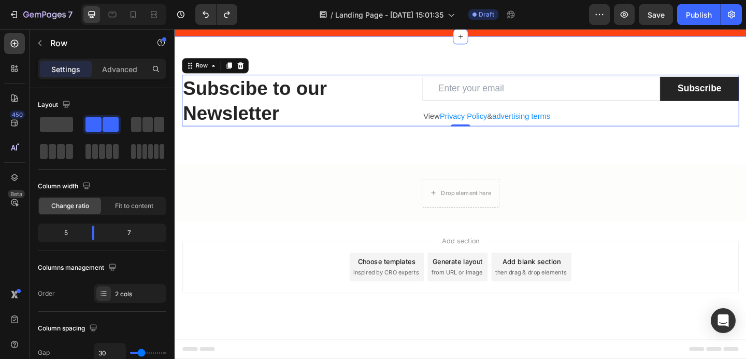
click at [264, 176] on div "Subscibe to our Newsletter Heading Email Field Subscribe Submit Button Row View…" at bounding box center [486, 106] width 622 height 139
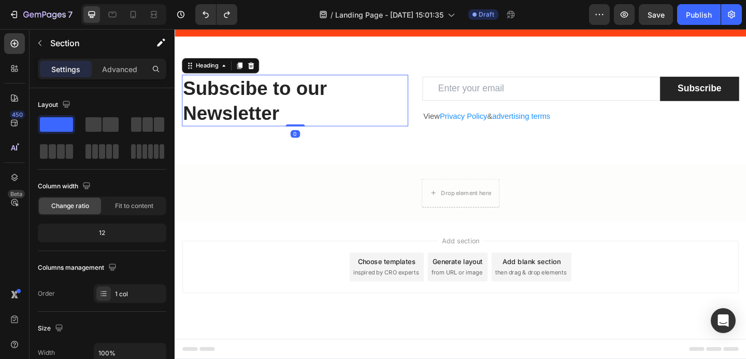
click at [259, 134] on p "Subscibe to our Newsletter" at bounding box center [305, 107] width 244 height 54
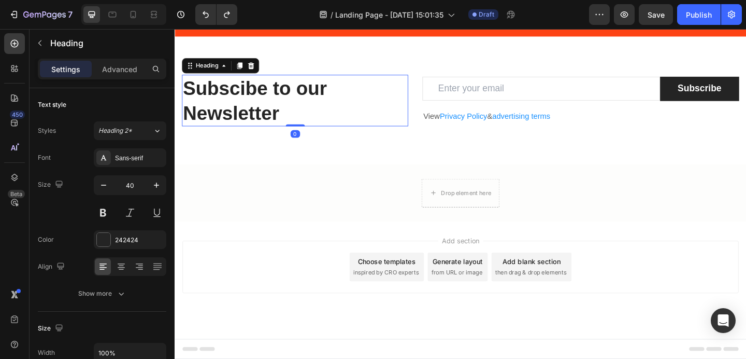
click at [259, 134] on p "Subscibe to our Newsletter" at bounding box center [305, 107] width 244 height 54
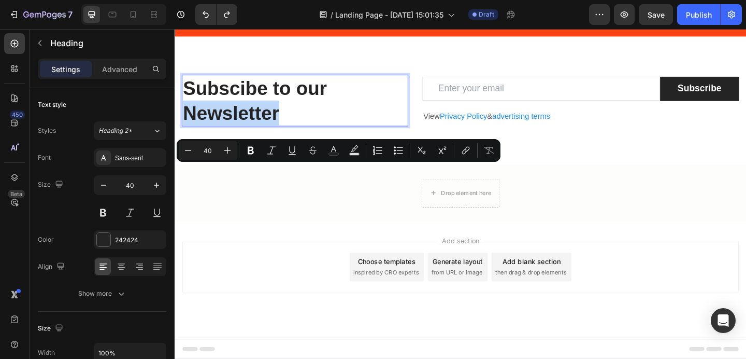
click at [259, 134] on p "Subscibe to our Newsletter" at bounding box center [305, 107] width 244 height 54
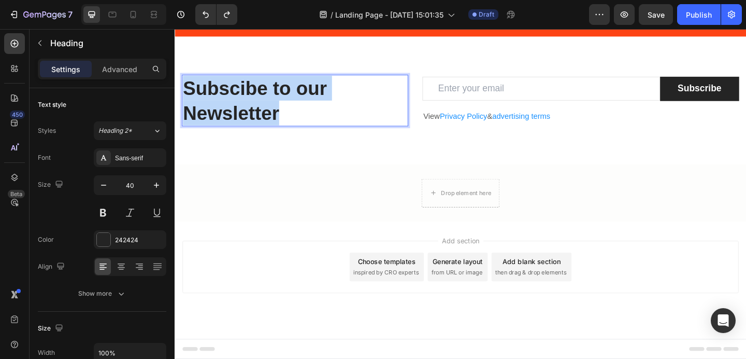
click at [259, 134] on p "Subscibe to our Newsletter" at bounding box center [305, 107] width 244 height 54
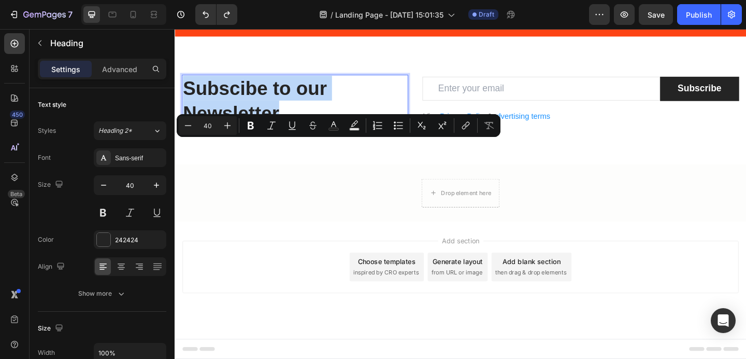
click at [317, 134] on p "Subscibe to our Newsletter" at bounding box center [305, 107] width 244 height 54
drag, startPoint x: 306, startPoint y: 186, endPoint x: 203, endPoint y: 165, distance: 104.7
click at [203, 134] on p "Subscibe to our Newsletter" at bounding box center [305, 107] width 244 height 54
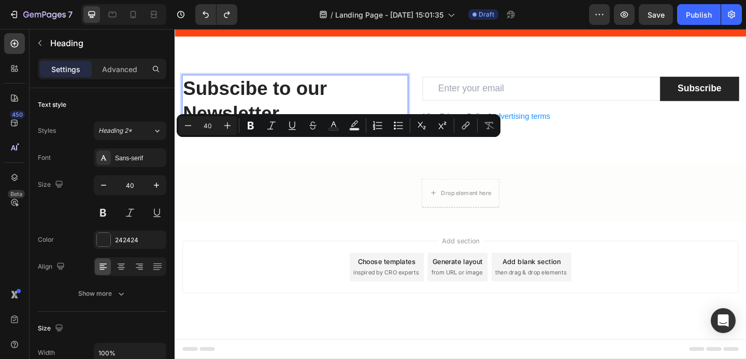
scroll to position [1770, 0]
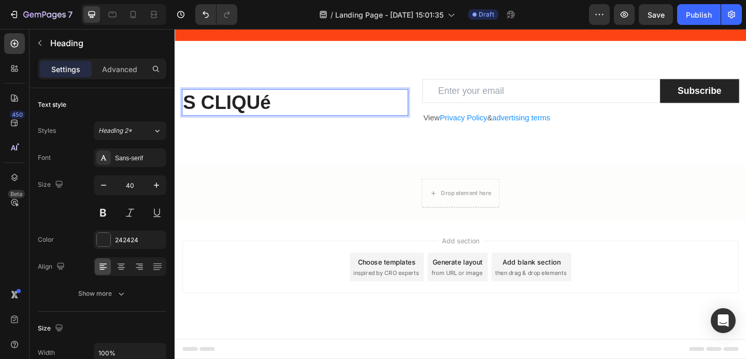
click at [205, 122] on p "S CLIQUé" at bounding box center [305, 108] width 244 height 27
click at [273, 122] on p "CLIQUé" at bounding box center [305, 108] width 244 height 27
click at [288, 122] on p "CLIQUÉ" at bounding box center [305, 108] width 244 height 27
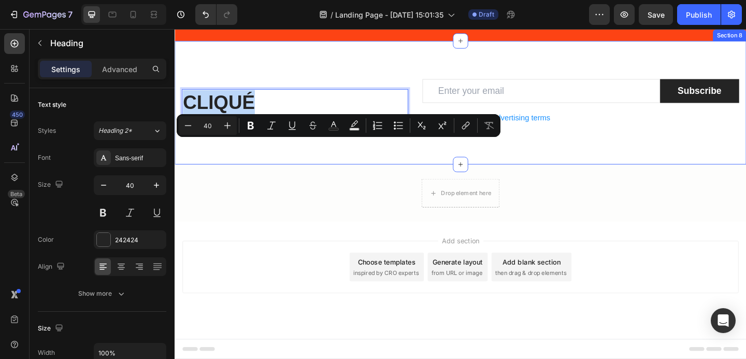
click at [281, 177] on div "CLIQUÉ Heading 0 Email Field Subscribe Submit Button Row View Privacy Policy & …" at bounding box center [486, 109] width 622 height 135
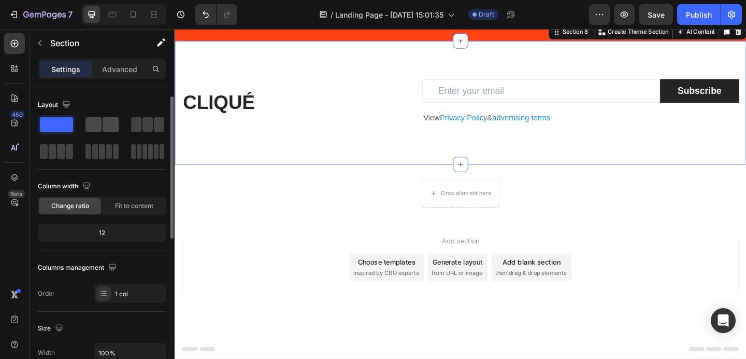
scroll to position [6, 0]
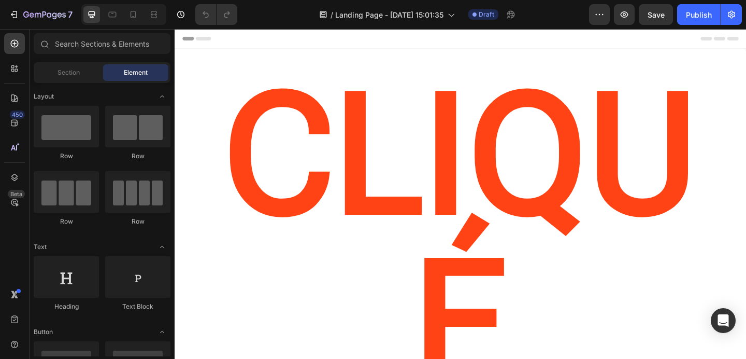
click at [434, 38] on div "Header" at bounding box center [485, 39] width 605 height 21
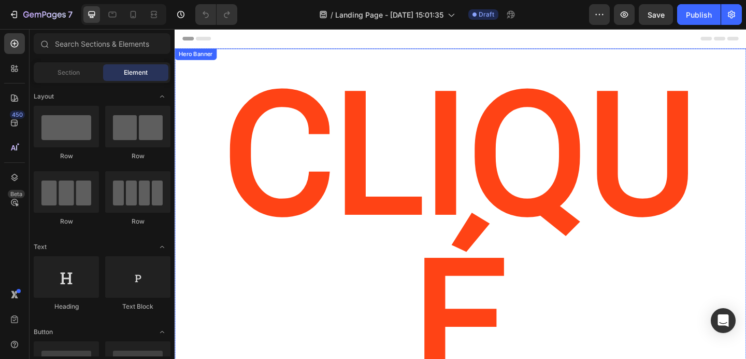
click at [432, 62] on div "CLIQUé Heading" at bounding box center [486, 269] width 622 height 439
click at [445, 43] on div "Header" at bounding box center [485, 39] width 605 height 21
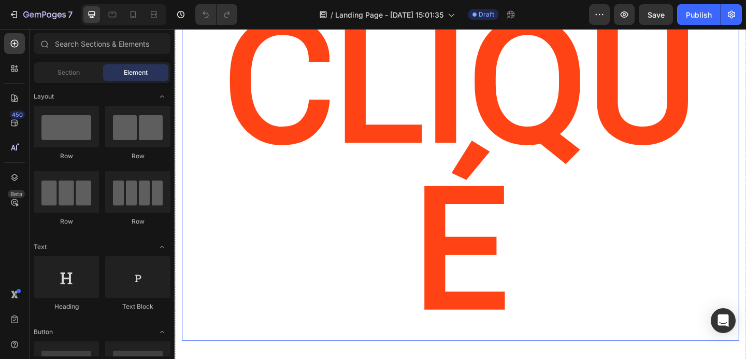
scroll to position [195, 0]
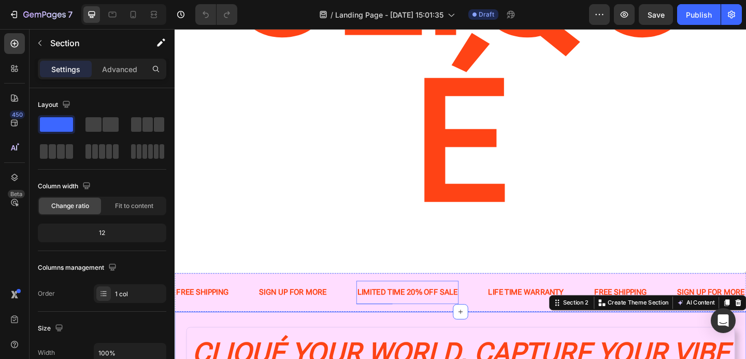
click at [430, 308] on p "LIMITED TIME 20% OFF SALE" at bounding box center [427, 315] width 109 height 15
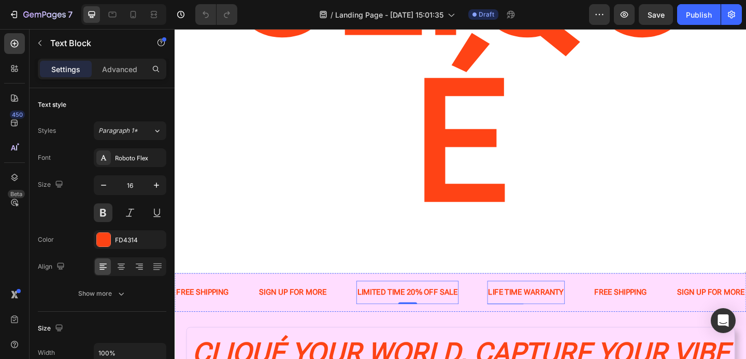
click at [529, 307] on div "LIFE TIME WARRANTY" at bounding box center [557, 315] width 84 height 17
click at [326, 303] on div "SIGN UP FOR MORE Text Block" at bounding box center [303, 315] width 76 height 25
click at [452, 308] on p "LIMITED TIME 20% OFF SALE" at bounding box center [427, 315] width 109 height 15
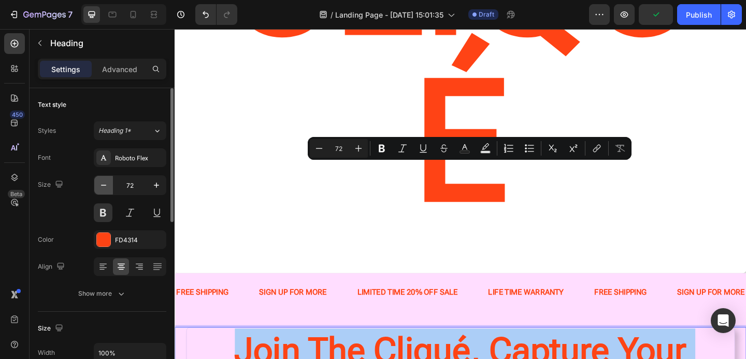
click at [100, 182] on icon "button" at bounding box center [103, 185] width 10 height 10
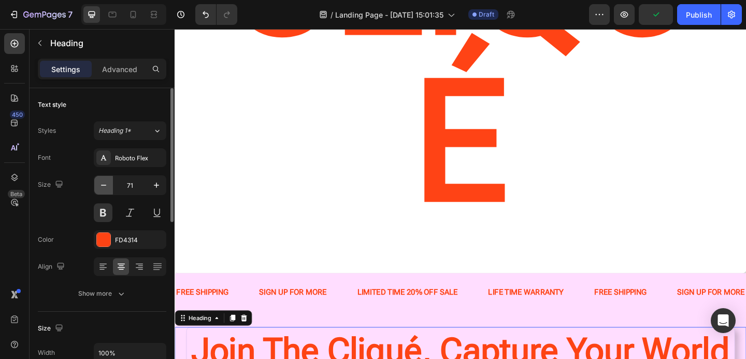
click at [100, 182] on icon "button" at bounding box center [103, 185] width 10 height 10
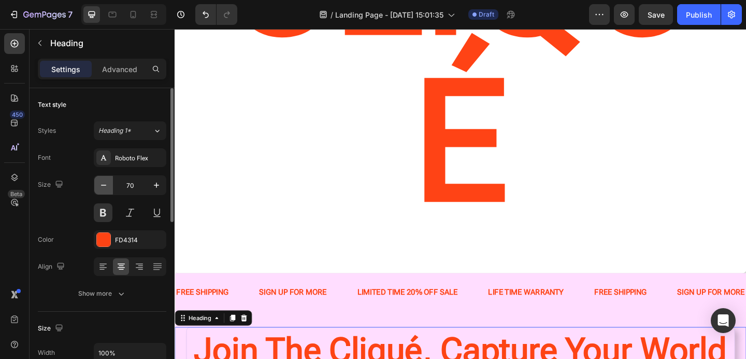
click at [100, 182] on icon "button" at bounding box center [103, 185] width 10 height 10
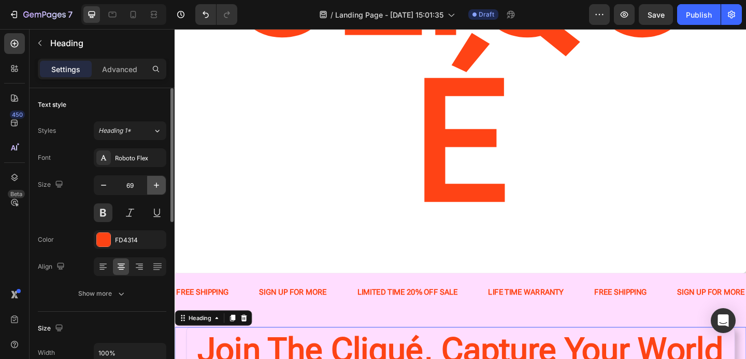
click at [155, 181] on icon "button" at bounding box center [156, 185] width 10 height 10
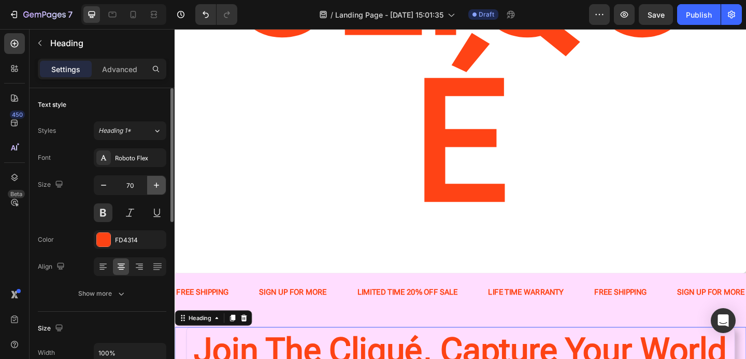
click at [155, 181] on icon "button" at bounding box center [156, 185] width 10 height 10
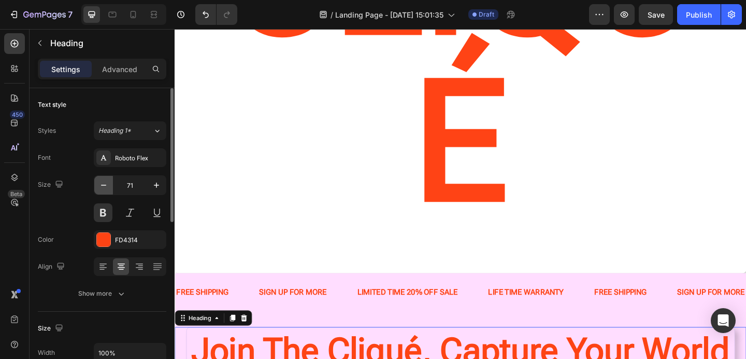
click at [106, 186] on icon "button" at bounding box center [103, 185] width 10 height 10
type input "70"
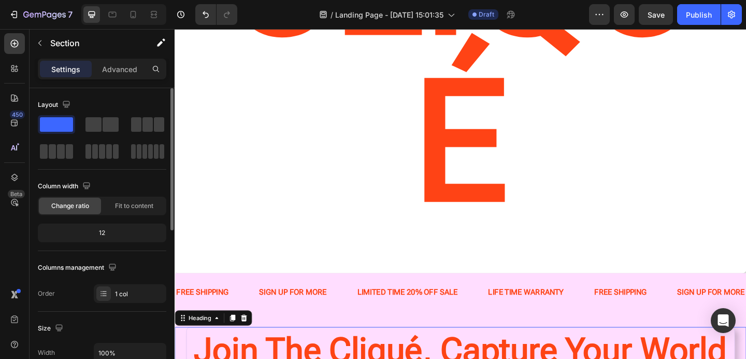
click at [515, 59] on h2 "CLIQUé" at bounding box center [485, 60] width 606 height 379
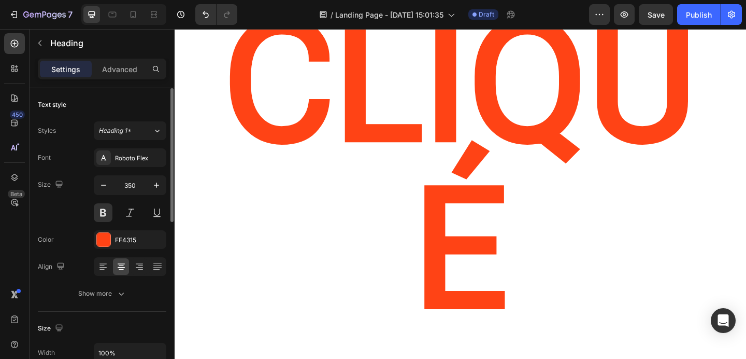
scroll to position [125, 0]
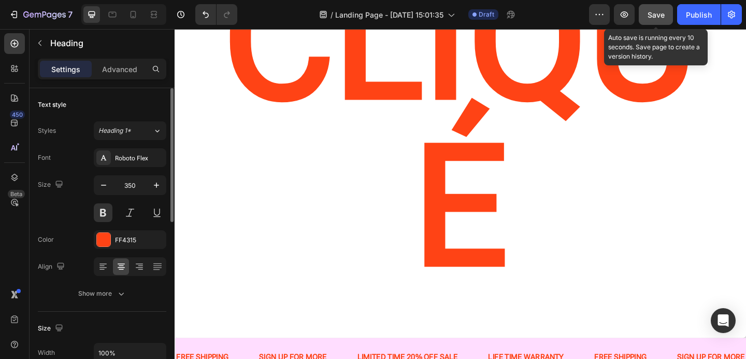
click at [646, 12] on button "Save" at bounding box center [656, 14] width 34 height 21
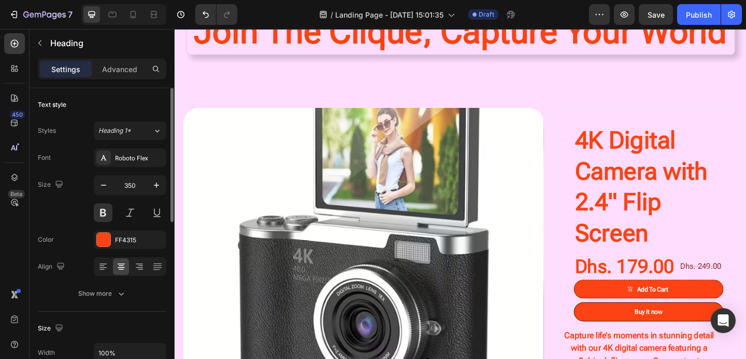
scroll to position [0, 0]
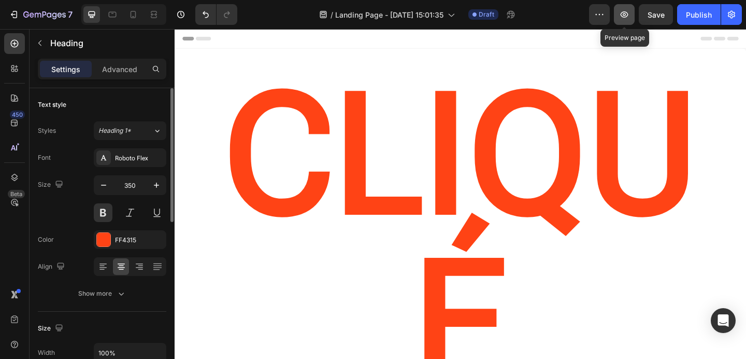
click at [620, 9] on icon "button" at bounding box center [624, 14] width 10 height 10
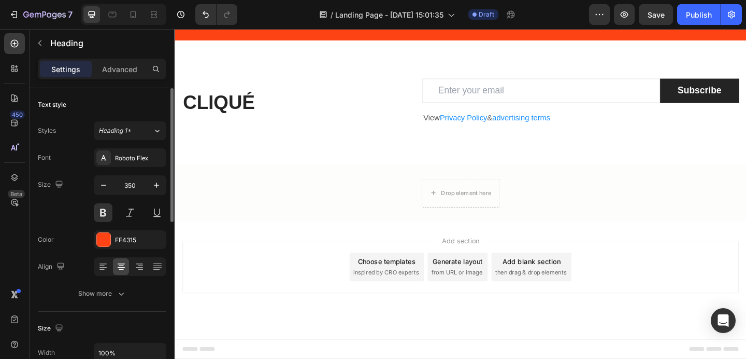
scroll to position [1819, 0]
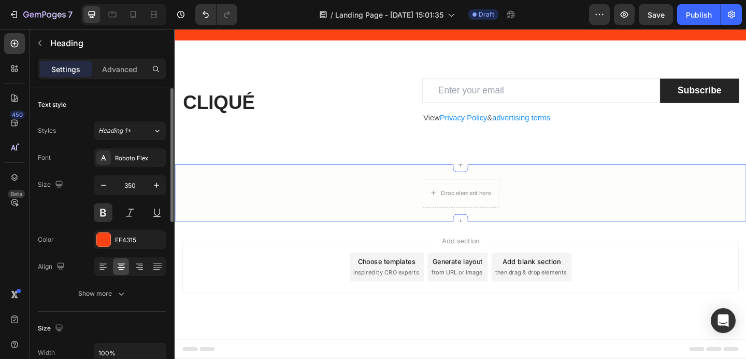
click at [322, 231] on div "Drop element here Row Section 9" at bounding box center [486, 207] width 622 height 62
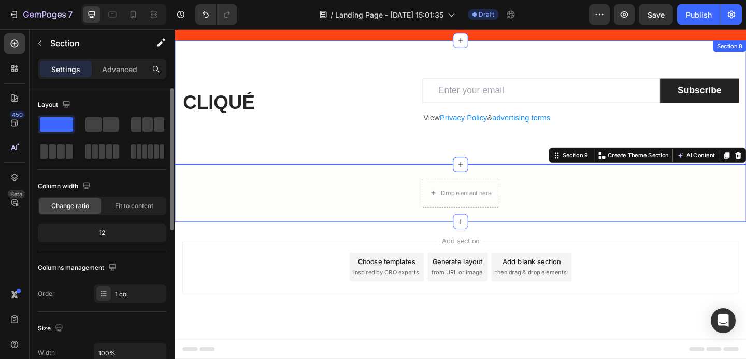
click at [308, 157] on div "CLIQUÉ Heading Email Field Subscribe Submit Button Row View Privacy Policy & ad…" at bounding box center [486, 108] width 622 height 135
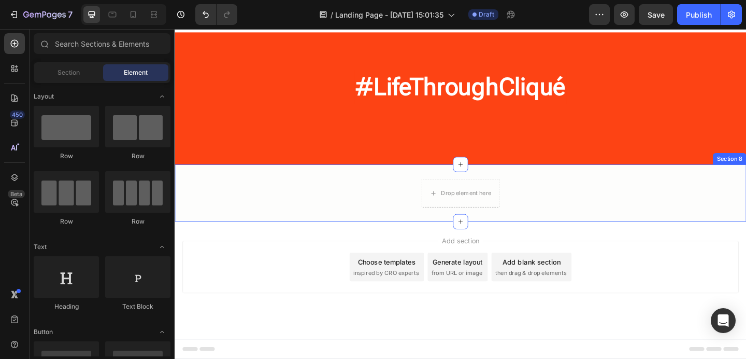
click at [571, 221] on div "Drop element here Row" at bounding box center [486, 207] width 622 height 31
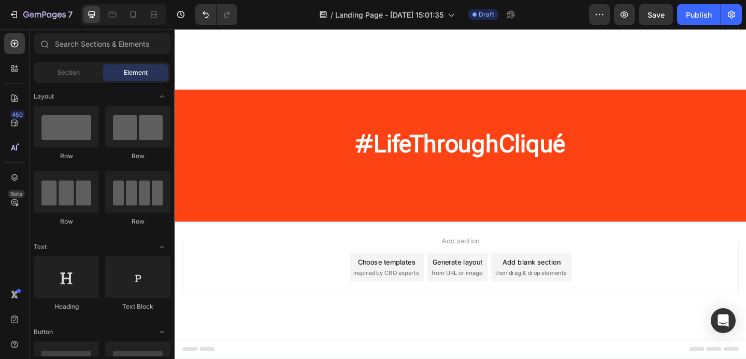
scroll to position [1622, 0]
click at [410, 293] on span "inspired by CRO experts" at bounding box center [404, 294] width 71 height 9
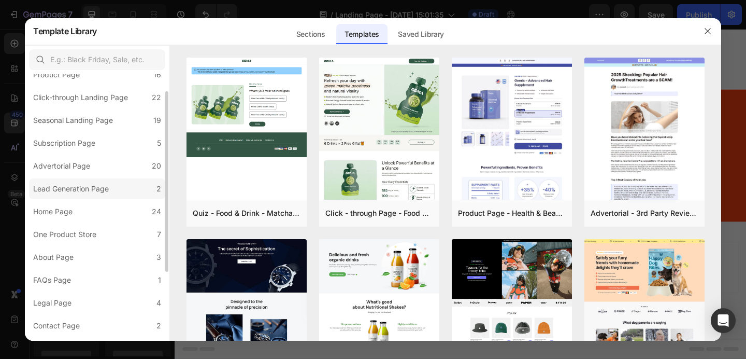
scroll to position [0, 0]
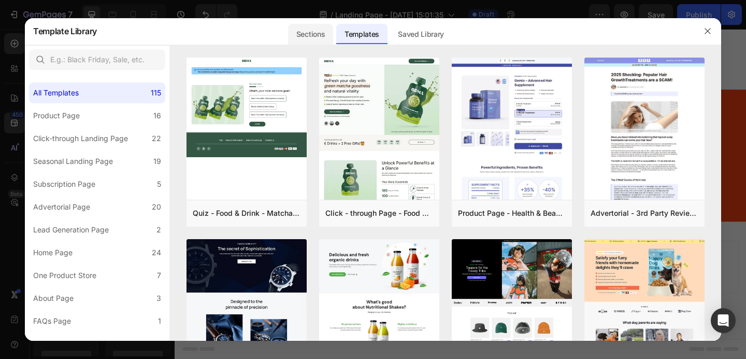
click at [306, 31] on div "Sections" at bounding box center [310, 34] width 45 height 21
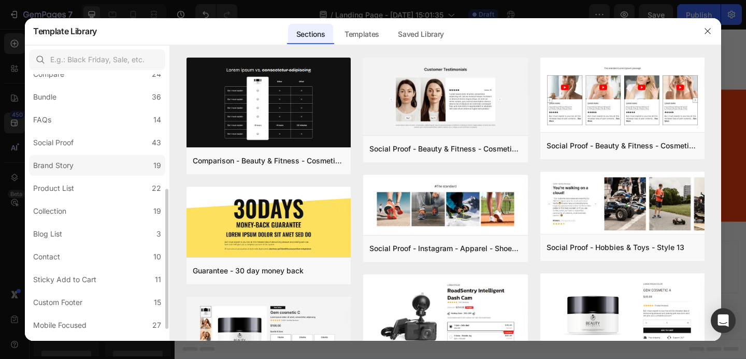
scroll to position [227, 0]
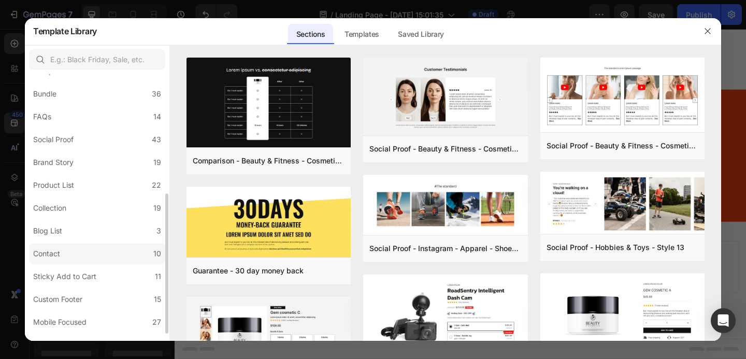
click at [80, 251] on label "Contact 10" at bounding box center [97, 253] width 136 height 21
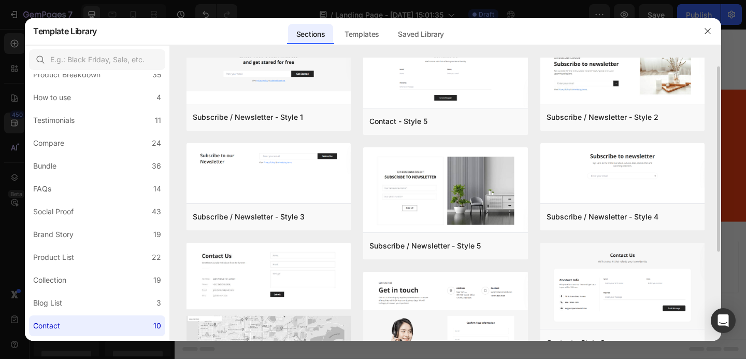
scroll to position [0, 0]
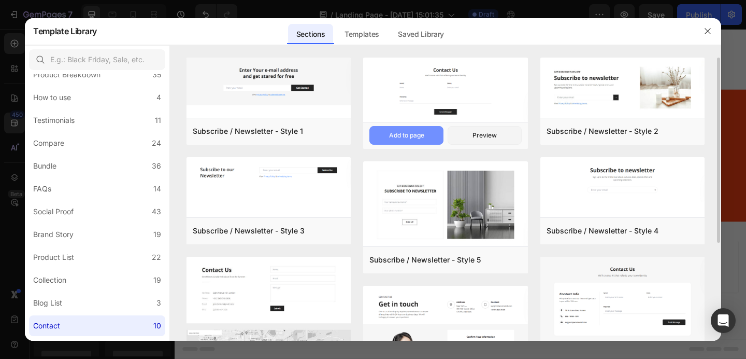
click at [413, 136] on div "Add to page" at bounding box center [406, 135] width 35 height 9
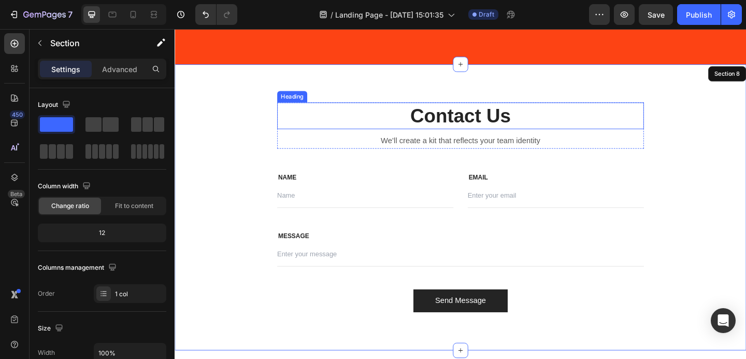
scroll to position [1791, 0]
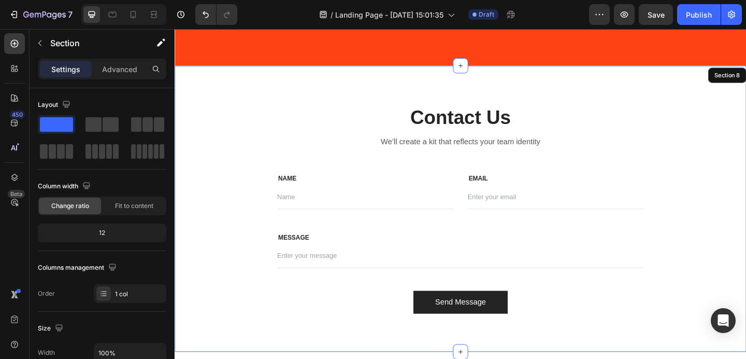
click at [599, 98] on div "Contact Us Heading We’ll create a kit that reflects your team identity Text blo…" at bounding box center [486, 224] width 622 height 311
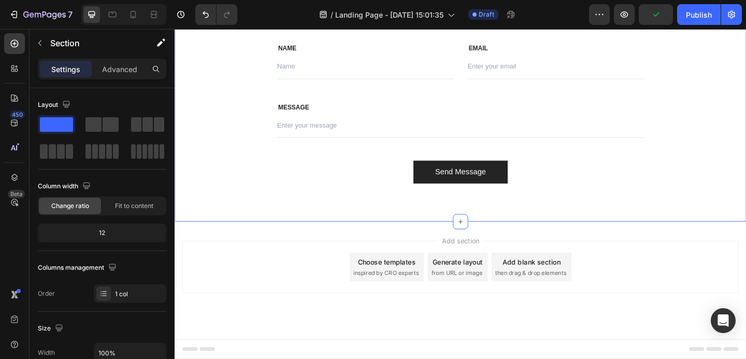
click at [616, 95] on div "Contact Us Heading We’ll create a kit that reflects your team identity Text blo…" at bounding box center [486, 82] width 622 height 311
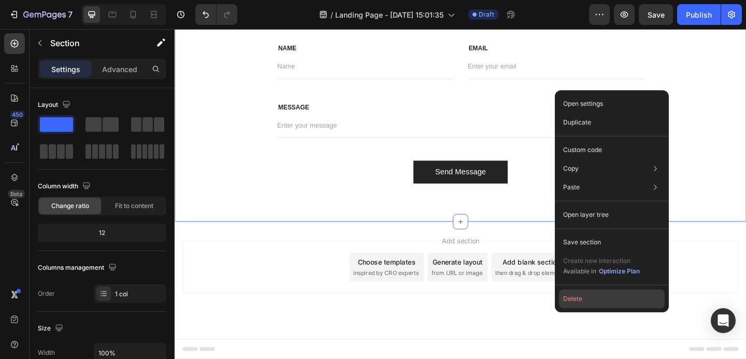
click at [565, 295] on button "Delete" at bounding box center [612, 298] width 106 height 19
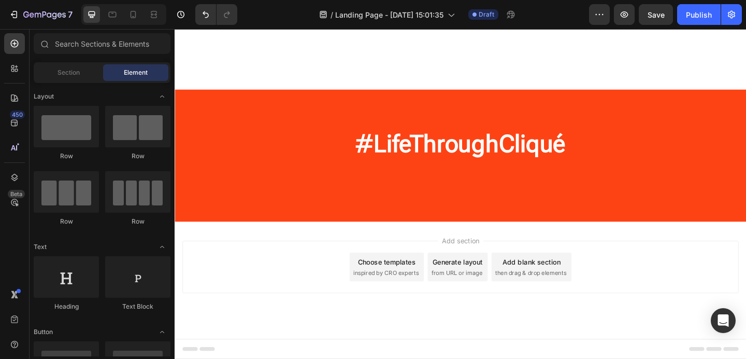
click at [386, 284] on div "Choose templates" at bounding box center [405, 282] width 63 height 11
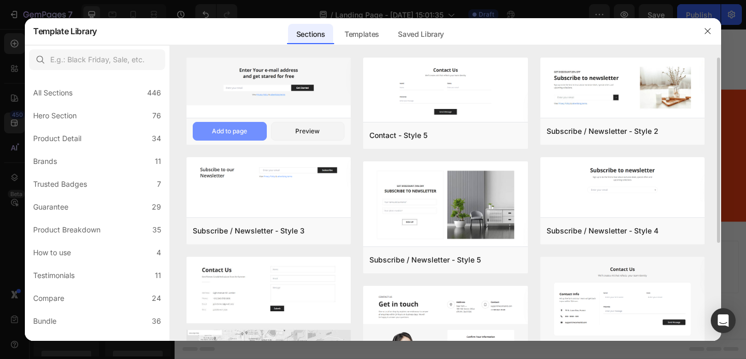
click at [239, 131] on div "Add to page" at bounding box center [229, 130] width 35 height 9
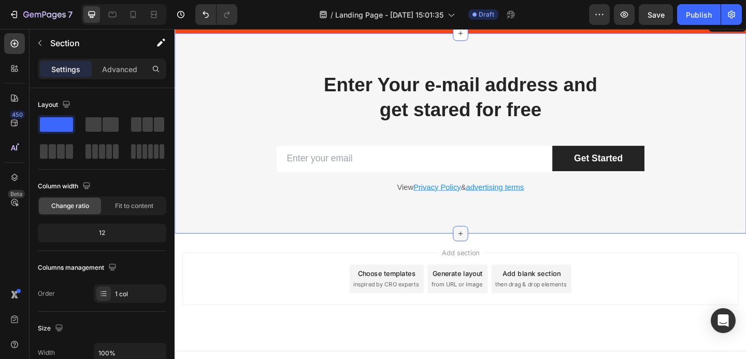
scroll to position [1784, 0]
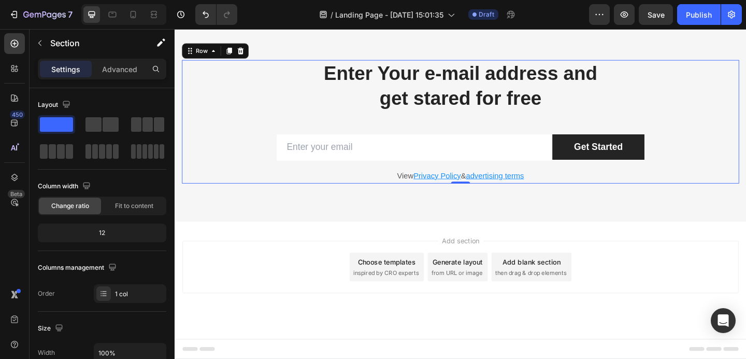
click at [653, 137] on div "Enter Your e-mail address and get stared for free Heading Row Email Field Get S…" at bounding box center [485, 130] width 606 height 134
click at [623, 93] on div "Enter Your e-mail address and get stared for free Heading Row Email Field Get S…" at bounding box center [486, 129] width 622 height 217
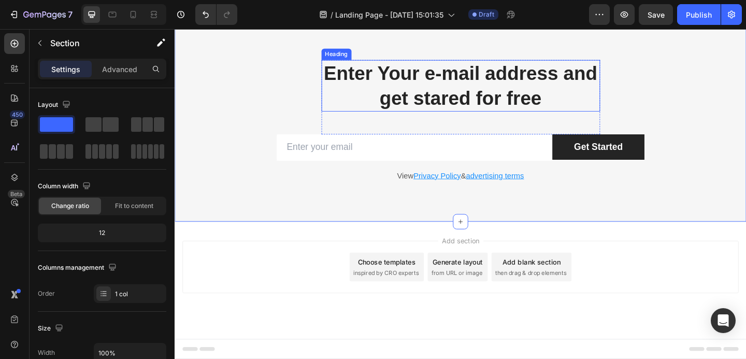
click at [461, 118] on p "Enter Your e-mail address and get stared for free" at bounding box center [485, 91] width 301 height 54
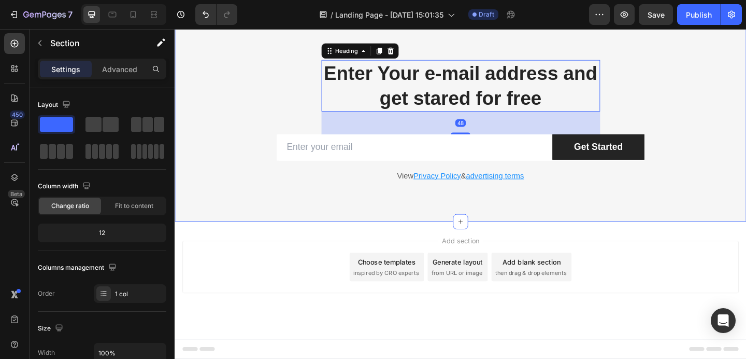
click at [677, 103] on div "Enter Your e-mail address and get stared for free Heading 48 Row Email Field Ge…" at bounding box center [486, 129] width 622 height 217
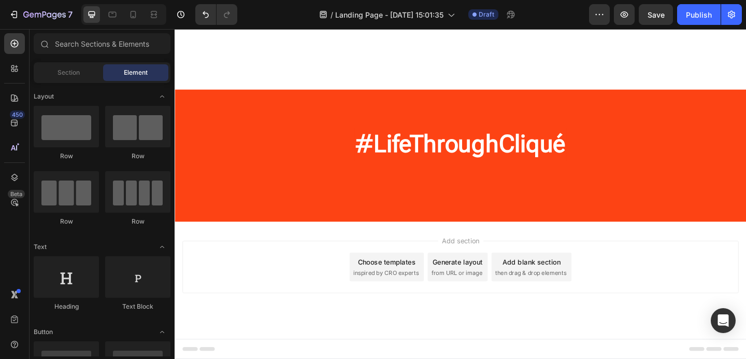
scroll to position [1622, 0]
click at [385, 292] on span "inspired by CRO experts" at bounding box center [404, 294] width 71 height 9
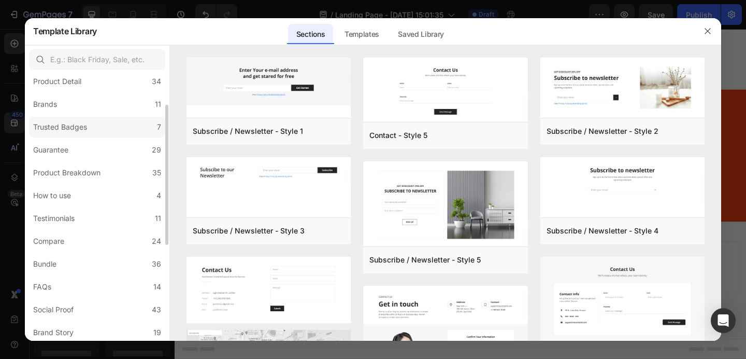
scroll to position [68, 0]
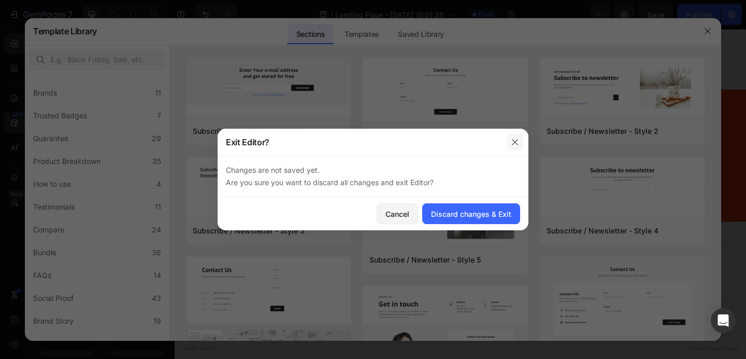
click at [514, 145] on icon "button" at bounding box center [515, 142] width 8 height 8
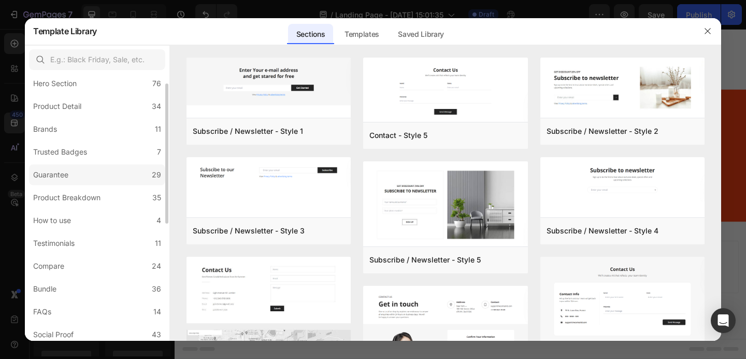
scroll to position [33, 0]
click at [76, 272] on label "Compare 24" at bounding box center [97, 265] width 136 height 21
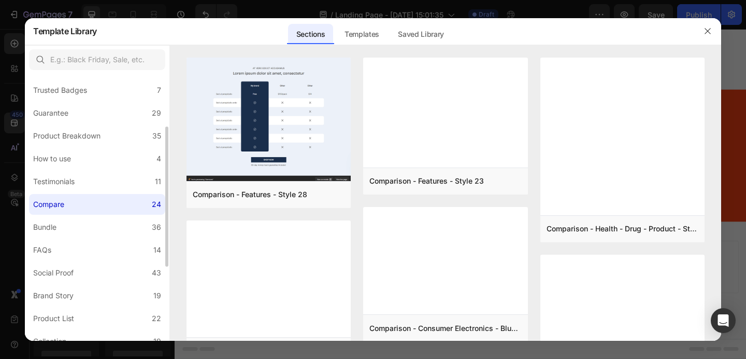
scroll to position [96, 0]
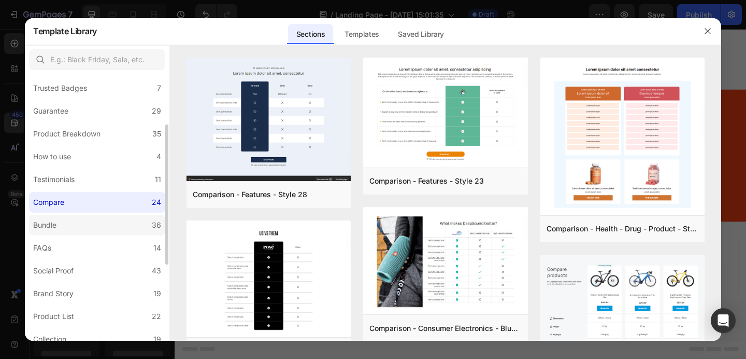
click at [90, 226] on label "Bundle 36" at bounding box center [97, 225] width 136 height 21
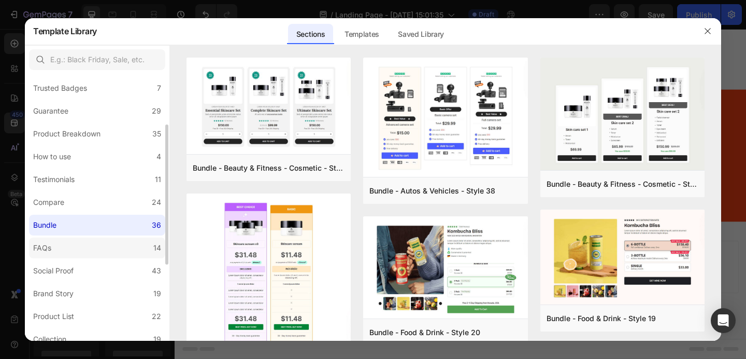
click at [70, 247] on label "FAQs 14" at bounding box center [97, 247] width 136 height 21
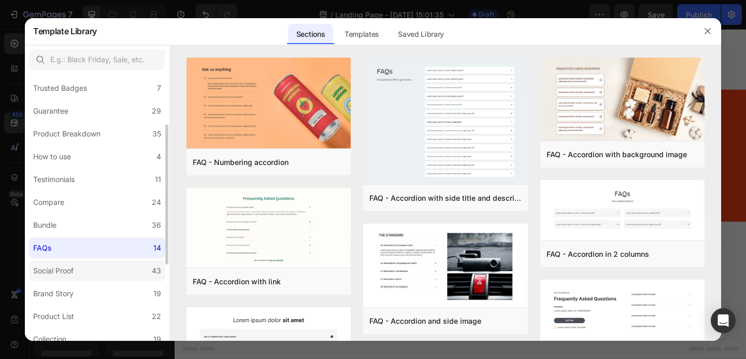
click at [79, 269] on label "Social Proof 43" at bounding box center [97, 270] width 136 height 21
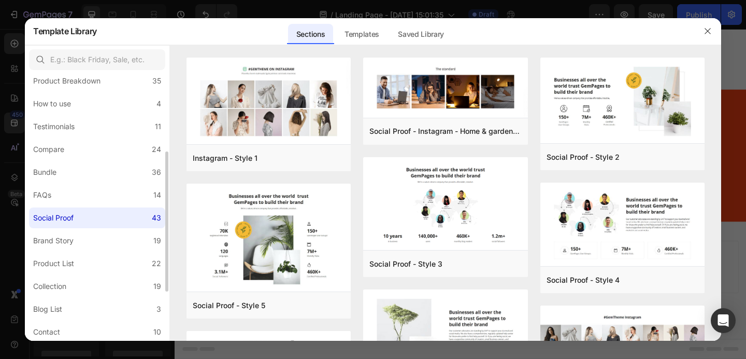
scroll to position [148, 0]
click at [70, 236] on div "Brand Story" at bounding box center [53, 241] width 40 height 12
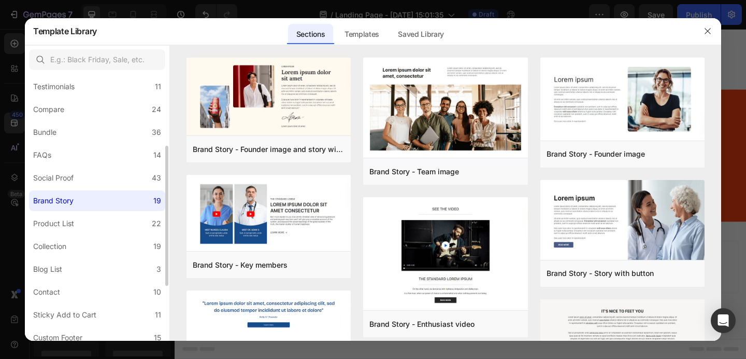
scroll to position [193, 0]
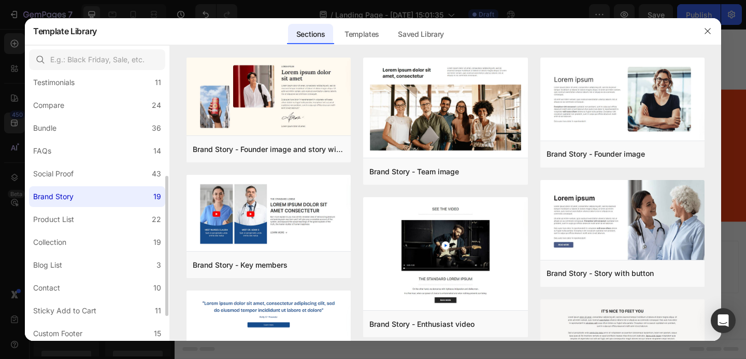
click at [87, 205] on label "Brand Story 19" at bounding box center [97, 196] width 136 height 21
click at [88, 219] on label "Product List 22" at bounding box center [97, 219] width 136 height 21
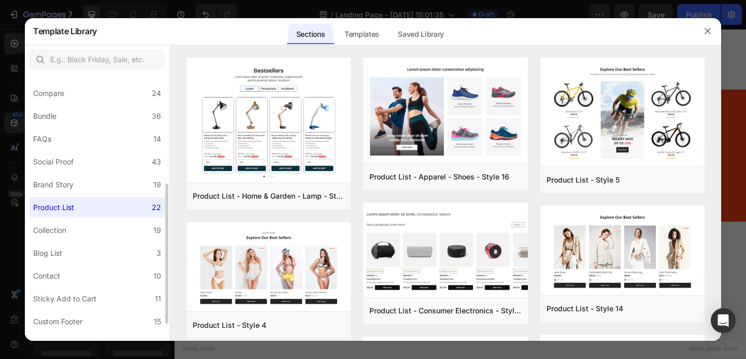
scroll to position [212, 0]
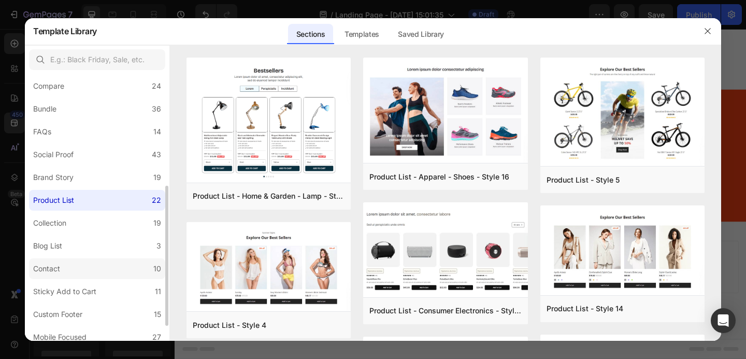
click at [79, 269] on label "Contact 10" at bounding box center [97, 268] width 136 height 21
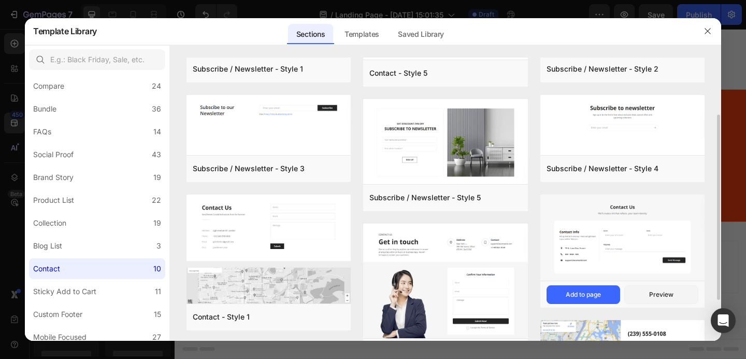
scroll to position [78, 0]
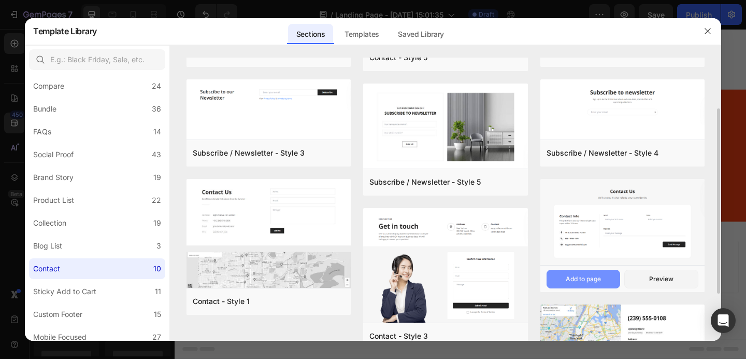
click at [577, 281] on div "Add to page" at bounding box center [583, 278] width 35 height 9
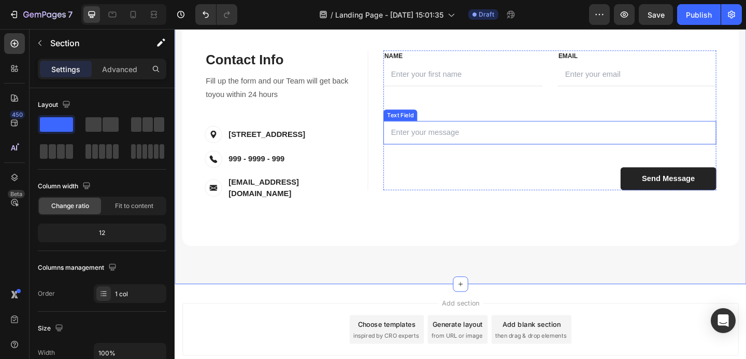
scroll to position [1959, 0]
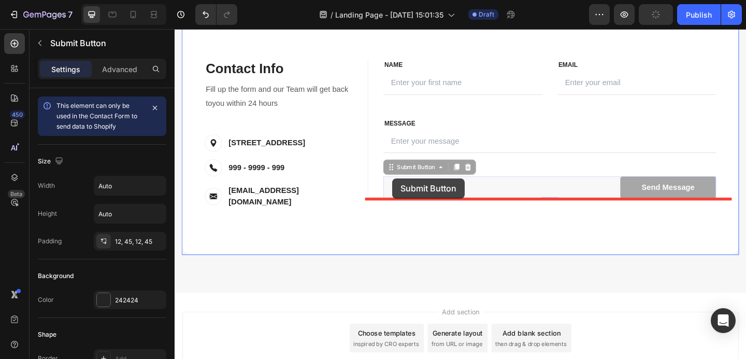
drag, startPoint x: 739, startPoint y: 201, endPoint x: 409, endPoint y: 190, distance: 330.3
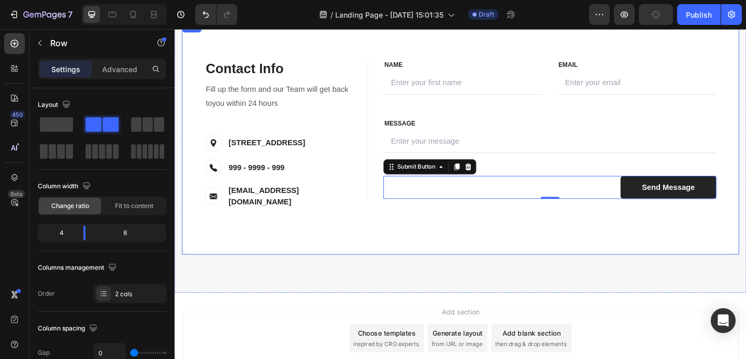
click at [621, 260] on div "Contact Info Heading Contact Information Heading Fill up the form and our Team …" at bounding box center [485, 147] width 606 height 254
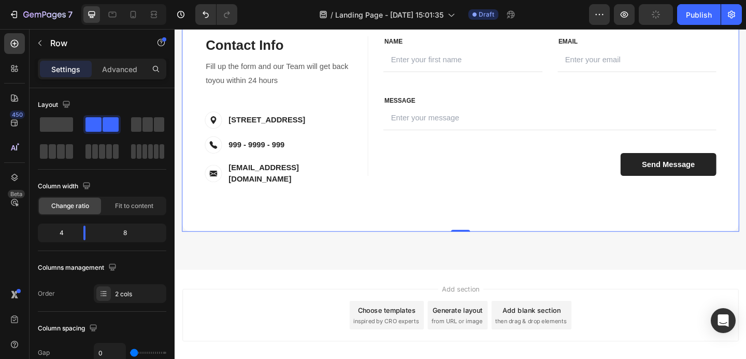
scroll to position [2004, 0]
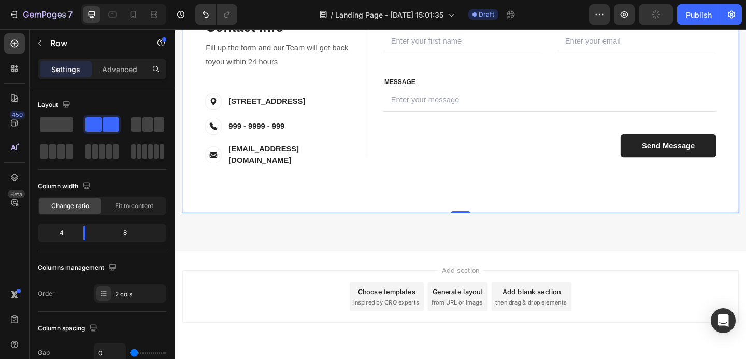
click at [401, 322] on span "inspired by CRO experts" at bounding box center [404, 326] width 71 height 9
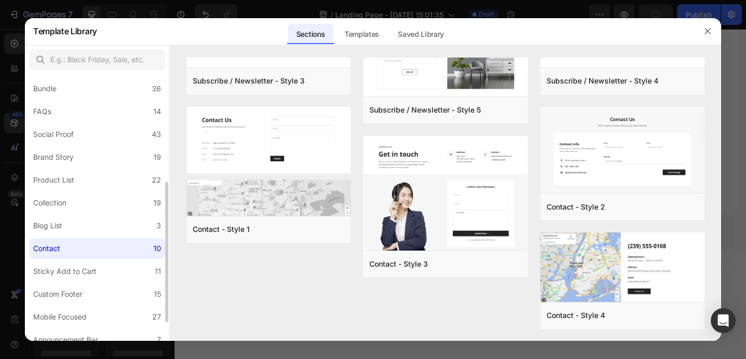
scroll to position [241, 0]
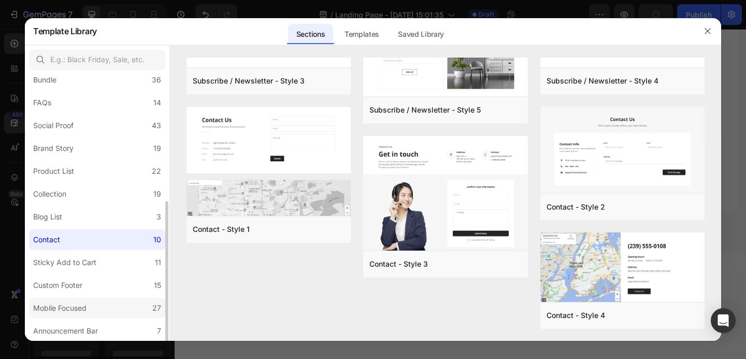
click at [78, 304] on div "Mobile Focused" at bounding box center [59, 308] width 53 height 12
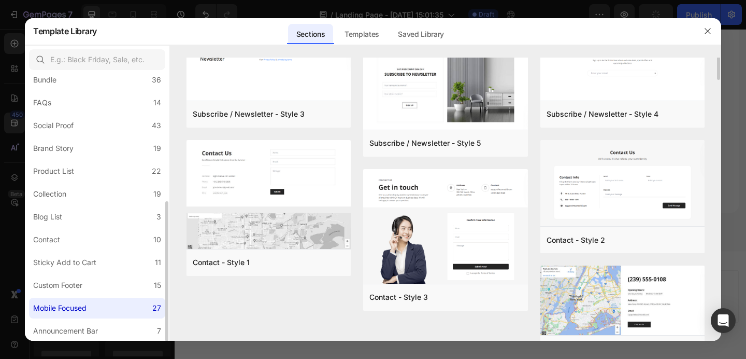
scroll to position [0, 0]
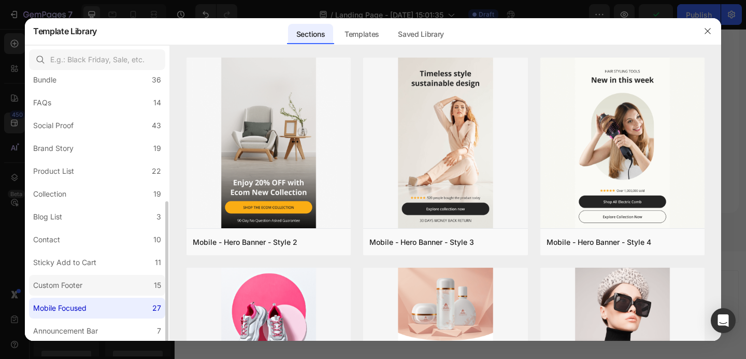
click at [81, 281] on div "Custom Footer" at bounding box center [57, 285] width 49 height 12
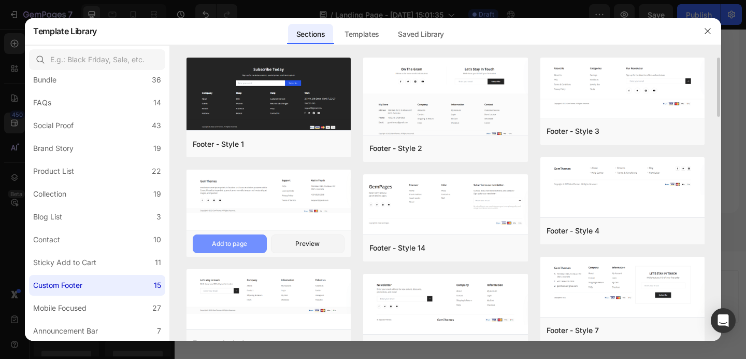
click at [251, 234] on button "Add to page" at bounding box center [230, 243] width 74 height 19
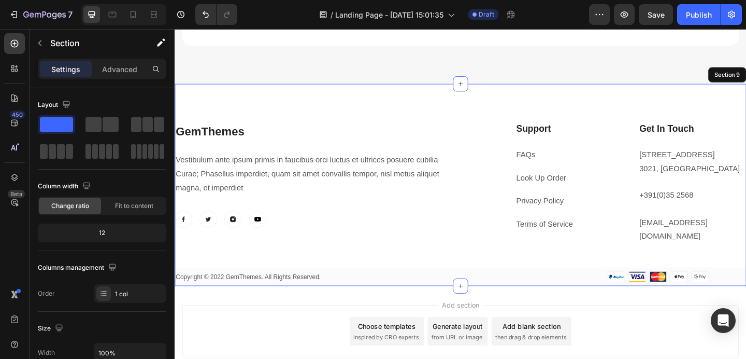
scroll to position [2185, 0]
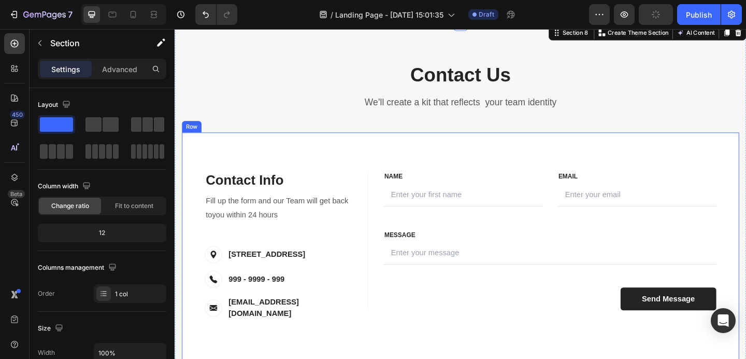
scroll to position [1821, 0]
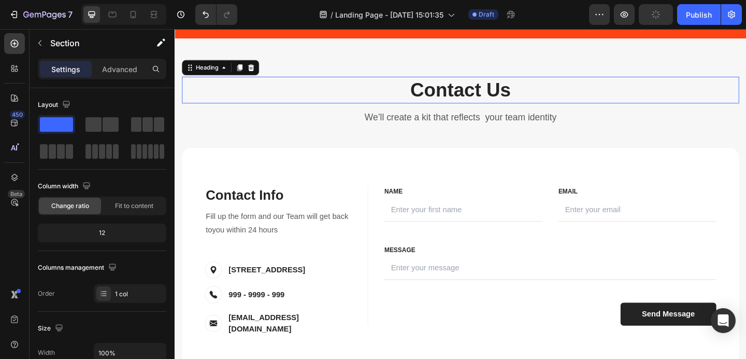
click at [591, 98] on p "Contact Us" at bounding box center [485, 95] width 604 height 27
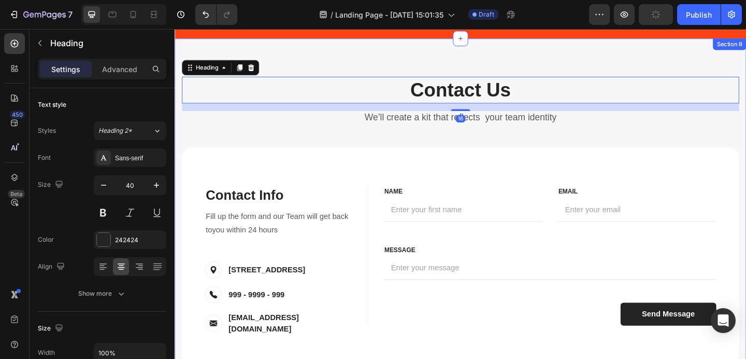
click at [549, 65] on div "Contact Us Heading 16 We’ll create a kit that reflects your team identity Text …" at bounding box center [486, 246] width 622 height 414
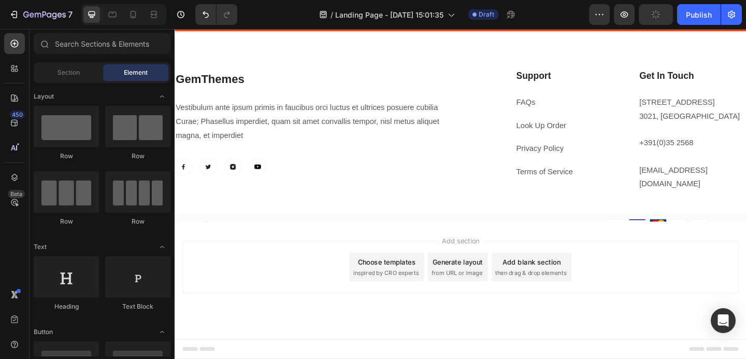
scroll to position [1729, 0]
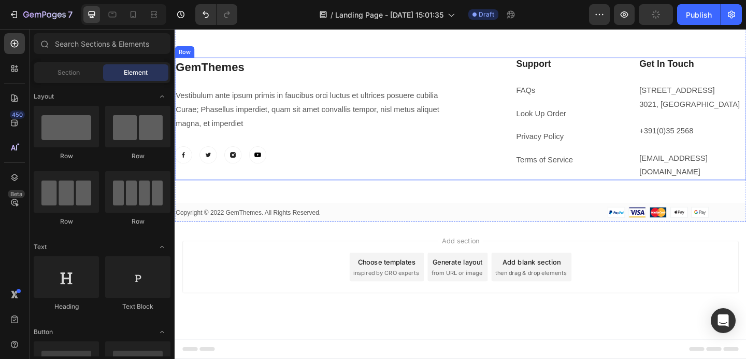
click at [216, 81] on h2 "GemThemes" at bounding box center [326, 70] width 303 height 21
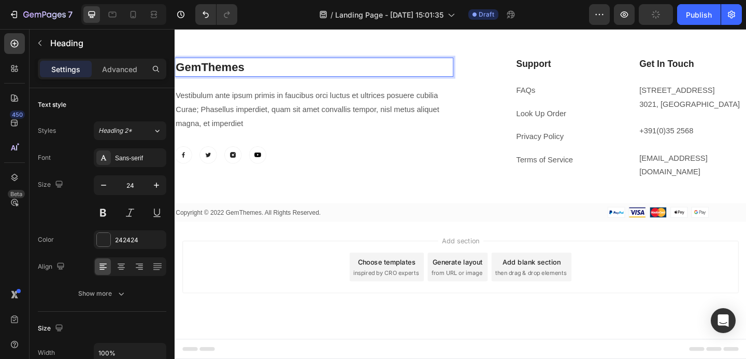
click at [250, 80] on p "GemThemes" at bounding box center [326, 70] width 301 height 19
click at [246, 80] on p "GemThemes" at bounding box center [326, 70] width 301 height 19
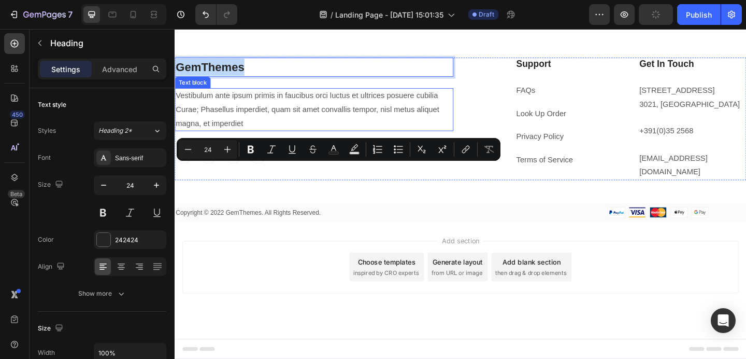
click at [299, 139] on p "Vestibulum ante ipsum primis in faucibus orci luctus et ultrices posuere cubili…" at bounding box center [326, 116] width 301 height 45
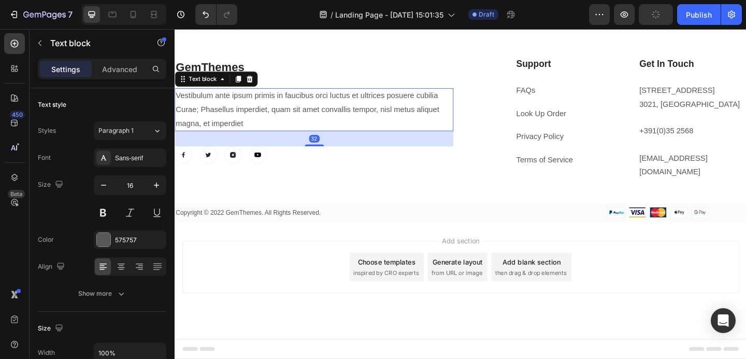
click at [299, 139] on p "Vestibulum ante ipsum primis in faucibus orci luctus et ultrices posuere cubili…" at bounding box center [326, 116] width 301 height 45
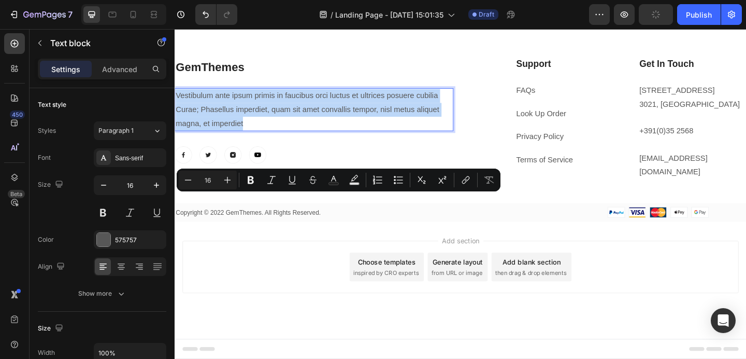
click at [296, 139] on p "Vestibulum ante ipsum primis in faucibus orci luctus et ultrices posuere cubili…" at bounding box center [326, 116] width 301 height 45
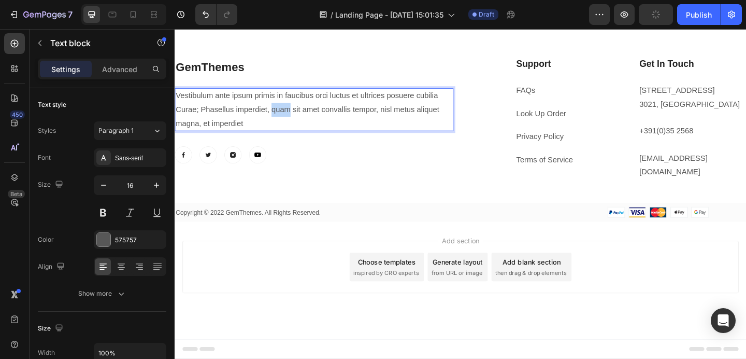
click at [296, 139] on p "Vestibulum ante ipsum primis in faucibus orci luctus et ultrices posuere cubili…" at bounding box center [326, 116] width 301 height 45
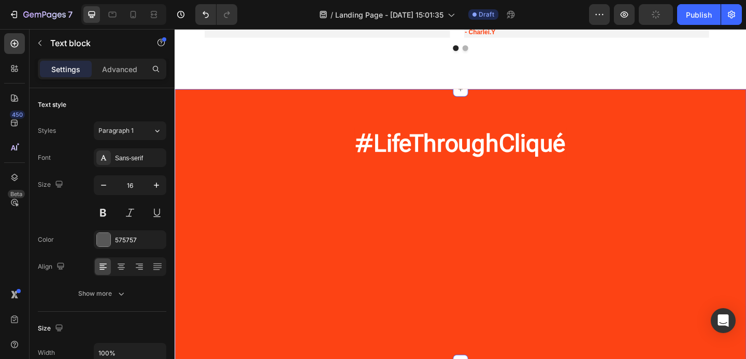
scroll to position [1486, 0]
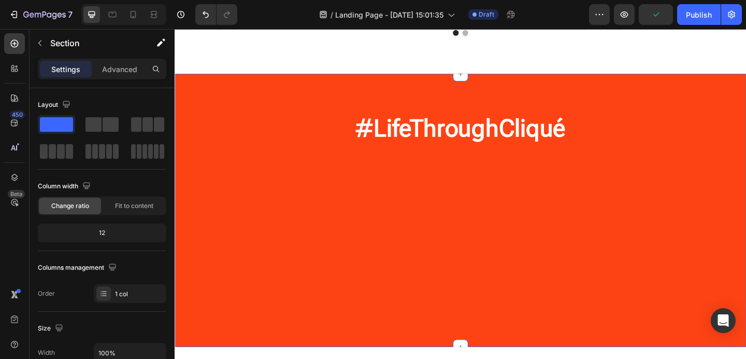
click at [619, 106] on div "#LifeThroughCliqué Heading Row Image Image Image Image Image Image Image Image …" at bounding box center [486, 226] width 622 height 297
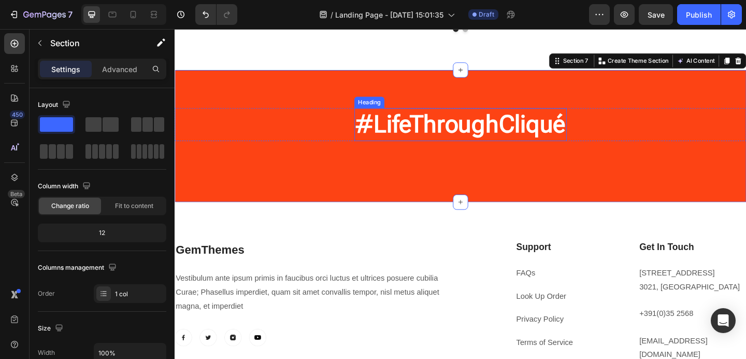
scroll to position [1488, 0]
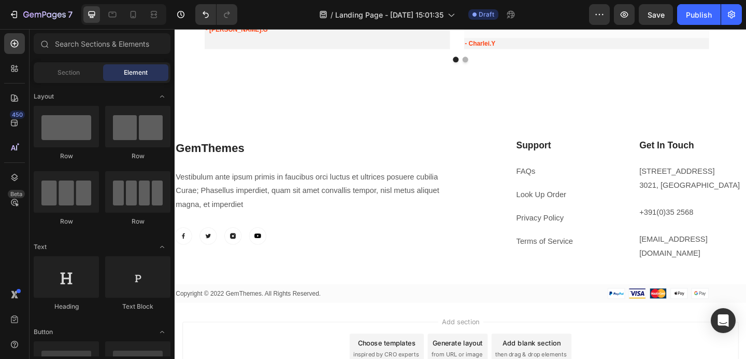
scroll to position [1450, 0]
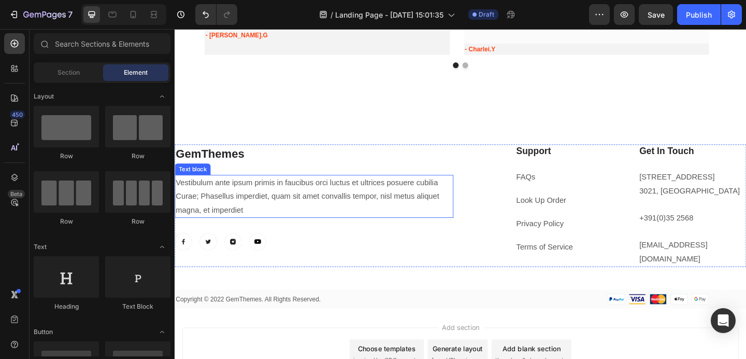
click at [273, 192] on p "Vestibulum ante ipsum primis in faucibus orci luctus et ultrices posuere cubili…" at bounding box center [326, 211] width 301 height 45
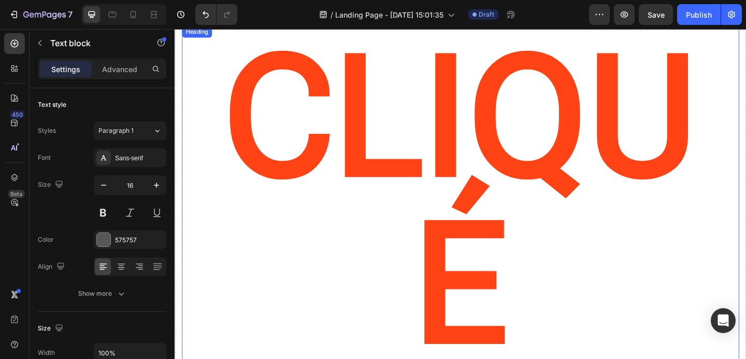
scroll to position [0, 0]
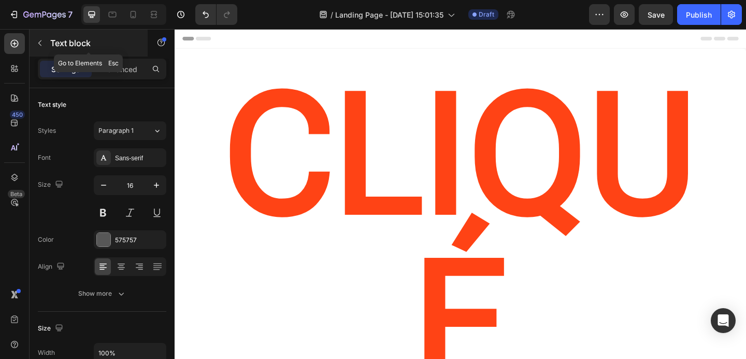
click at [40, 44] on icon "button" at bounding box center [40, 43] width 8 height 8
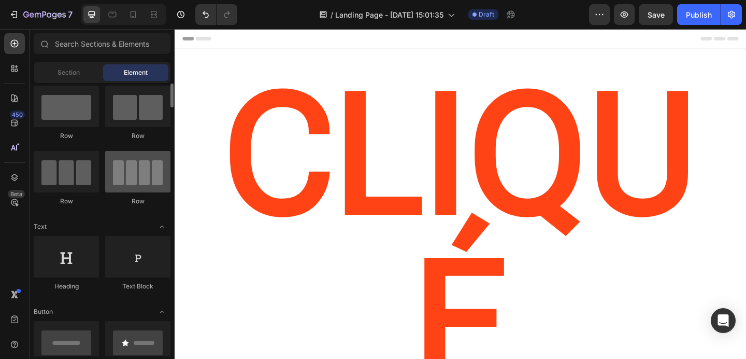
scroll to position [16, 0]
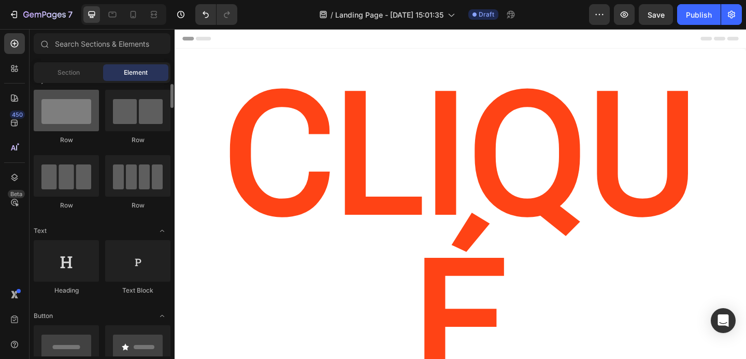
click at [79, 118] on div at bounding box center [66, 110] width 65 height 41
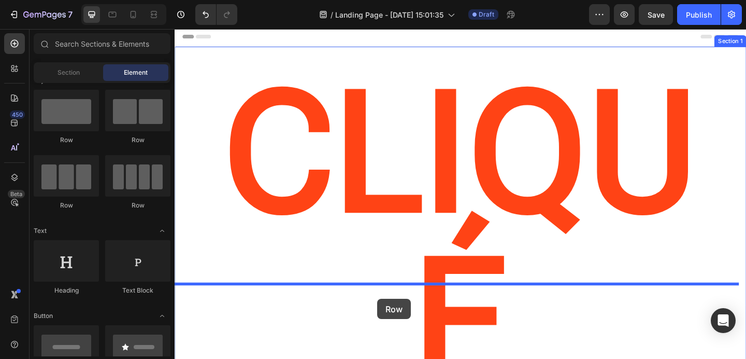
scroll to position [15, 0]
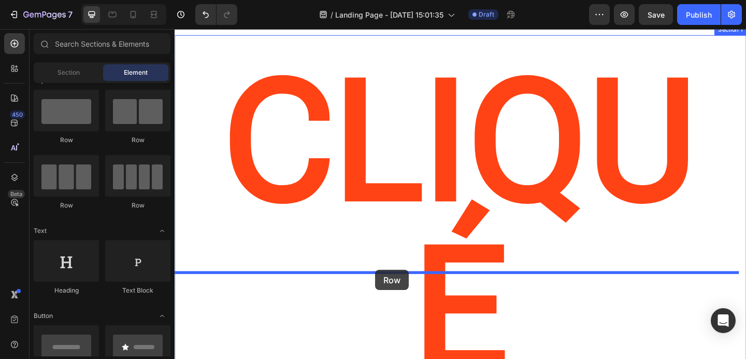
drag, startPoint x: 253, startPoint y: 147, endPoint x: 393, endPoint y: 291, distance: 200.5
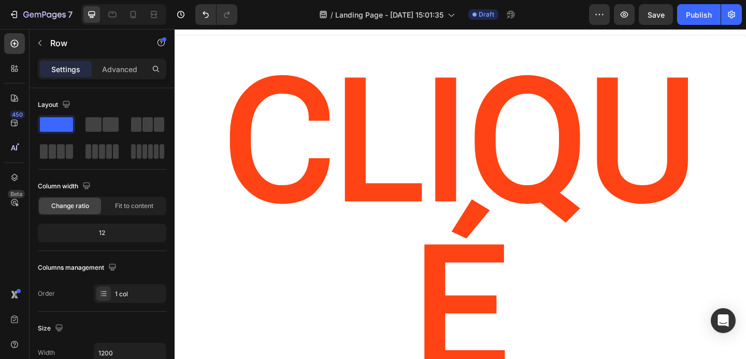
drag, startPoint x: 276, startPoint y: 155, endPoint x: 418, endPoint y: 326, distance: 222.3
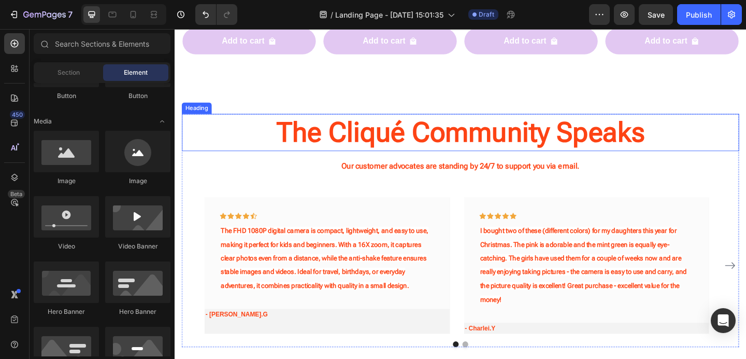
scroll to position [1165, 0]
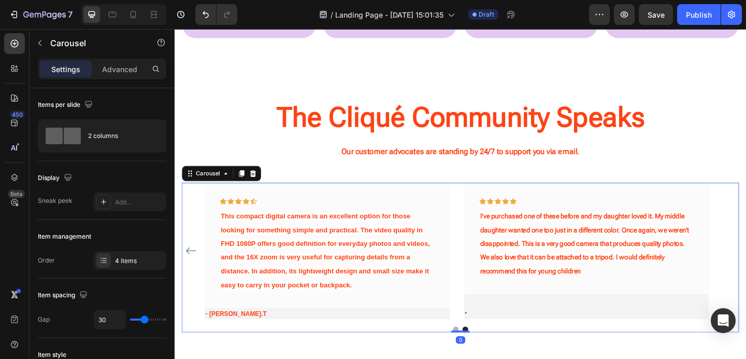
click at [746, 272] on div "Icon Icon Icon Icon Icon Row The FHD 1080P digital camera is compact, lightweig…" at bounding box center [485, 270] width 606 height 148
click at [187, 266] on icon "Carousel Back Arrow" at bounding box center [192, 270] width 12 height 12
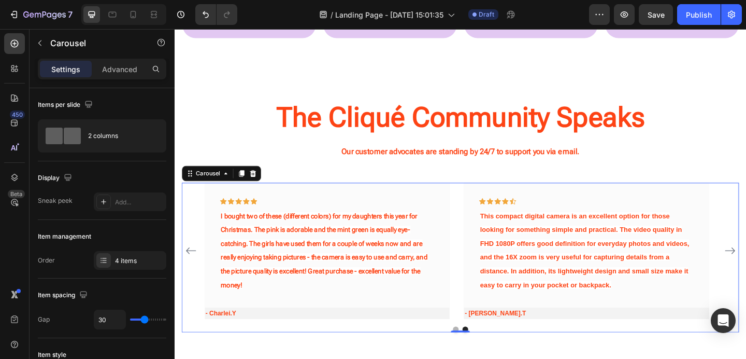
click at [187, 266] on icon "Carousel Back Arrow" at bounding box center [192, 270] width 12 height 12
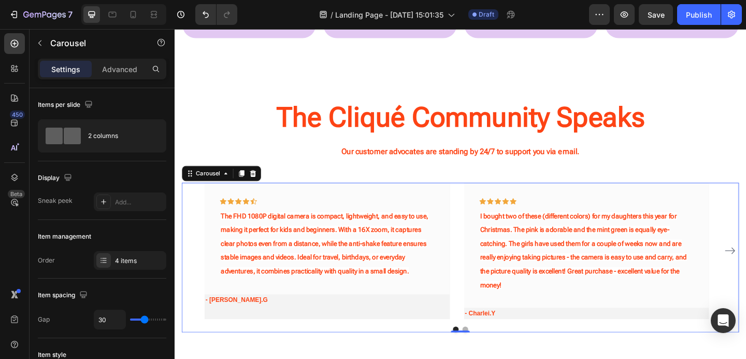
click at [187, 266] on div "Icon Icon Icon Icon Icon Row The FHD 1080P digital camera is compact, lightweig…" at bounding box center [485, 270] width 606 height 148
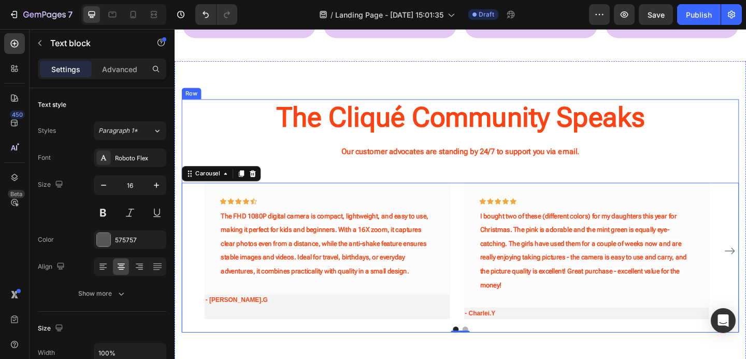
click at [251, 168] on p "Our customer advocates are standing by 24/7 to support you via email." at bounding box center [485, 162] width 604 height 15
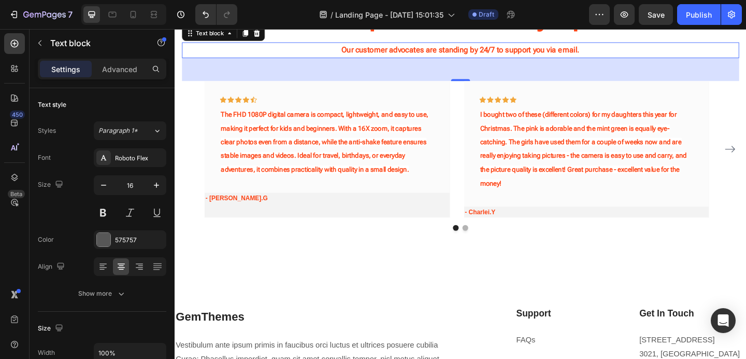
scroll to position [1270, 0]
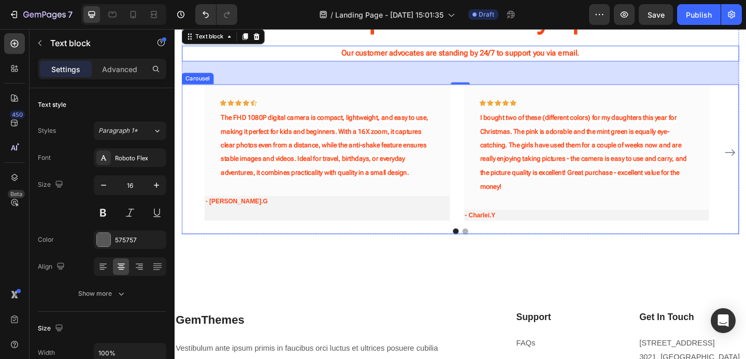
click at [195, 153] on div "Icon Icon Icon Icon Icon Row The FHD 1080P digital camera is compact, lightweig…" at bounding box center [485, 163] width 606 height 148
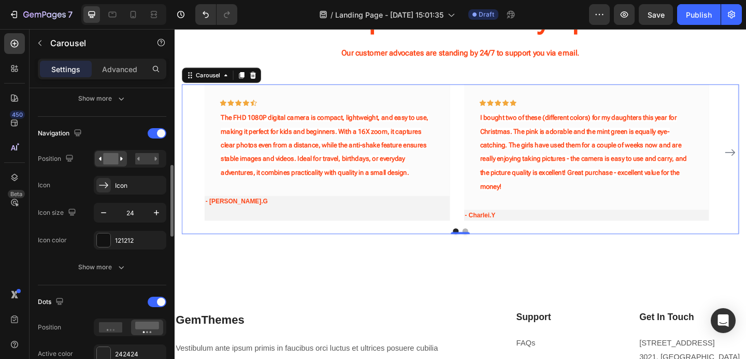
scroll to position [353, 0]
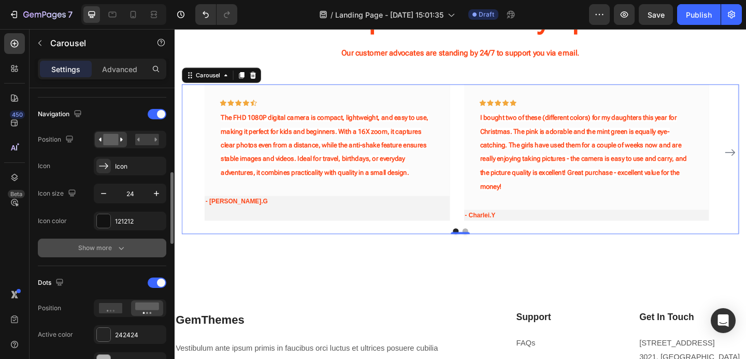
click at [94, 253] on button "Show more" at bounding box center [102, 247] width 129 height 19
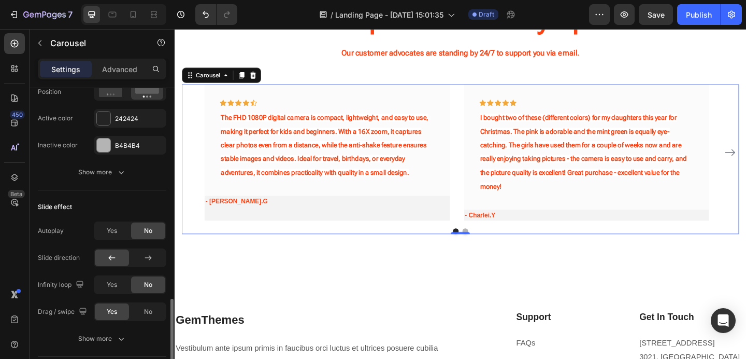
scroll to position [814, 0]
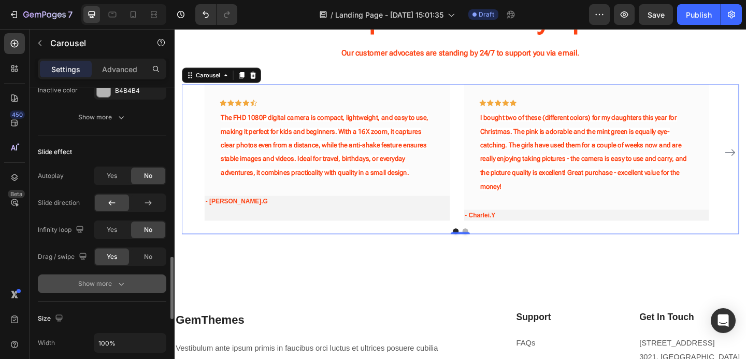
click at [104, 281] on div "Show more" at bounding box center [102, 283] width 48 height 10
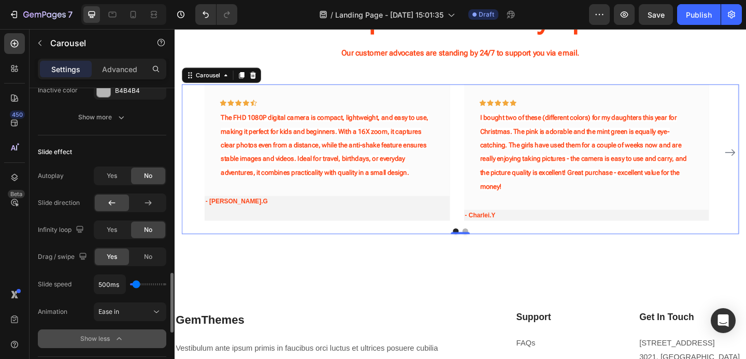
scroll to position [847, 0]
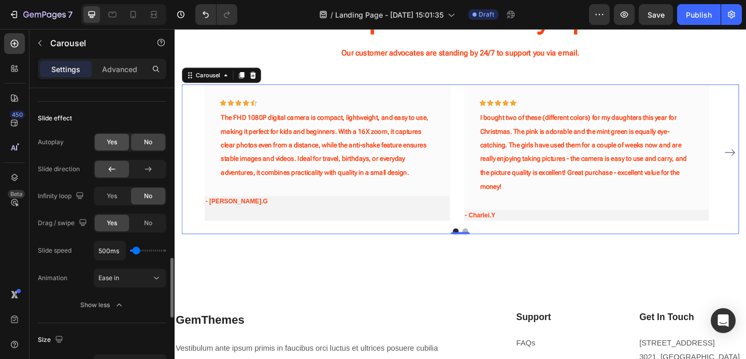
click at [116, 145] on span "Yes" at bounding box center [112, 141] width 10 height 9
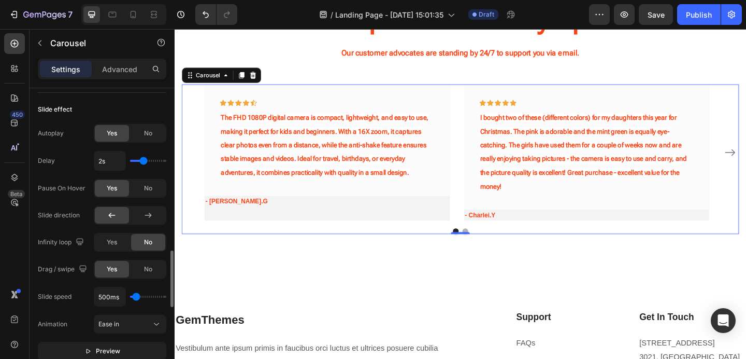
scroll to position [857, 0]
type input "2.4s"
type input "2.4"
type input "2.5s"
type input "2.5"
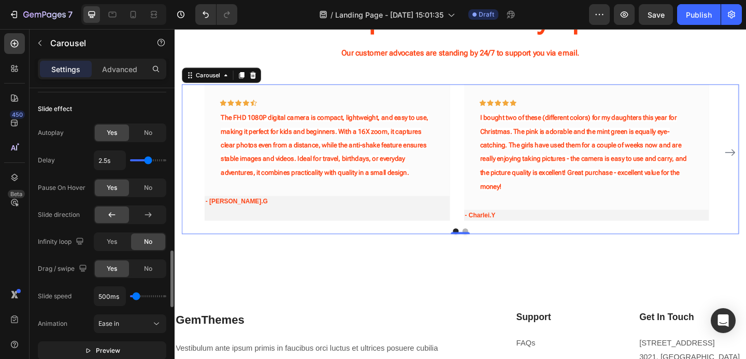
type input "2.6s"
type input "2.6"
type input "2.5s"
type input "2.5"
click at [148, 161] on input "range" at bounding box center [148, 160] width 36 height 2
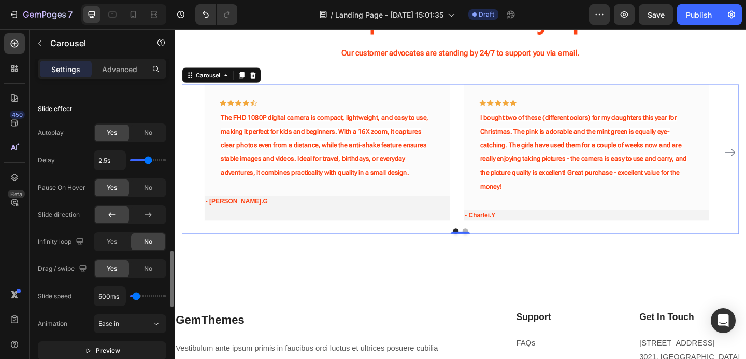
click at [148, 120] on div "Slide effect Autoplay Yes No Delay 2.5s Pause On Hover Yes No Slide direction I…" at bounding box center [102, 243] width 129 height 303
click at [148, 129] on span "No" at bounding box center [148, 132] width 8 height 9
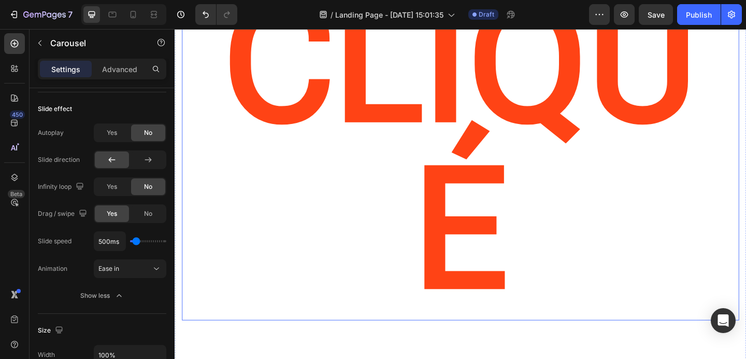
scroll to position [0, 0]
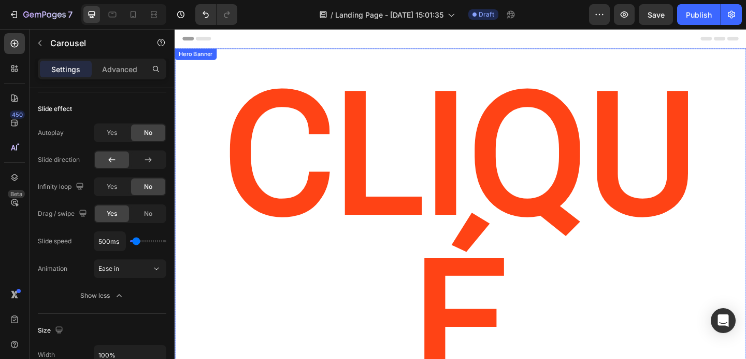
click at [402, 276] on div "CLIQUé Heading" at bounding box center [486, 269] width 622 height 439
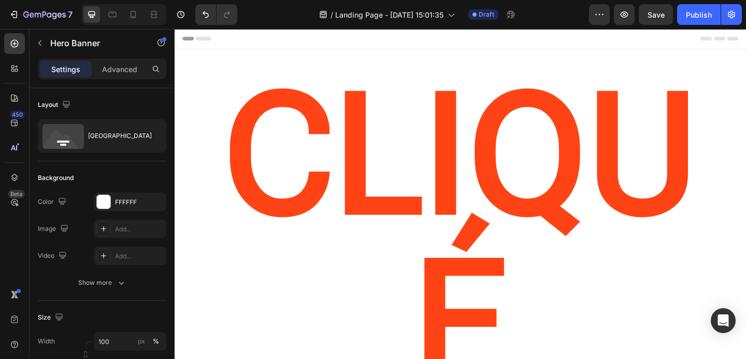
click at [422, 37] on div "Header" at bounding box center [485, 39] width 605 height 21
